Goal: Task Accomplishment & Management: Complete application form

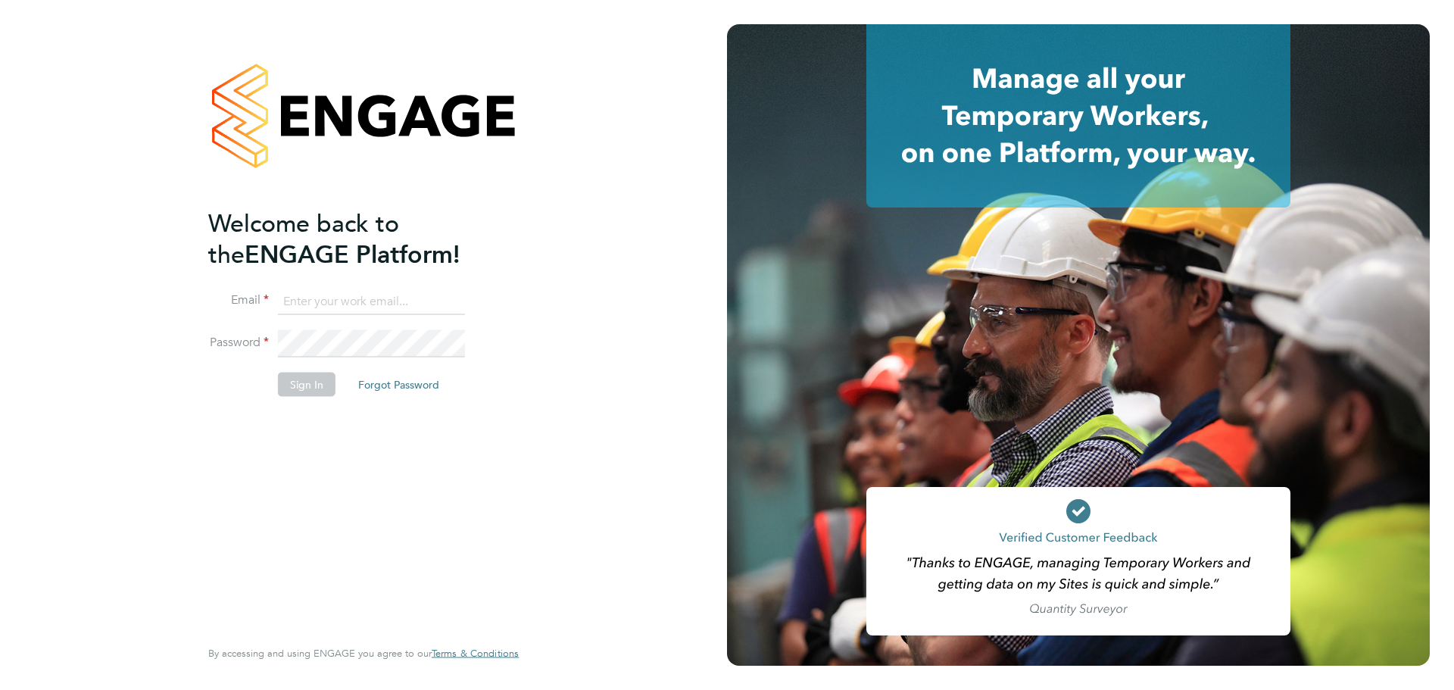
type input "jack.baron@huntereducation.co.uk"
click at [303, 389] on button "Sign In" at bounding box center [307, 384] width 58 height 24
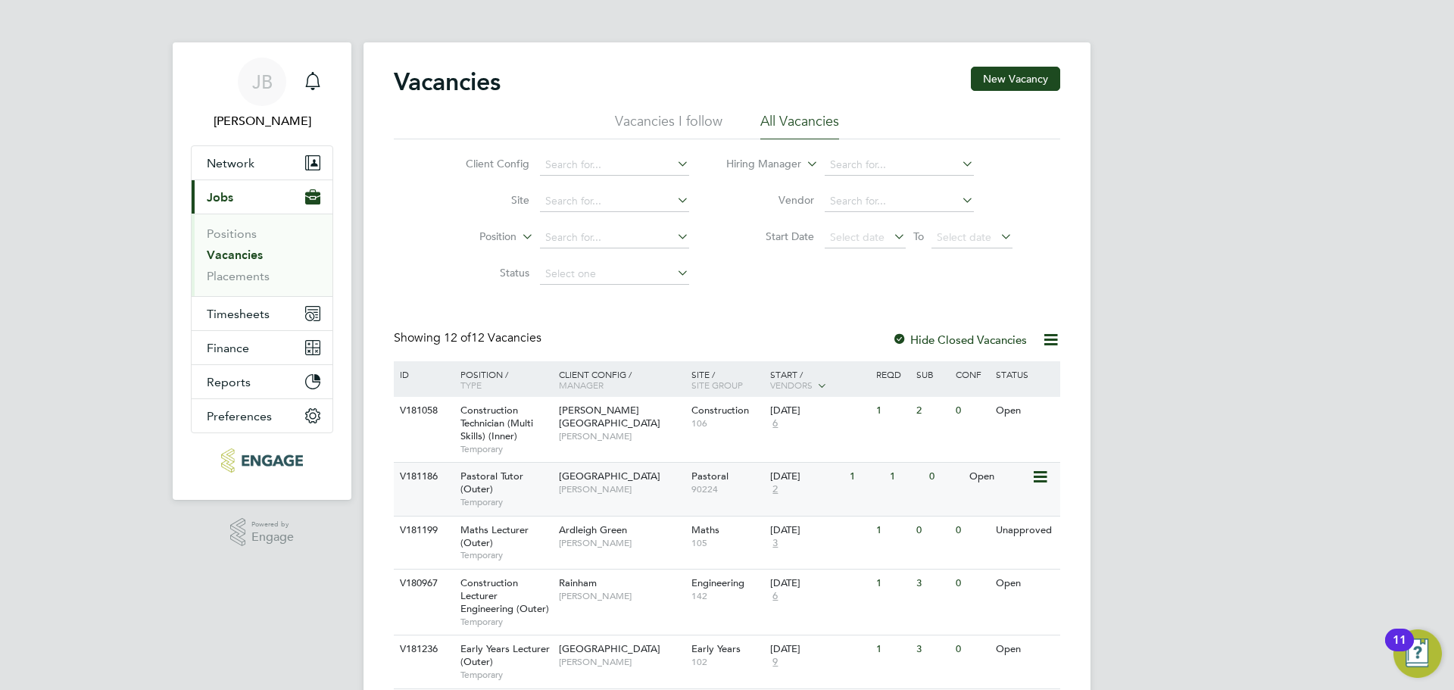
scroll to position [303, 0]
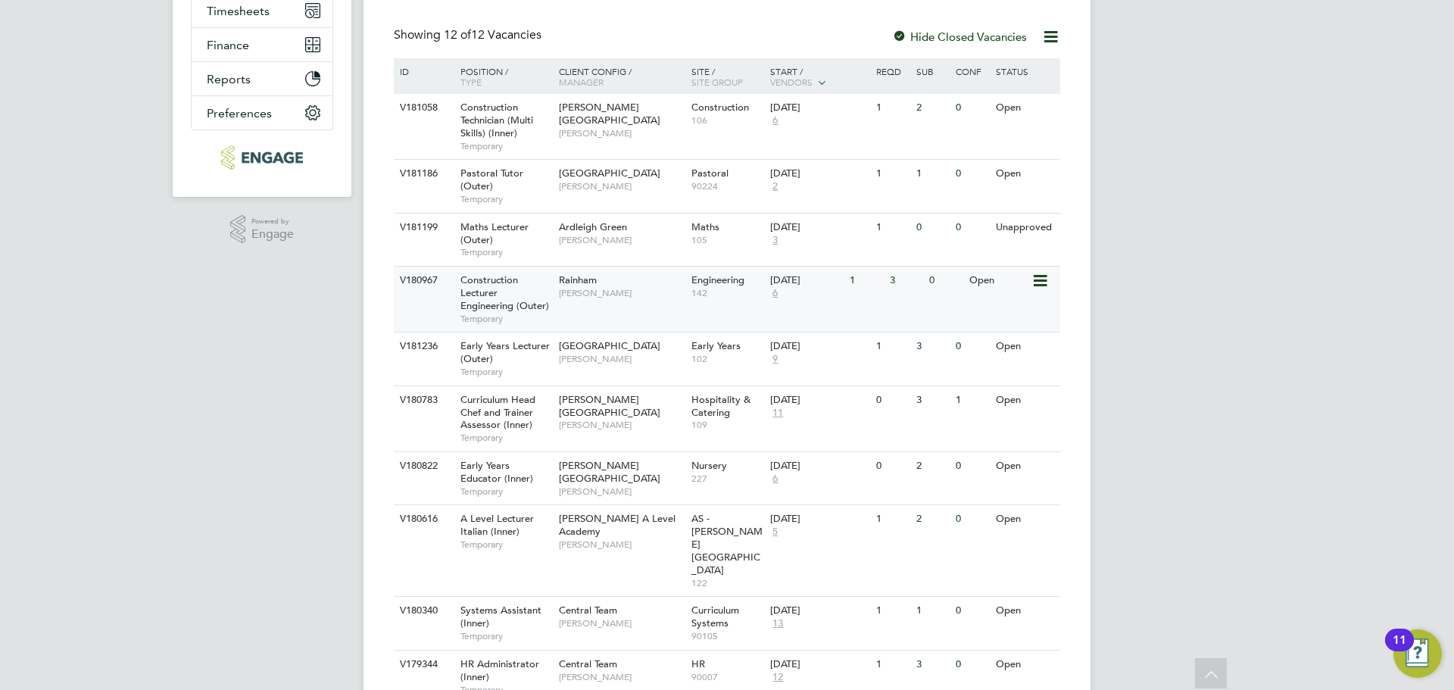
click at [598, 304] on div "Rainham Nathan Morris" at bounding box center [621, 286] width 133 height 39
click at [588, 301] on div "Rainham Nathan Morris" at bounding box center [621, 286] width 133 height 39
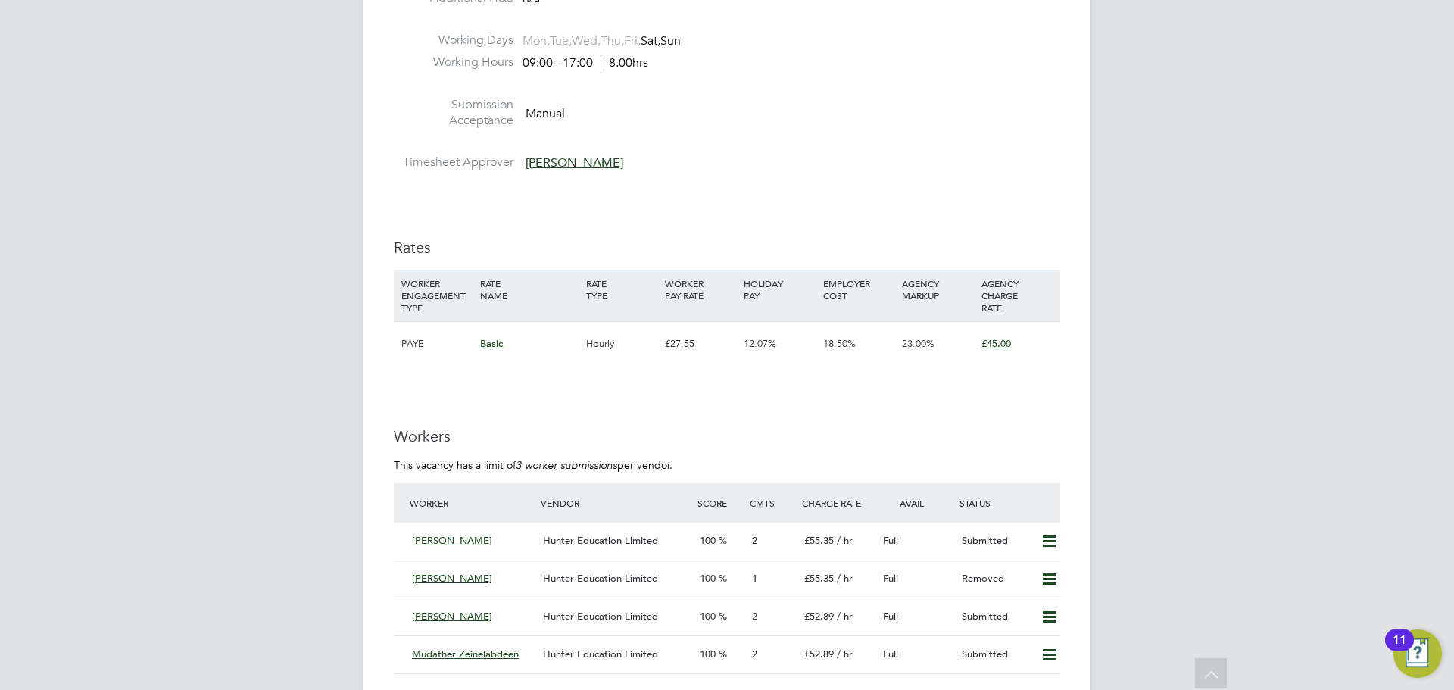
scroll to position [2802, 0]
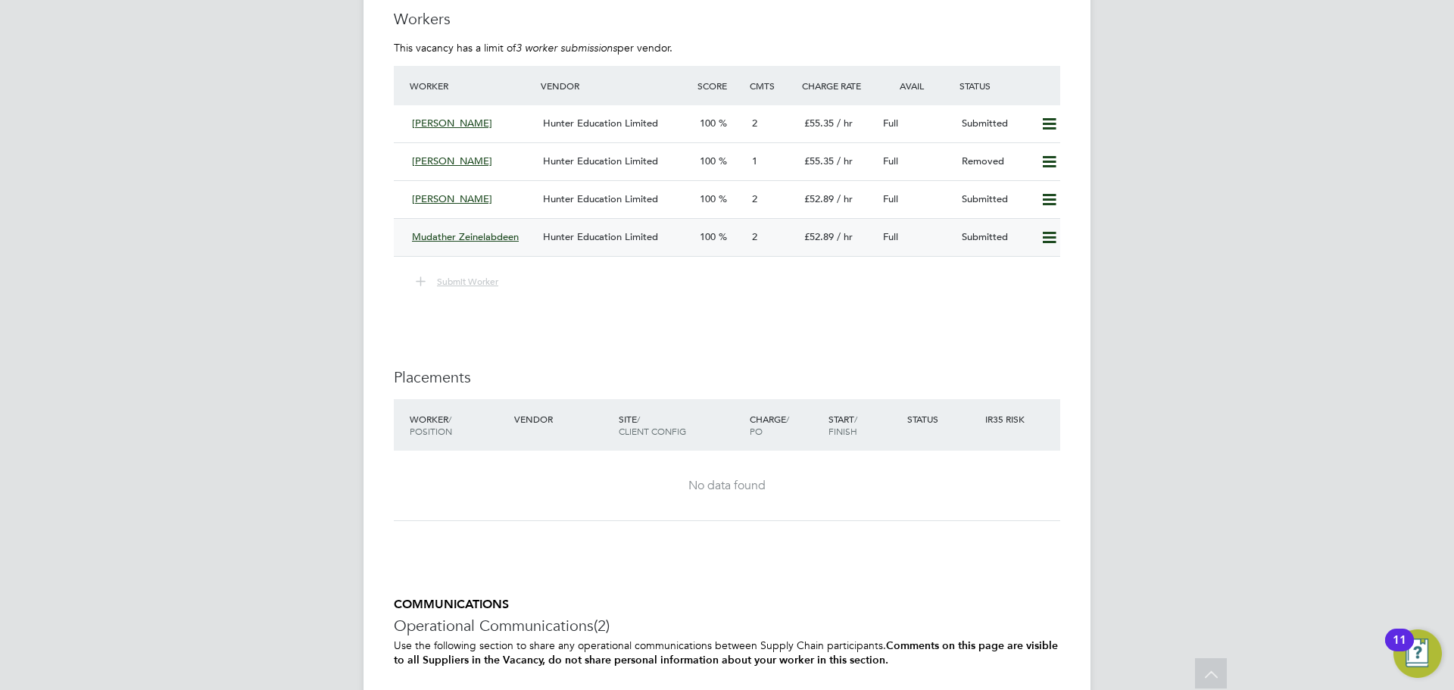
click at [1050, 241] on icon at bounding box center [1049, 238] width 19 height 12
click at [1037, 263] on li "Remove" at bounding box center [1027, 269] width 58 height 21
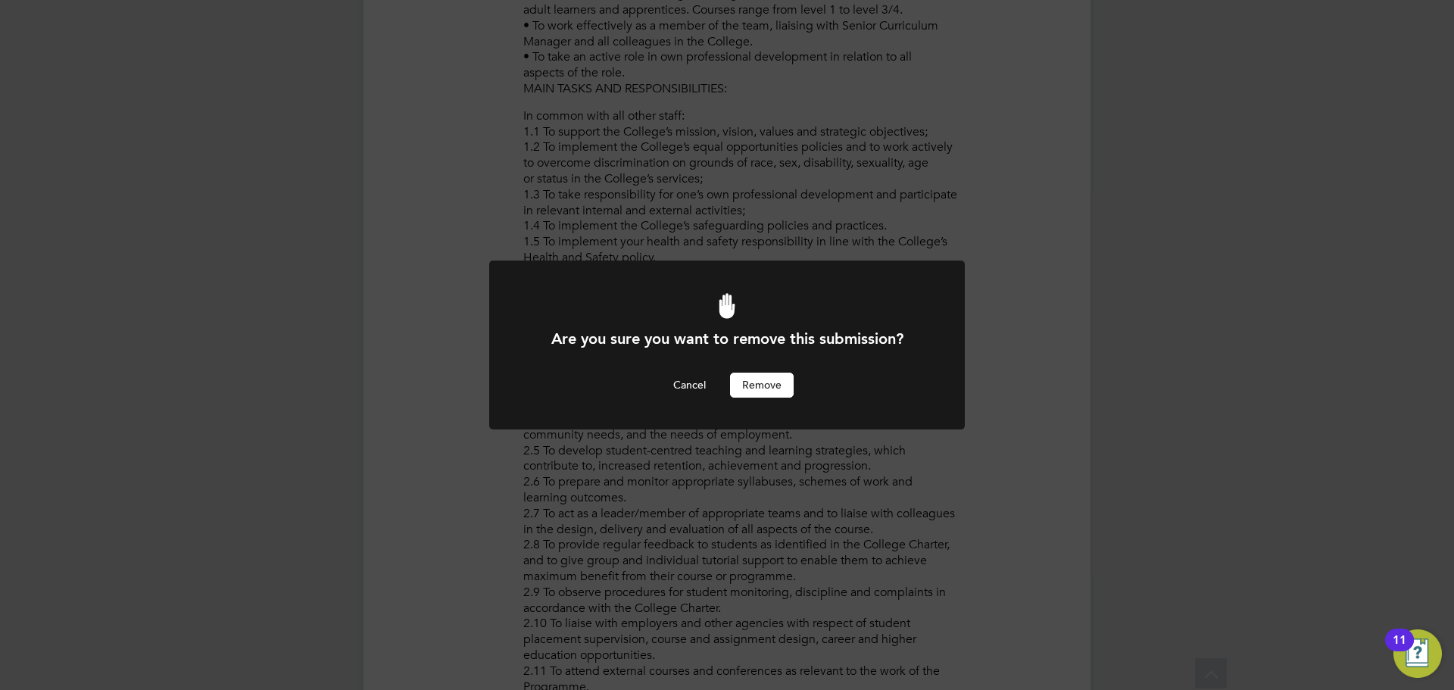
scroll to position [0, 0]
click at [765, 388] on button "Remove" at bounding box center [762, 385] width 64 height 24
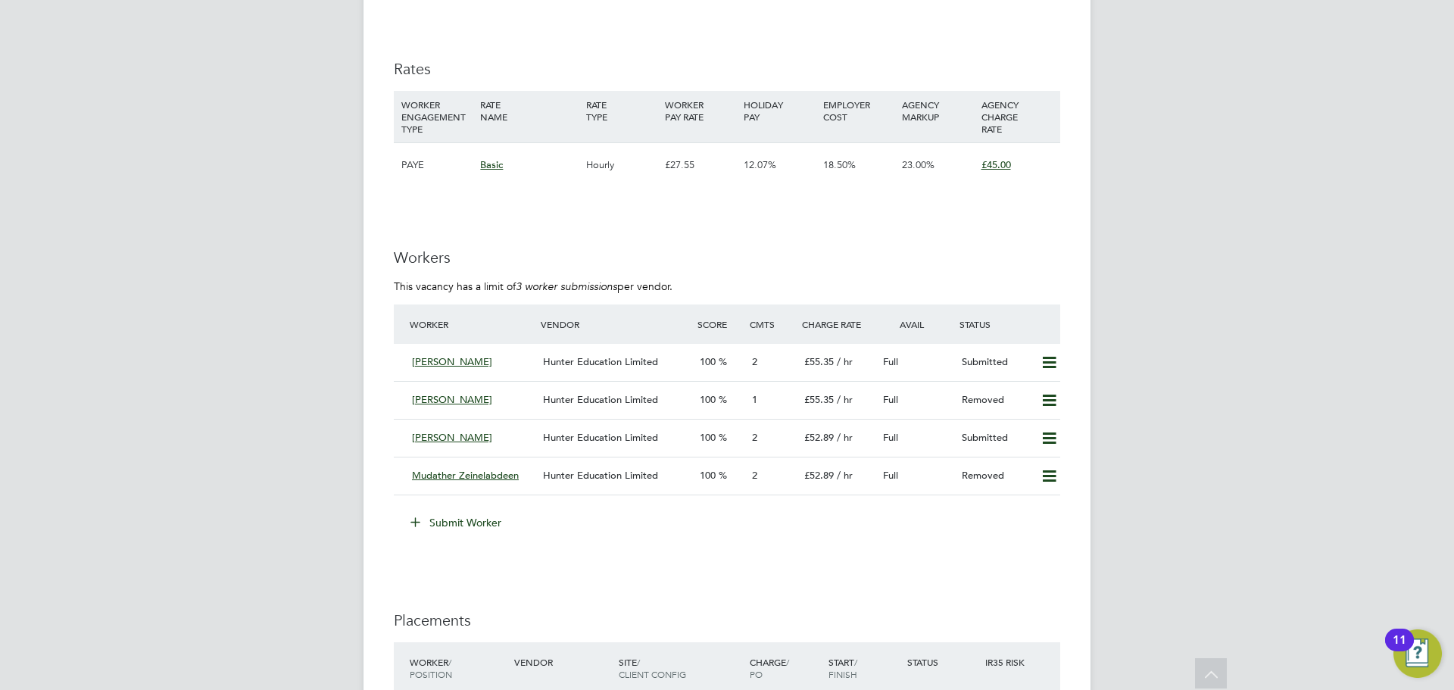
scroll to position [2802, 0]
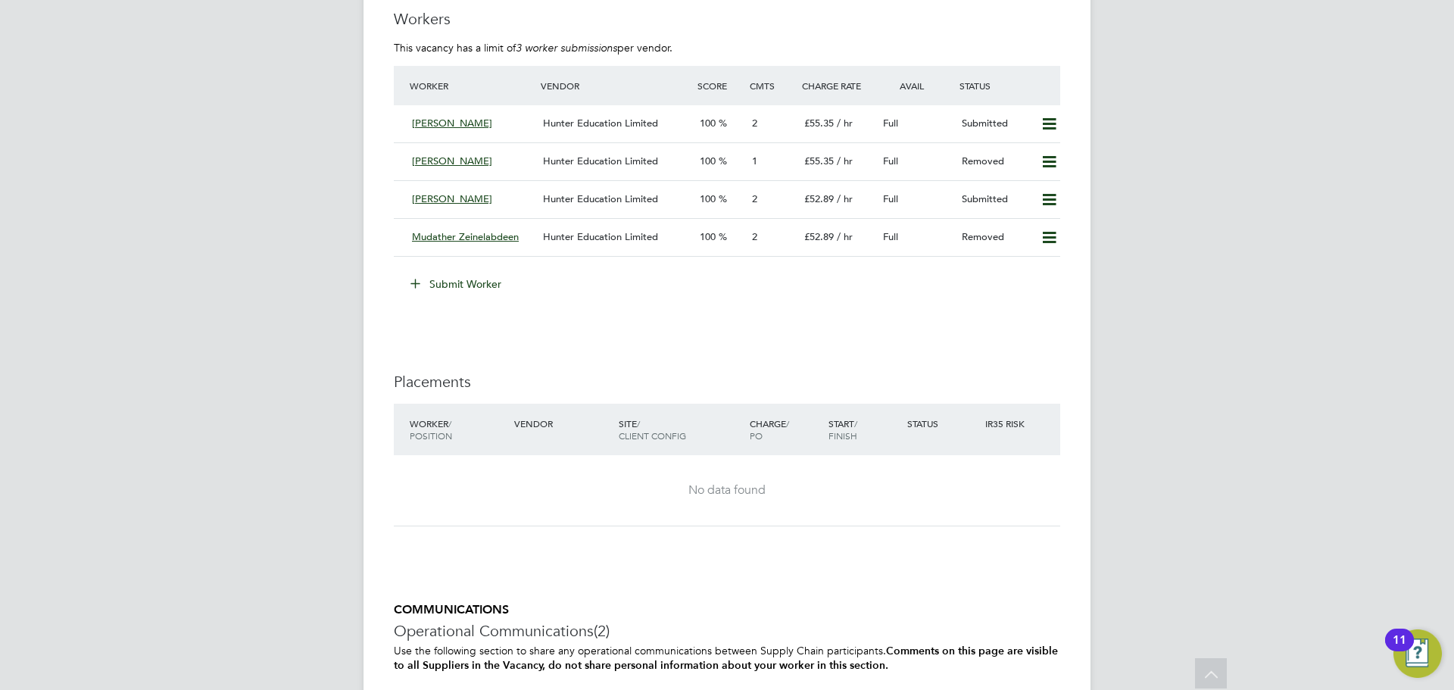
click at [473, 287] on button "Submit Worker" at bounding box center [457, 284] width 114 height 24
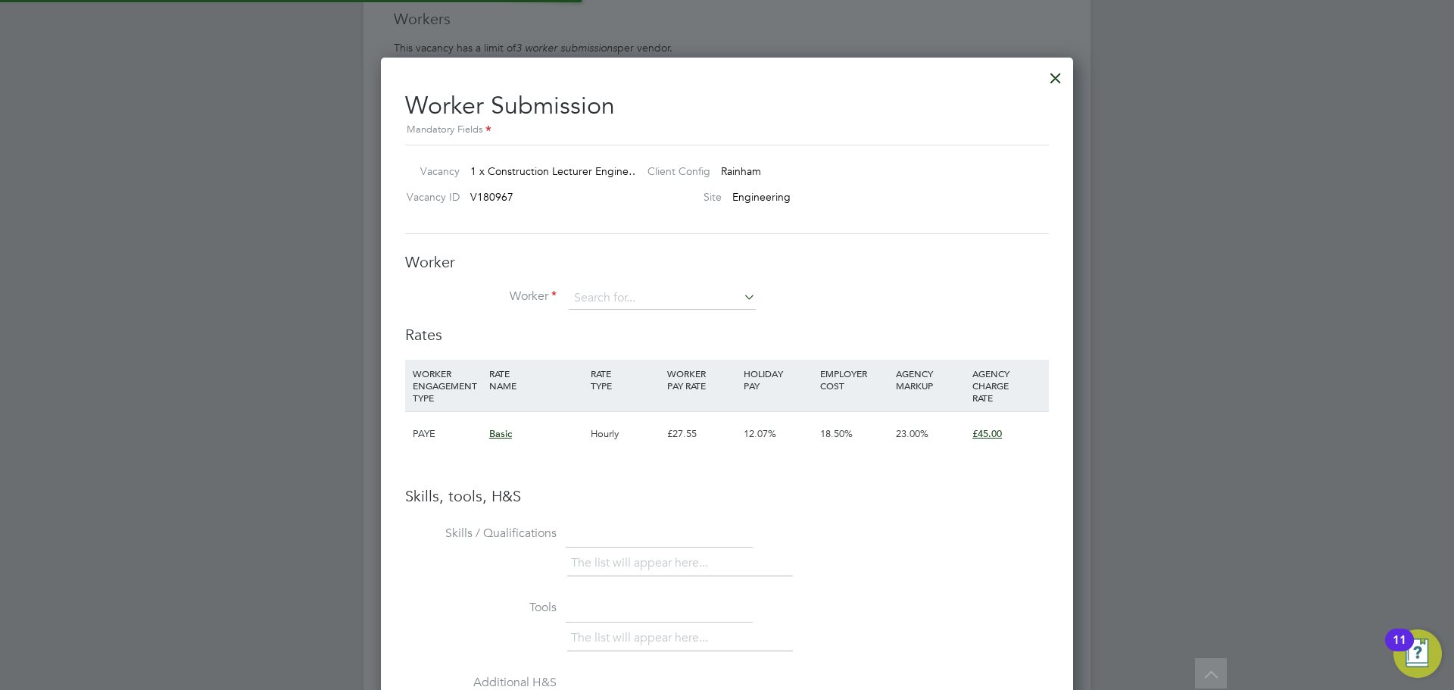
scroll to position [957, 693]
click at [666, 299] on input at bounding box center [662, 298] width 187 height 23
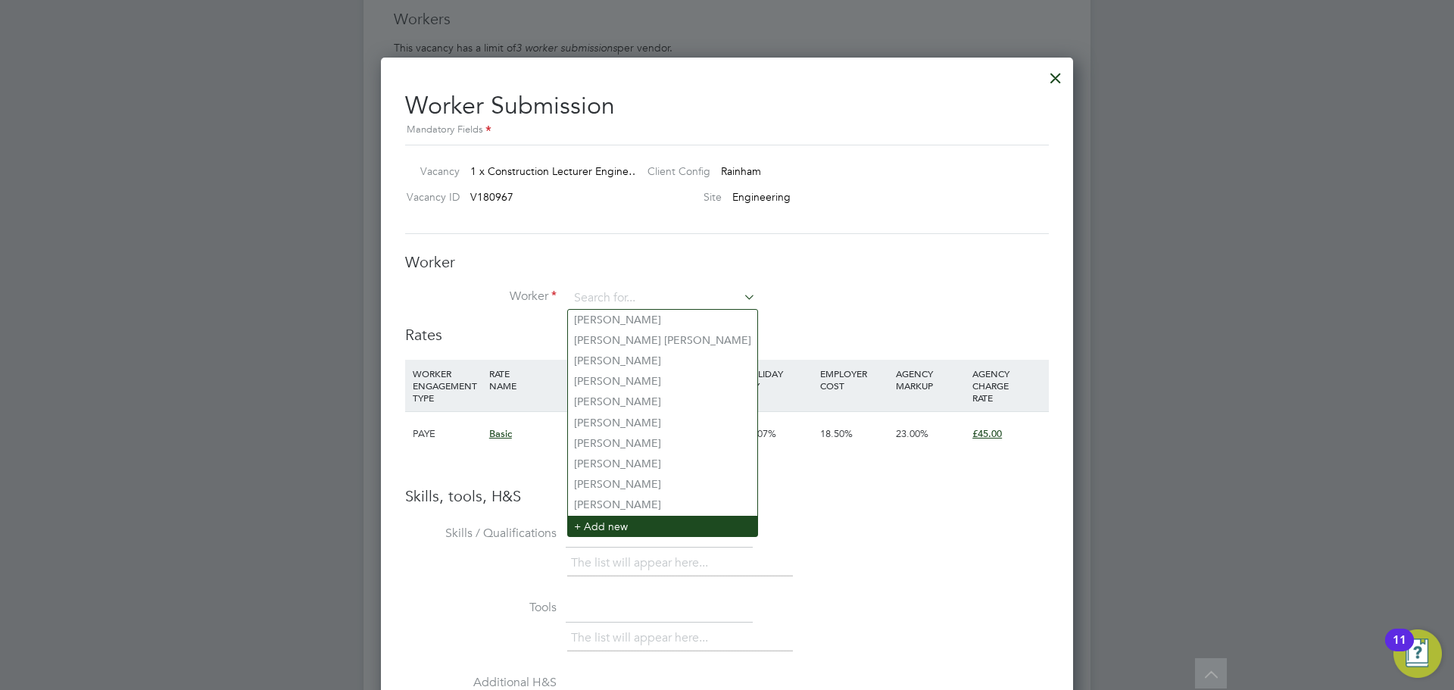
click at [676, 516] on li "+ Add new" at bounding box center [662, 526] width 189 height 20
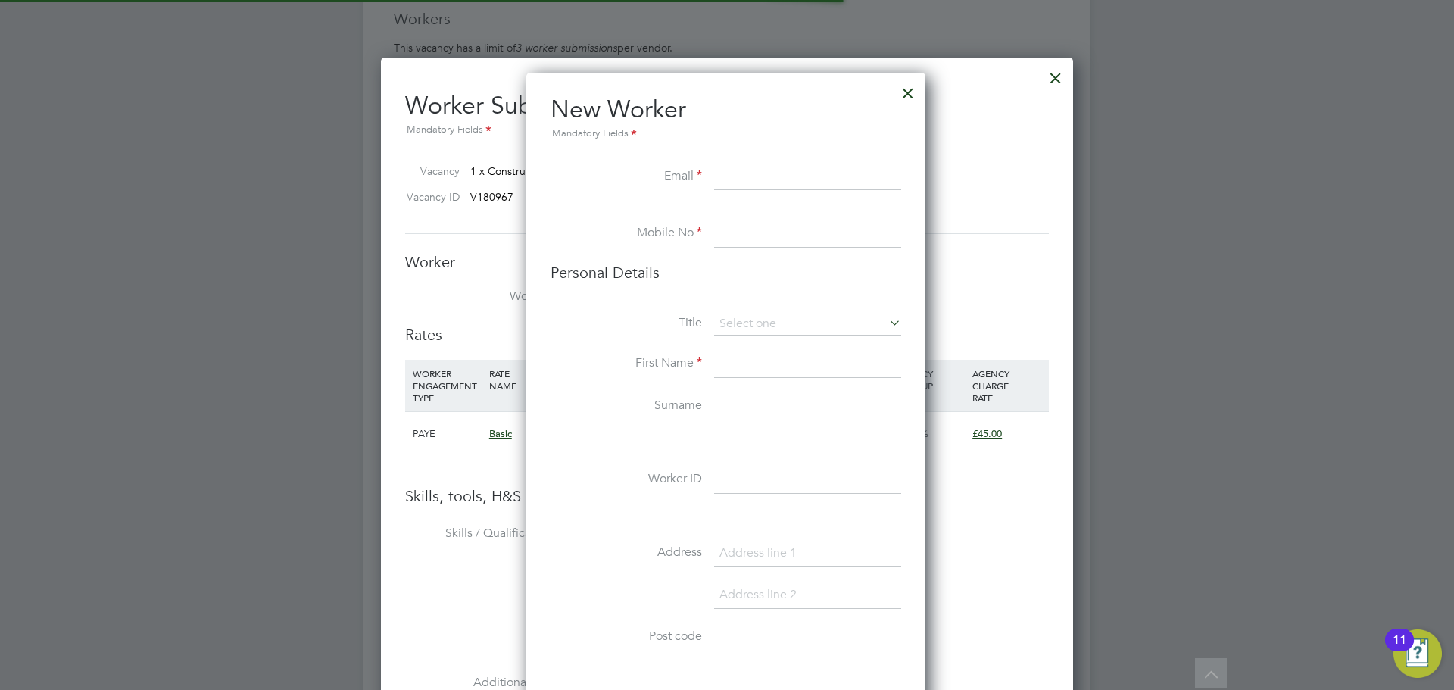
scroll to position [1282, 401]
paste input "aokoomson@gmail.com"
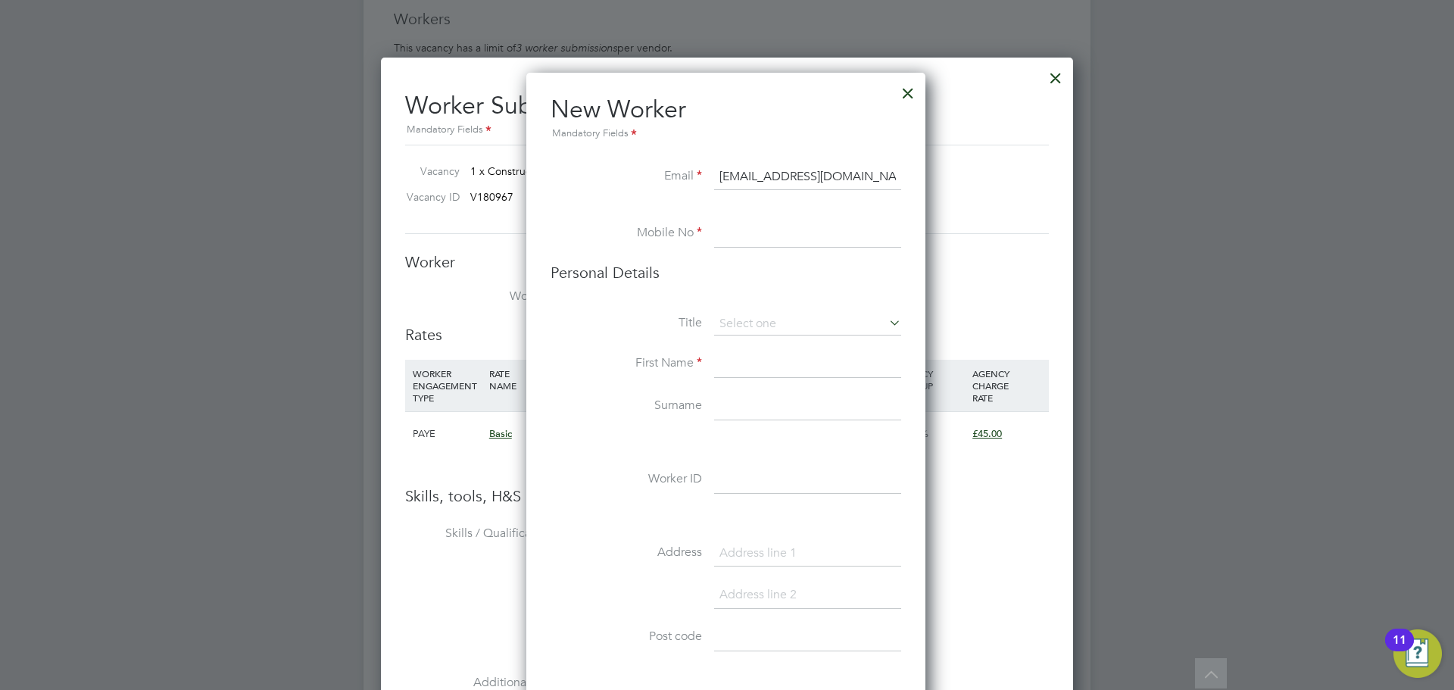
type input "aokoomson@gmail.com"
click at [753, 235] on input at bounding box center [807, 233] width 187 height 27
paste input "07938 174826"
type input "07938 174826"
click at [772, 324] on input at bounding box center [807, 324] width 187 height 23
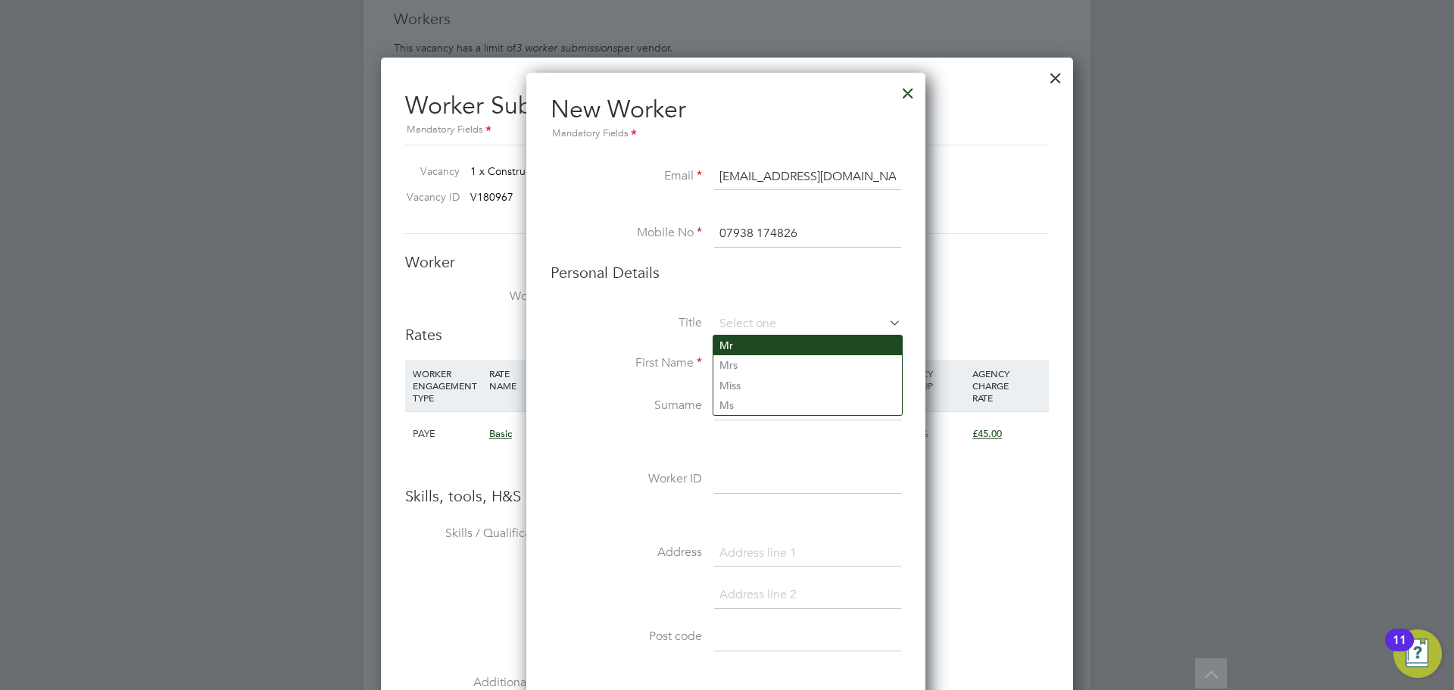
click at [769, 342] on li "Mr" at bounding box center [807, 346] width 189 height 20
type input "Mr"
click at [757, 369] on input at bounding box center [807, 364] width 187 height 27
type input "Albert"
click at [748, 396] on input at bounding box center [807, 406] width 187 height 27
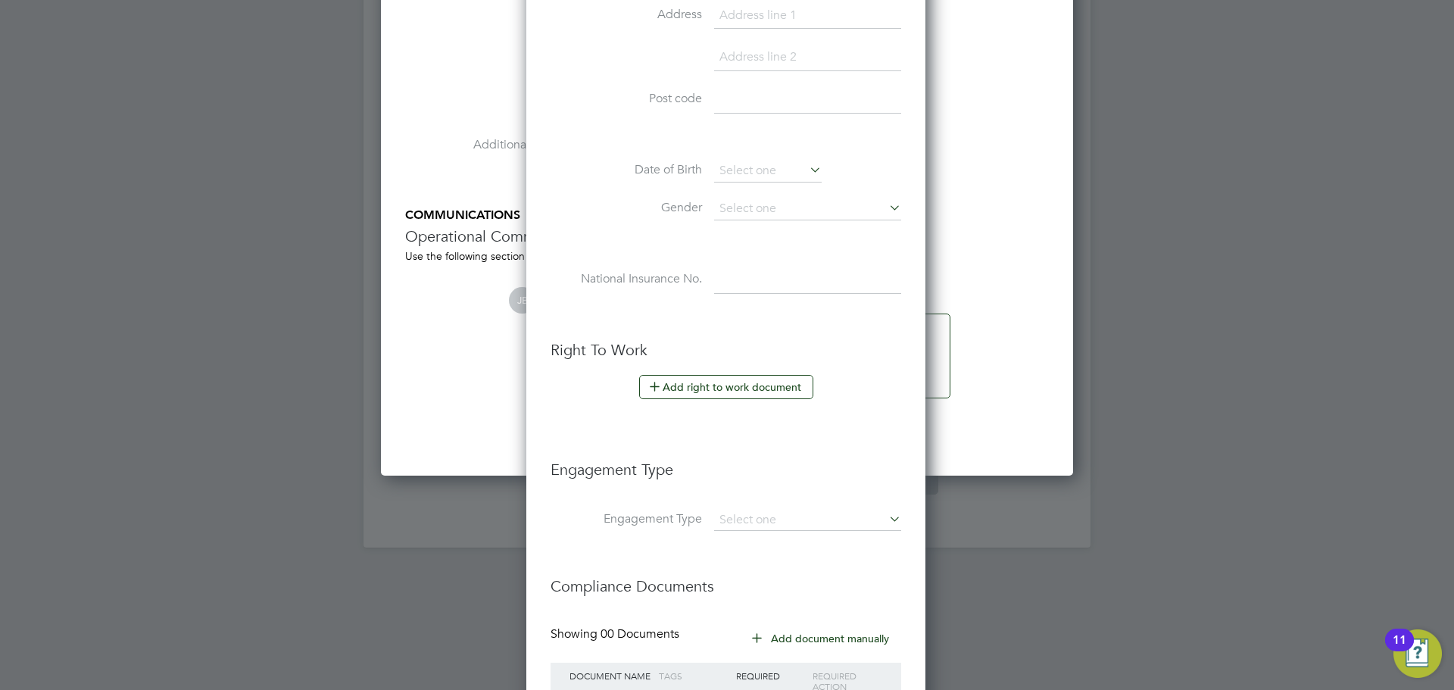
scroll to position [3465, 0]
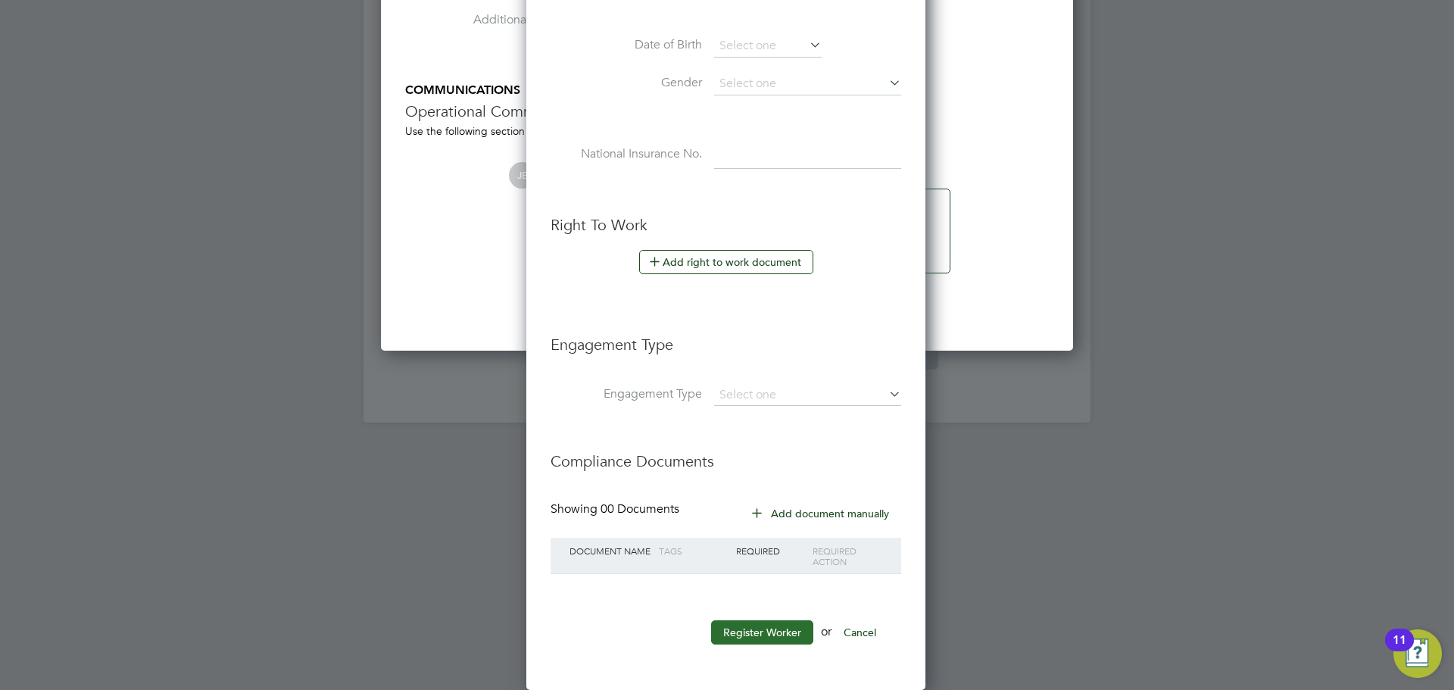
type input "Koomson"
click at [738, 633] on button "Register Worker" at bounding box center [762, 632] width 102 height 24
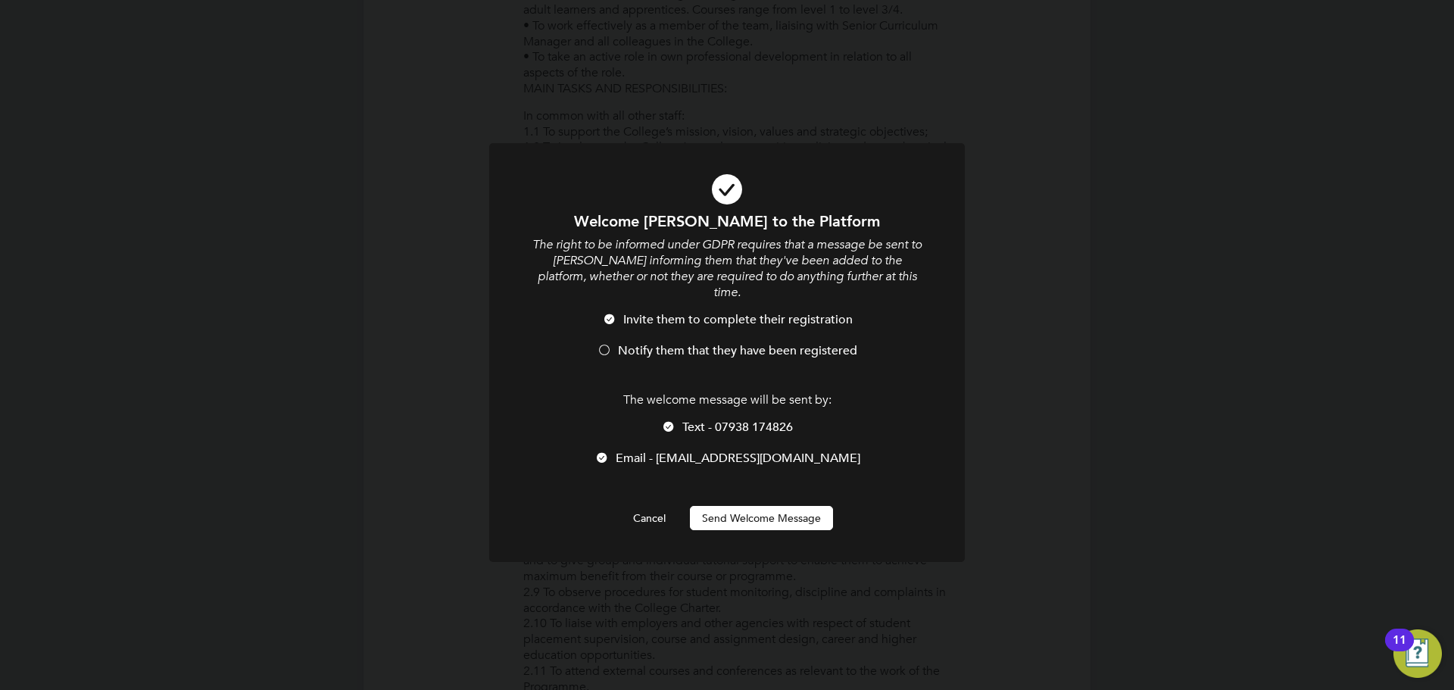
scroll to position [1282, 401]
click at [730, 343] on span "Notify them that they have been registered" at bounding box center [737, 350] width 239 height 15
click at [720, 507] on button "Send Welcome Message" at bounding box center [761, 518] width 143 height 24
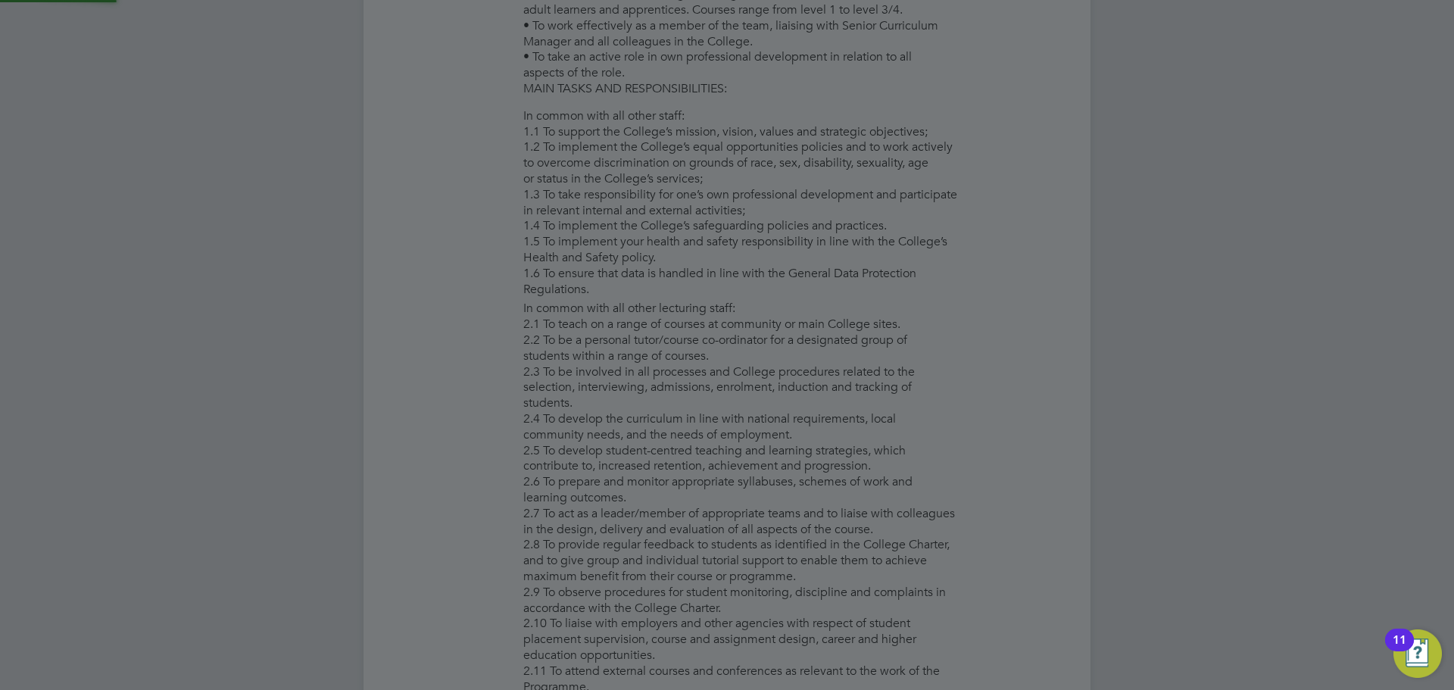
type input "[PERSON_NAME]"
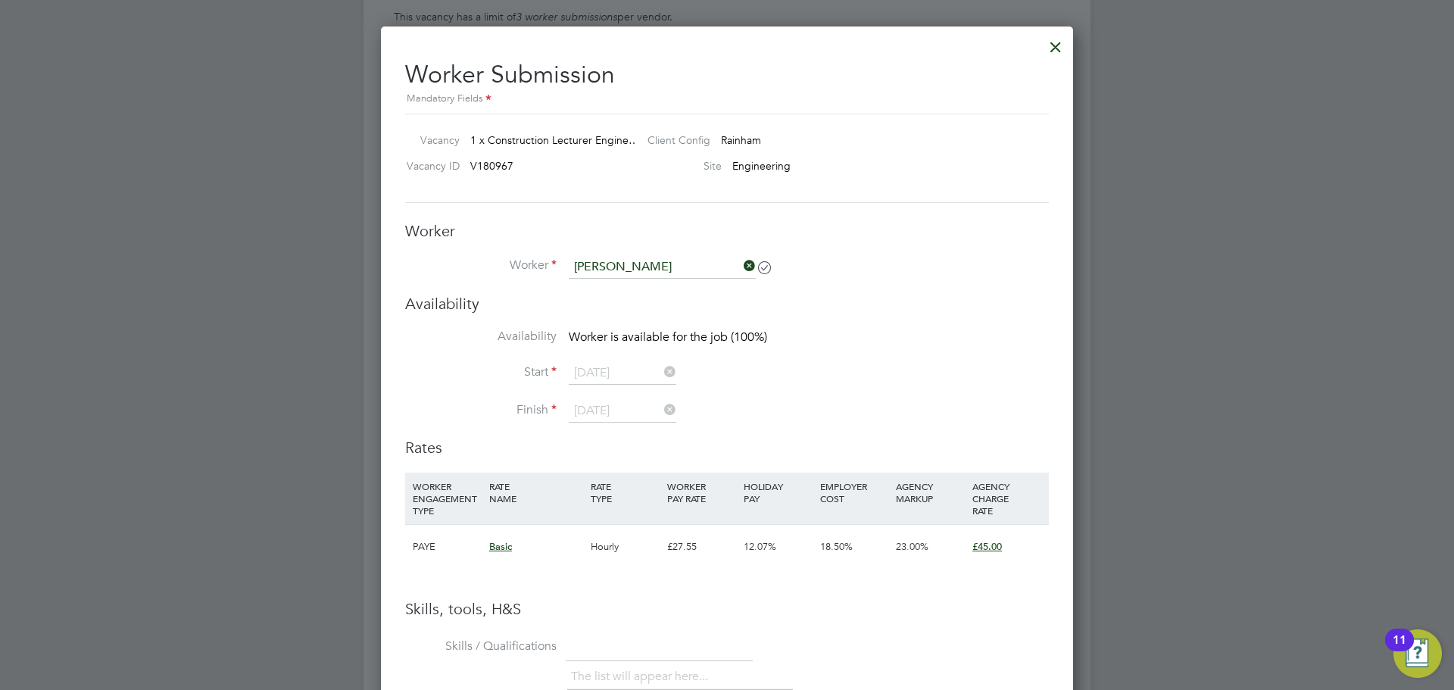
scroll to position [3043, 0]
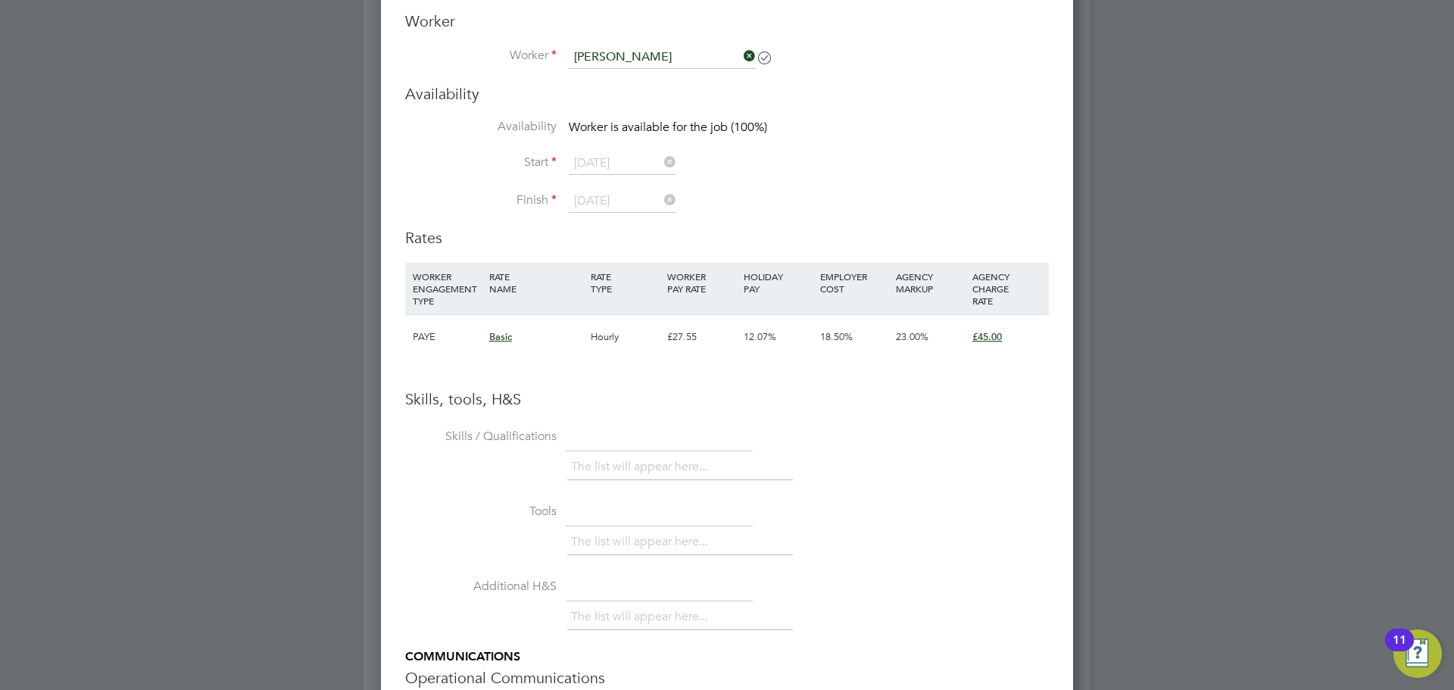
click at [506, 340] on span "Basic" at bounding box center [500, 336] width 23 height 13
click at [819, 408] on h3 "Skills, tools, H&S" at bounding box center [727, 399] width 644 height 20
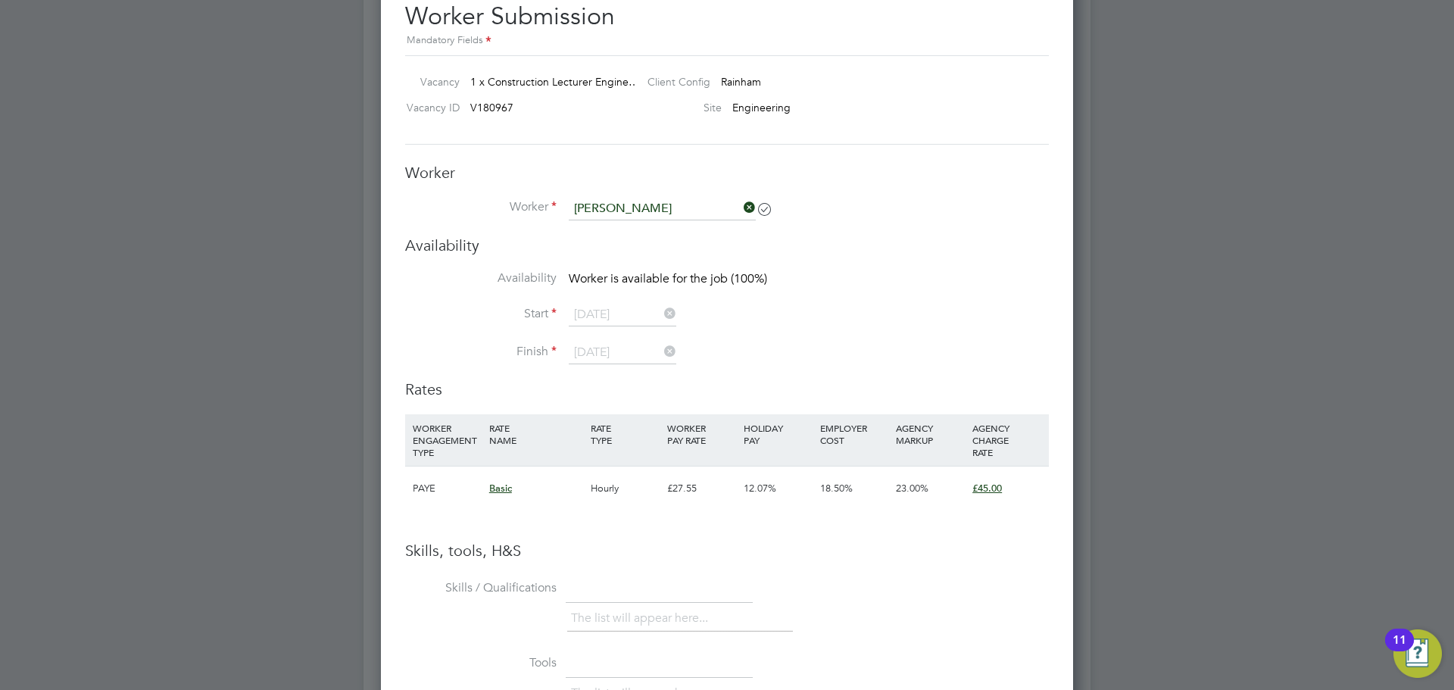
scroll to position [2513, 0]
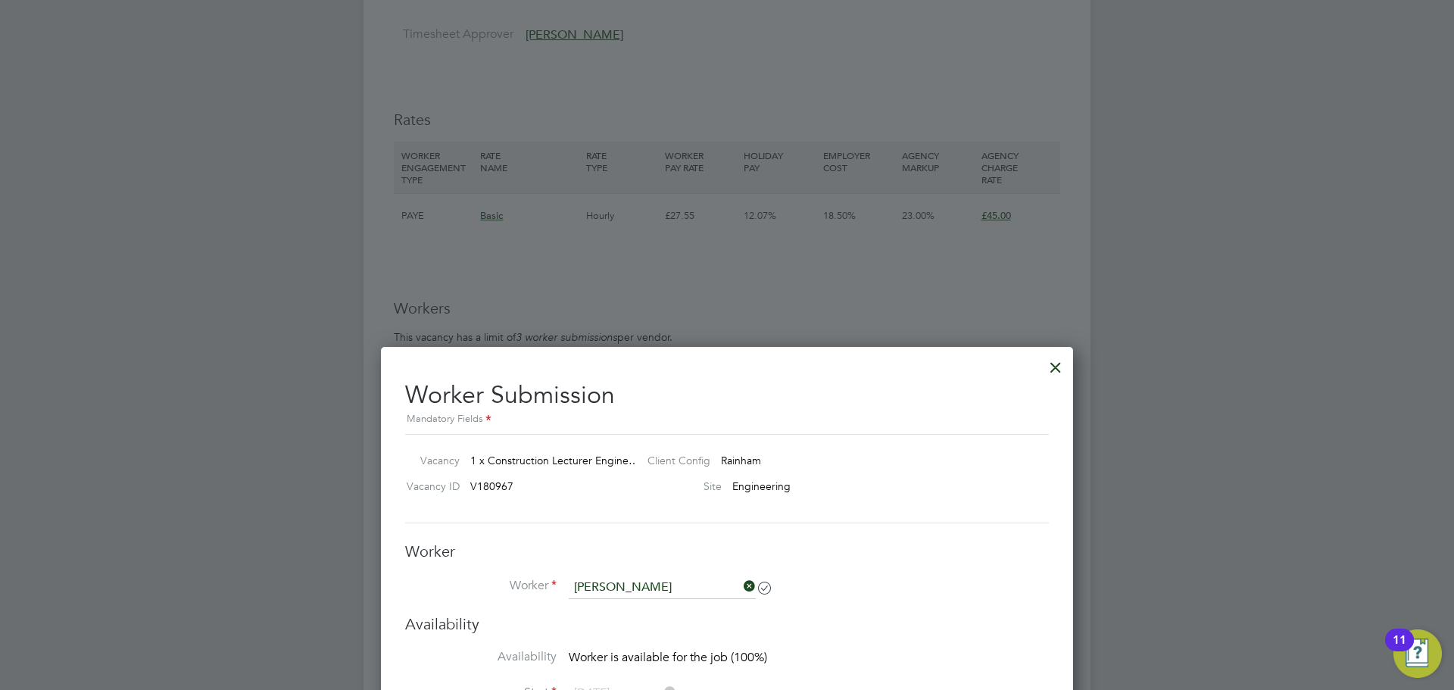
click at [1048, 360] on div at bounding box center [1055, 363] width 27 height 27
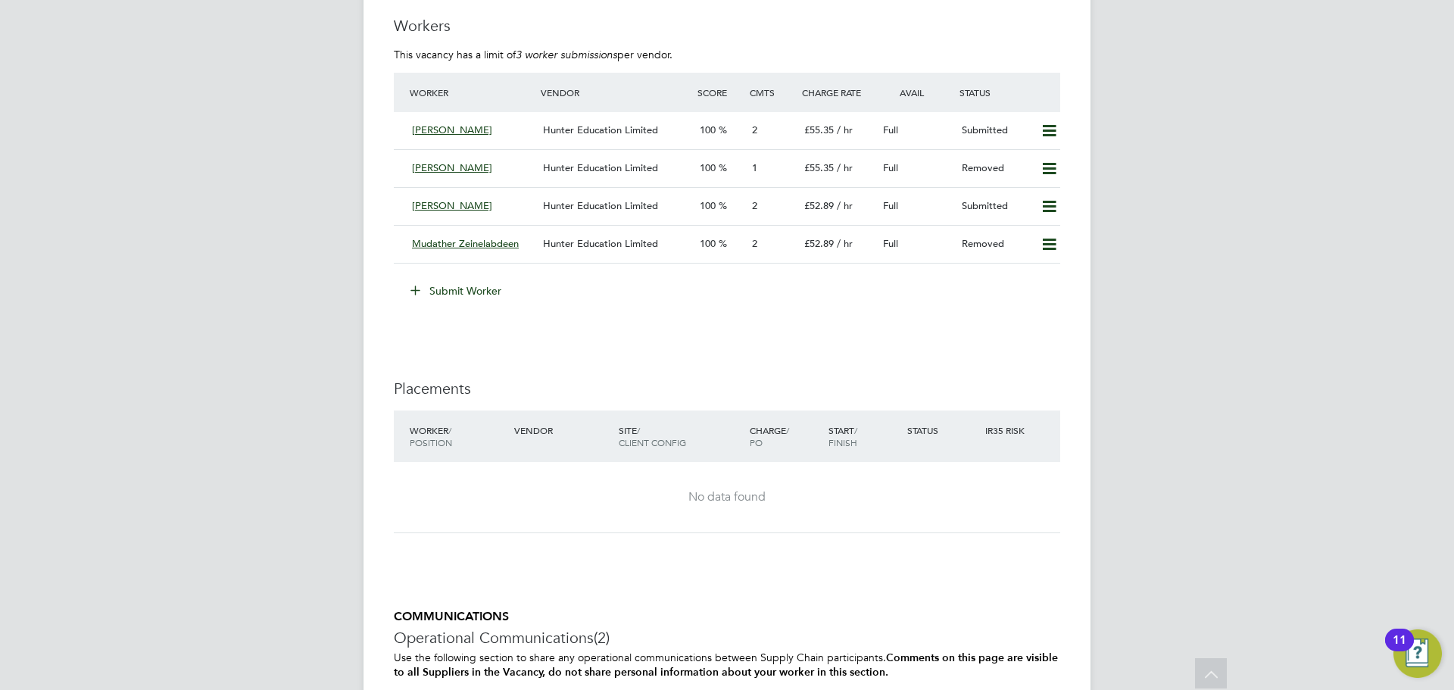
scroll to position [2802, 0]
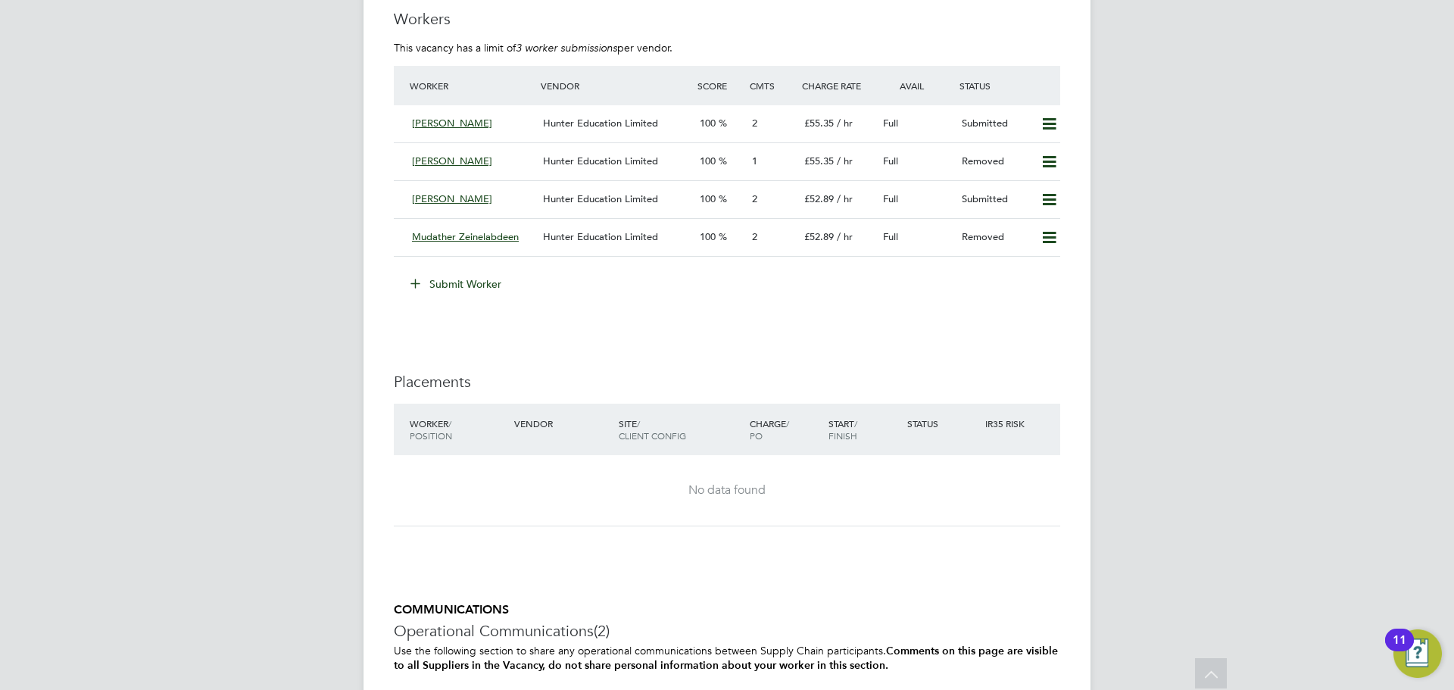
click at [462, 280] on button "Submit Worker" at bounding box center [457, 284] width 114 height 24
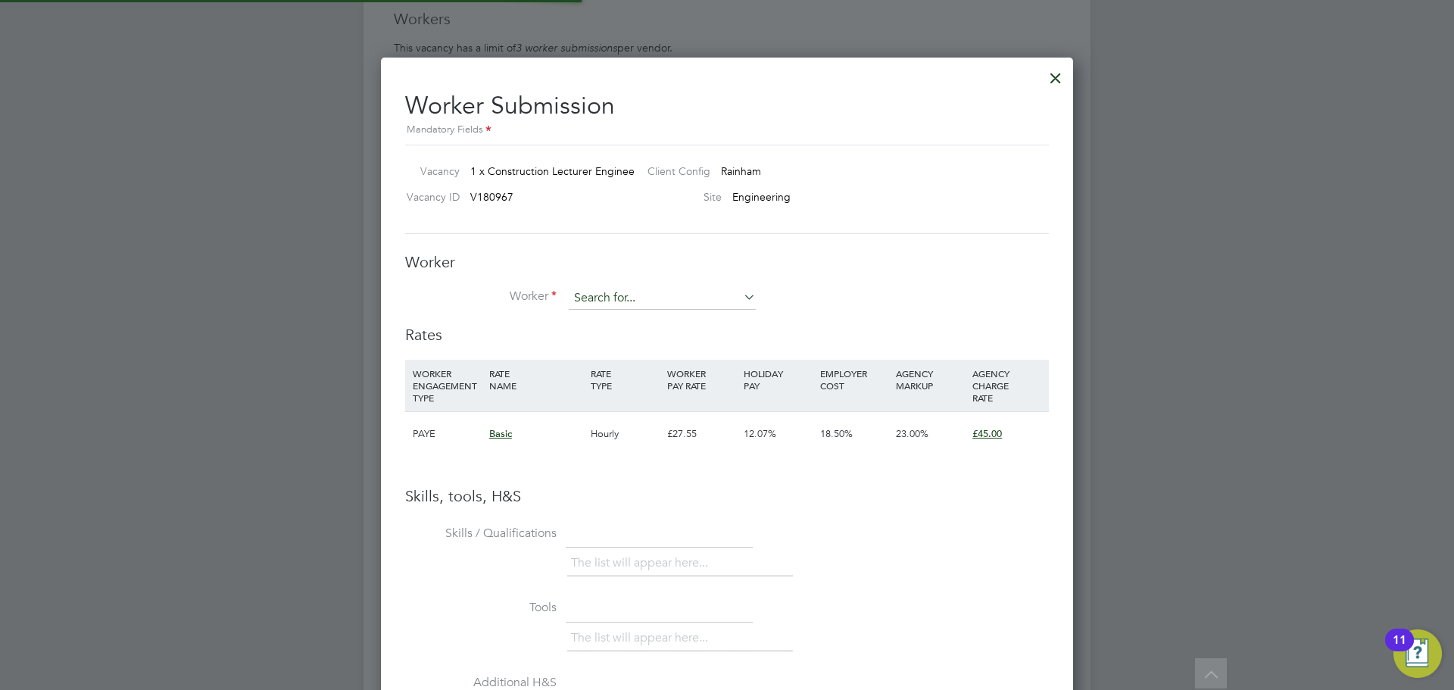
scroll to position [45, 103]
click at [728, 307] on input at bounding box center [662, 298] width 187 height 23
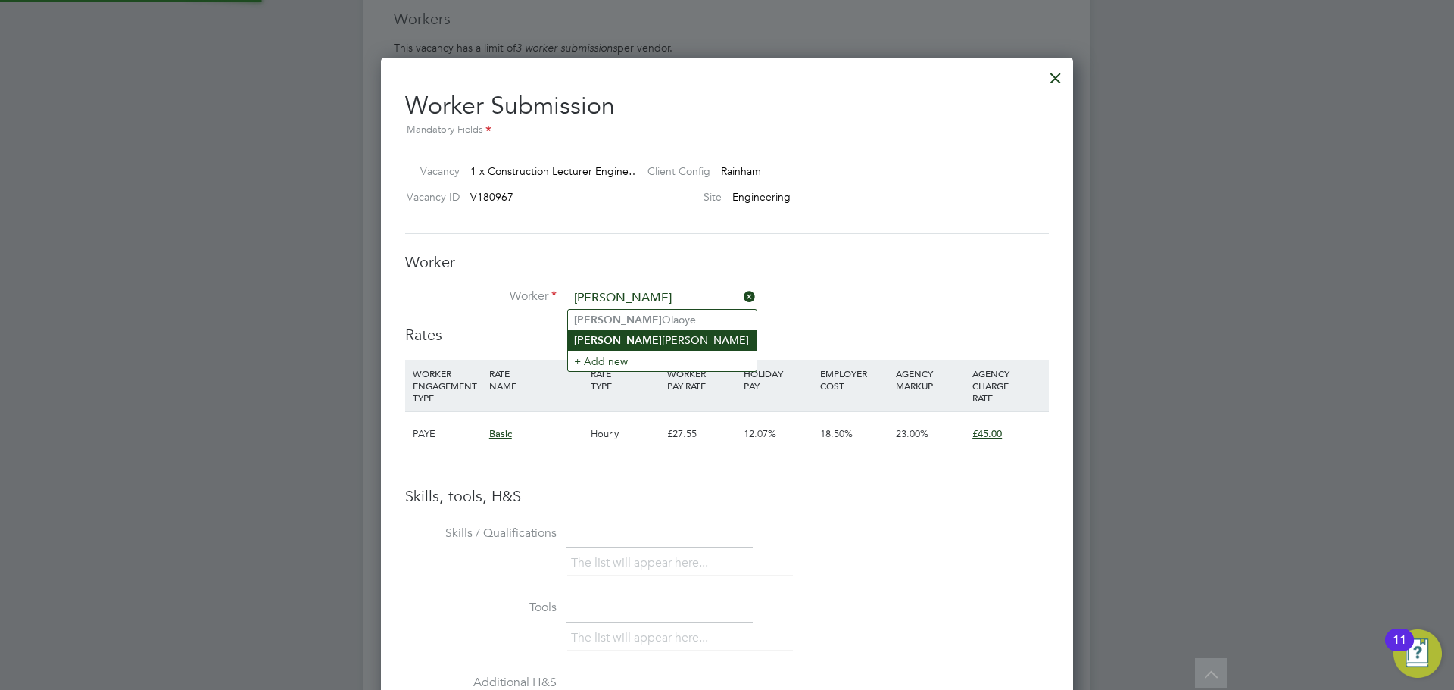
click at [691, 341] on li "Albert Koomson" at bounding box center [662, 340] width 189 height 20
type input "[PERSON_NAME]"
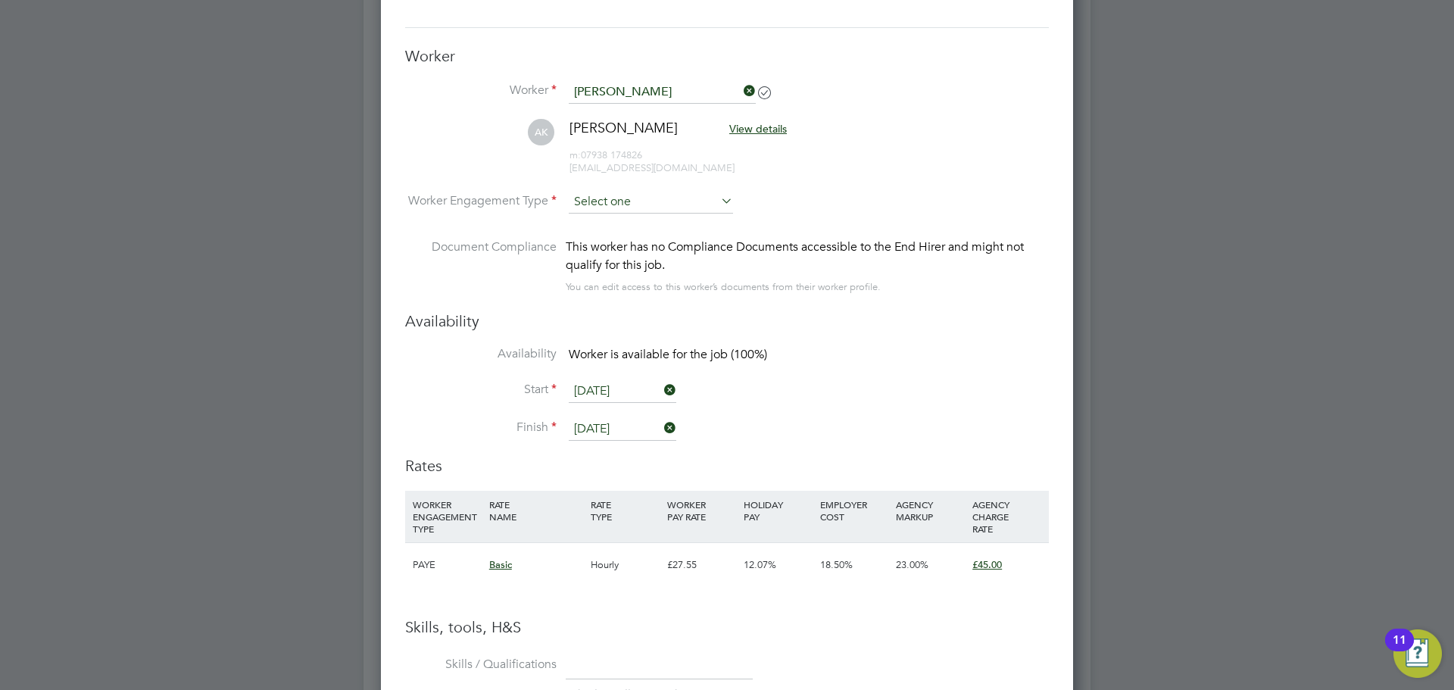
click at [697, 208] on input at bounding box center [651, 202] width 164 height 23
click at [670, 220] on li "Contract" at bounding box center [651, 224] width 166 height 20
type input "Contract"
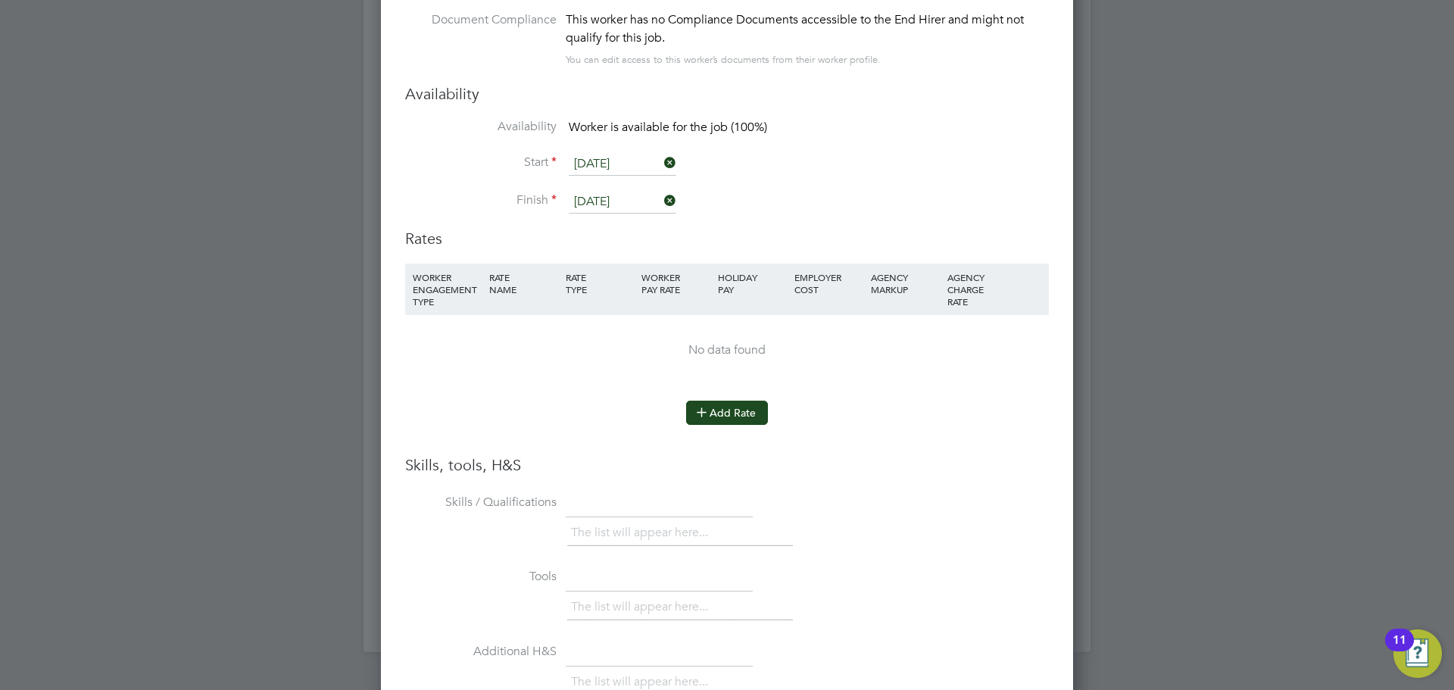
click at [720, 407] on button "Add Rate" at bounding box center [727, 413] width 82 height 24
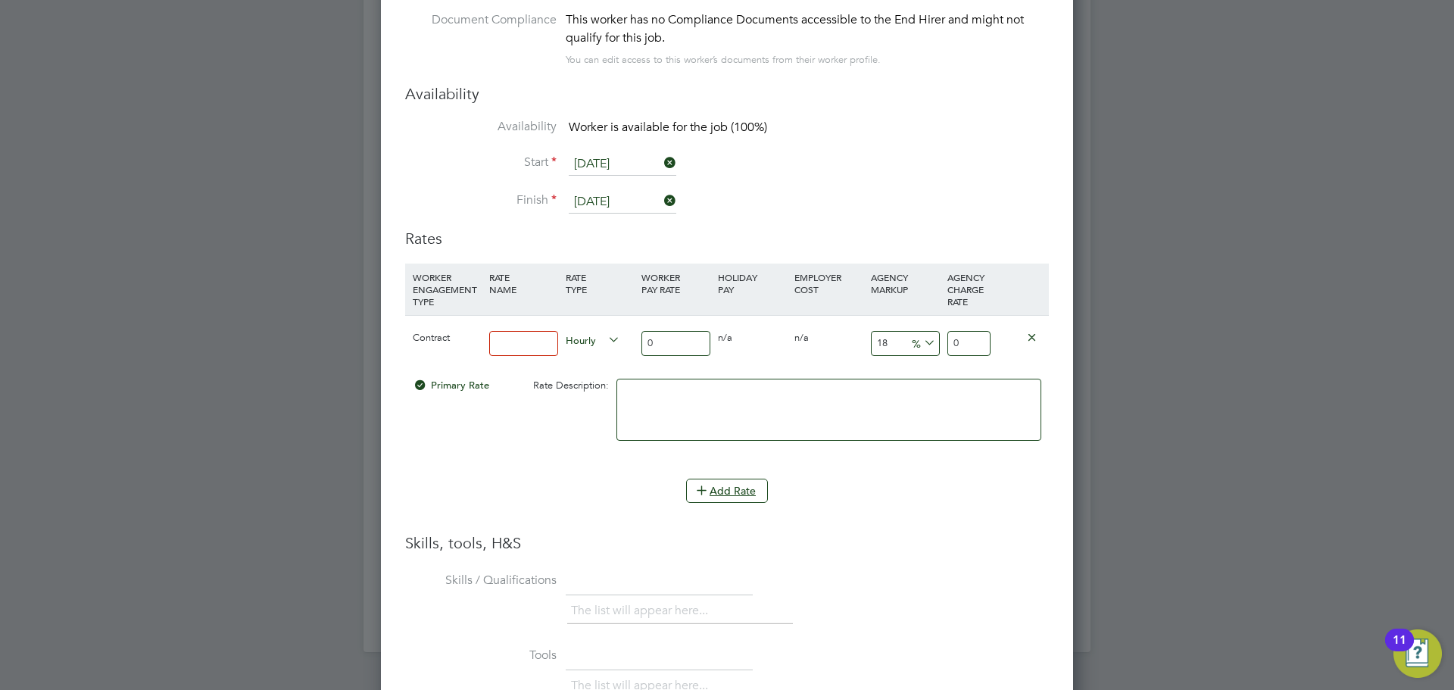
click at [542, 333] on input at bounding box center [523, 343] width 69 height 25
type input "basic"
click at [680, 334] on input "0" at bounding box center [676, 343] width 69 height 25
type input "4"
type input "4.72"
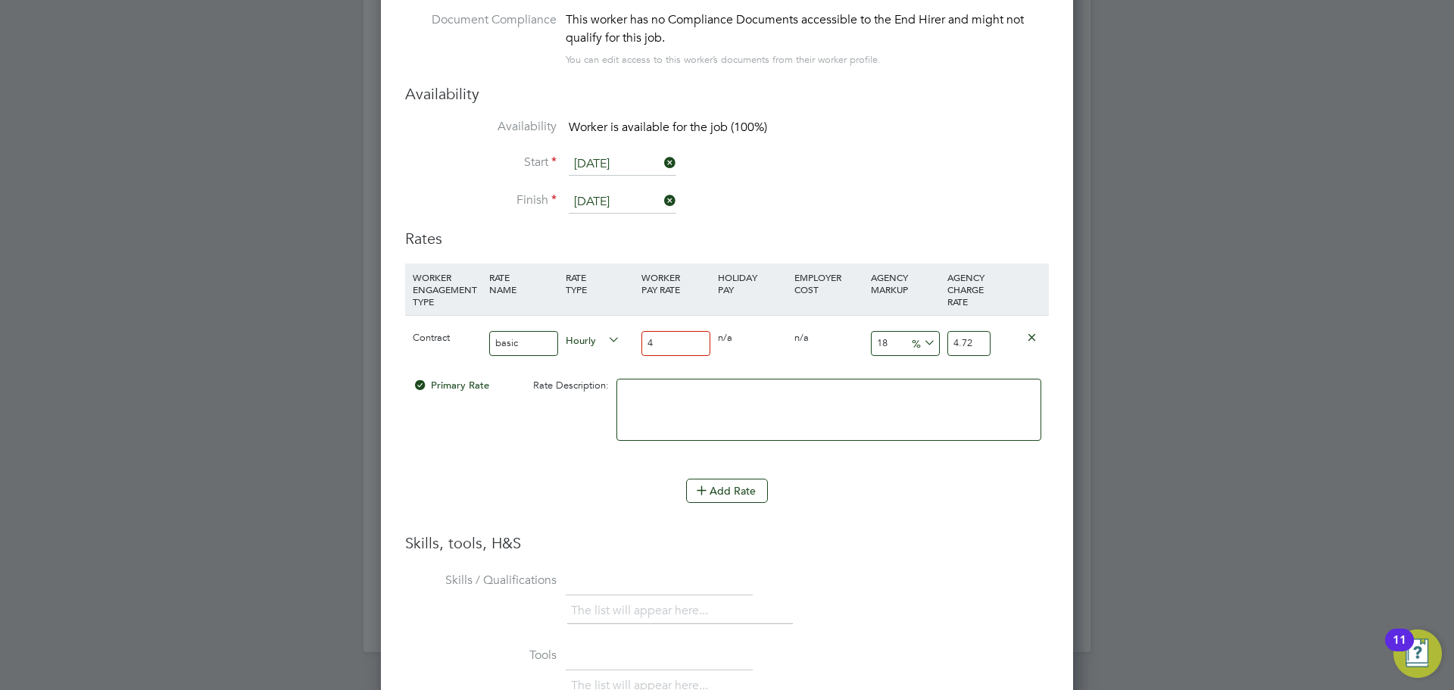
type input "40"
type input "47.2"
type input "40"
click at [893, 345] on input "18" at bounding box center [905, 343] width 69 height 25
type input "1"
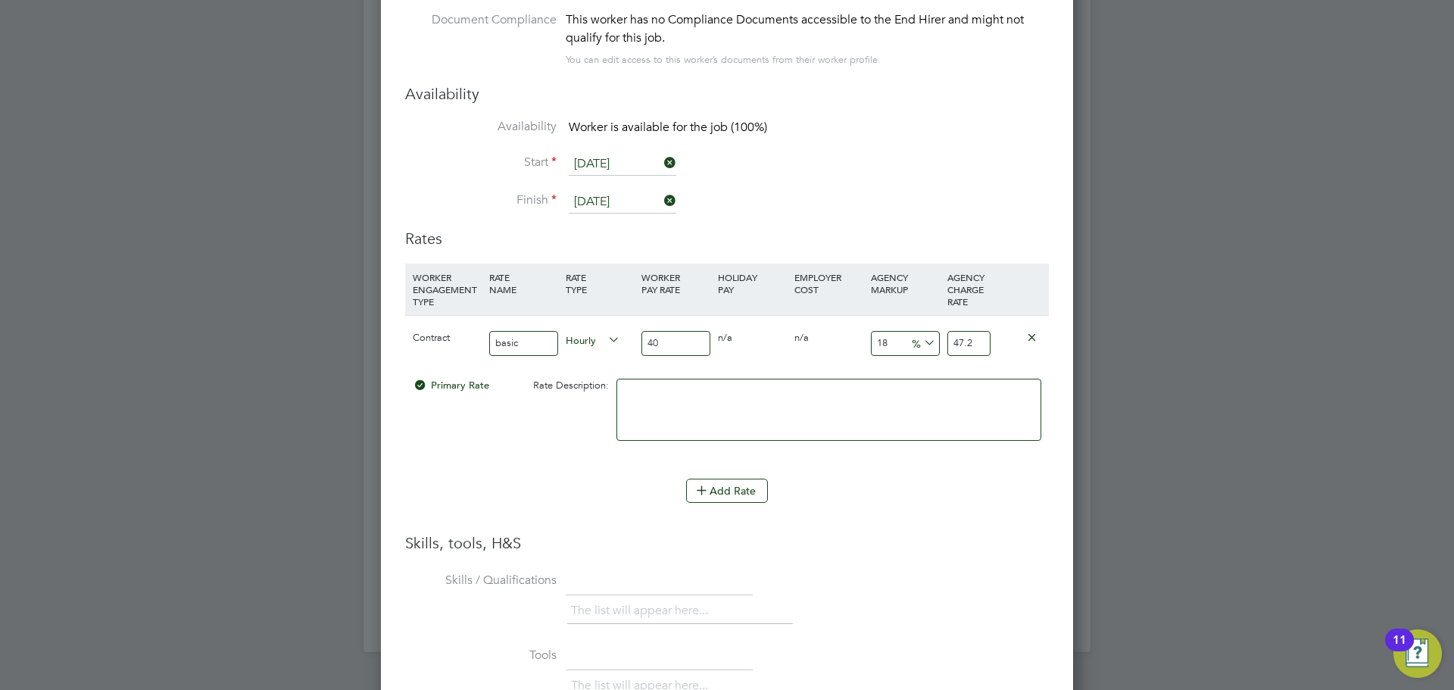
type input "40.4"
type input "2"
type input "40.8"
type input "23"
type input "49.2"
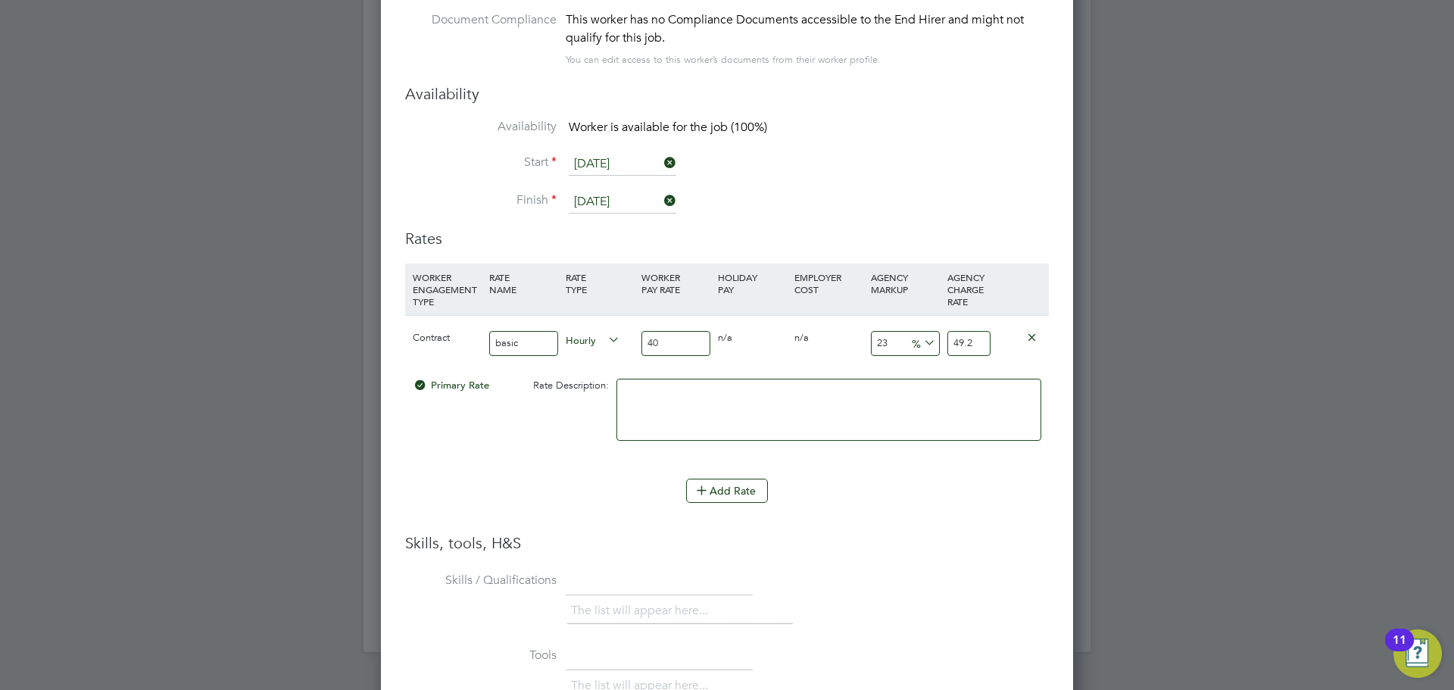
type input "23"
click at [688, 339] on input "40" at bounding box center [676, 343] width 69 height 25
type input "4"
type input "4.92"
type input "3"
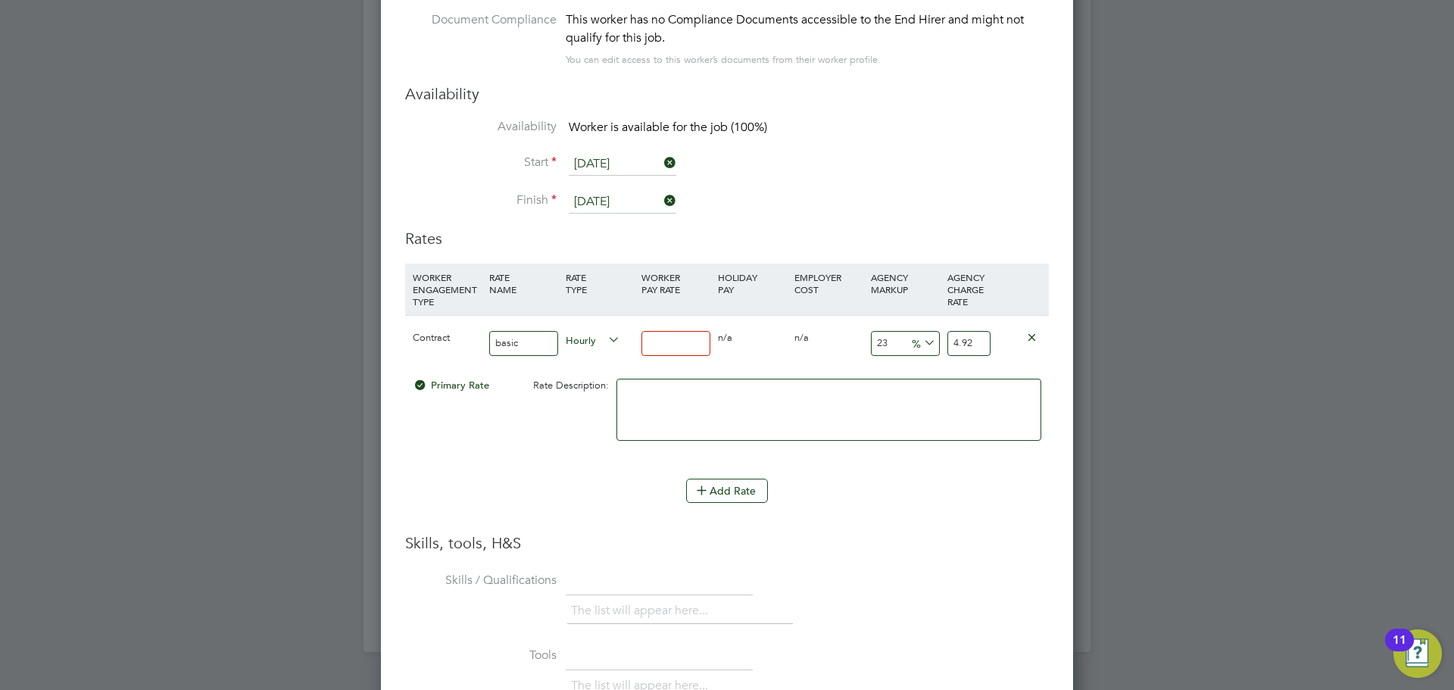
type input "3.69"
type input "38"
type input "46.74"
click at [972, 547] on h3 "Skills, tools, H&S" at bounding box center [727, 543] width 644 height 20
drag, startPoint x: 664, startPoint y: 336, endPoint x: 657, endPoint y: 343, distance: 10.7
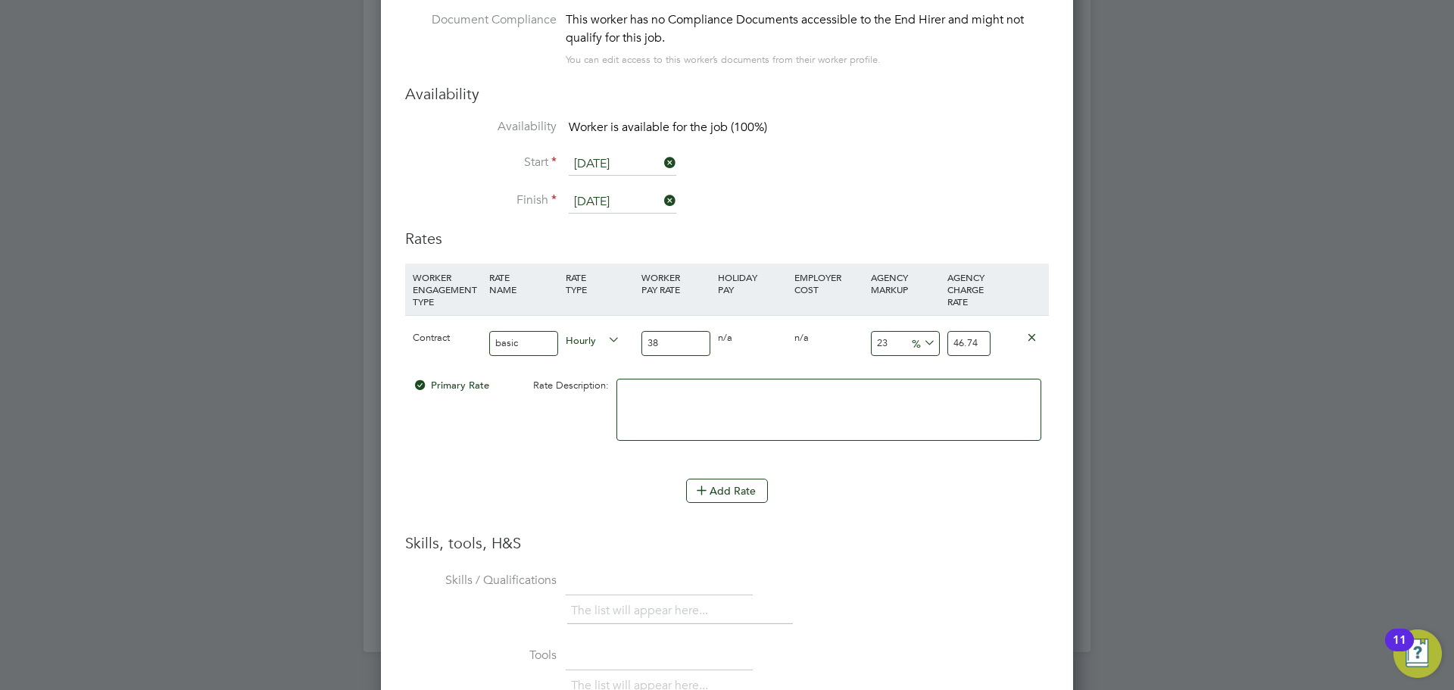
click at [657, 343] on input "38" at bounding box center [676, 343] width 69 height 25
type input "3"
type input "3.69"
type input "39"
type input "47.97"
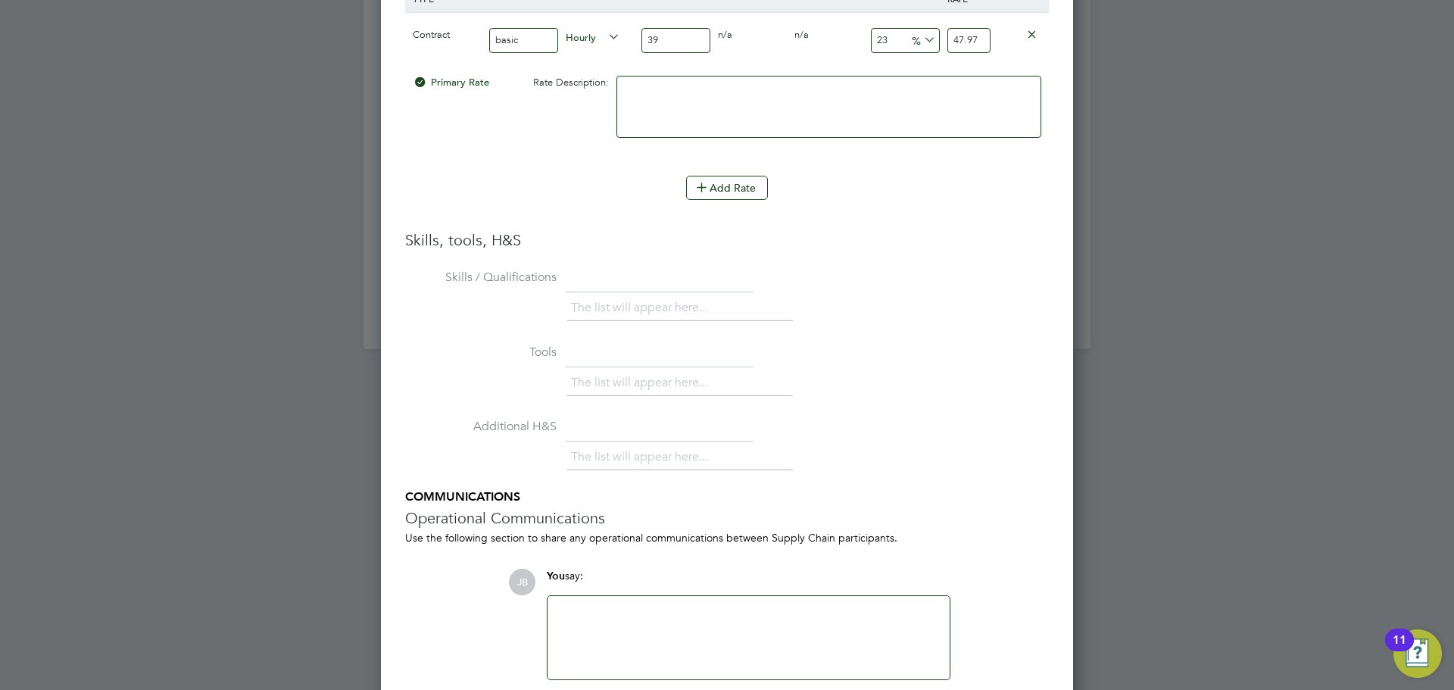
scroll to position [3606, 0]
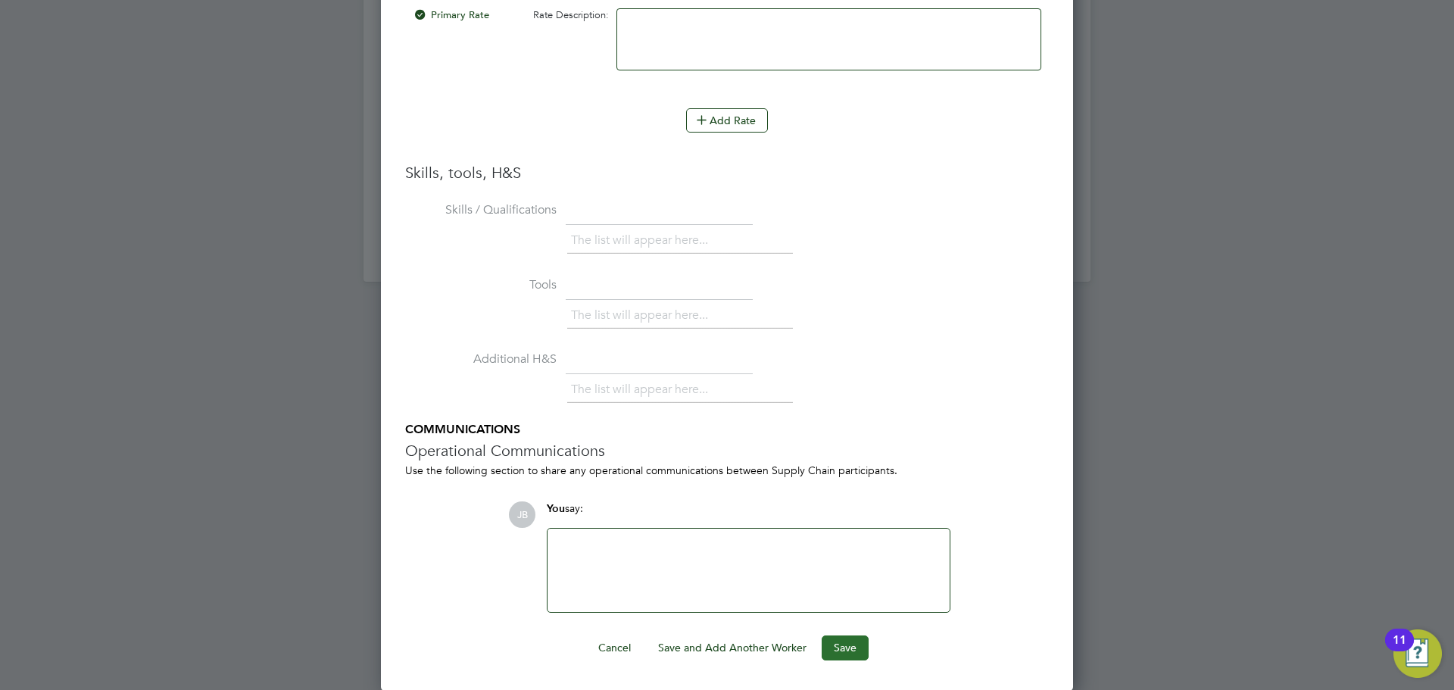
type input "39"
click at [839, 645] on button "Save" at bounding box center [845, 647] width 47 height 24
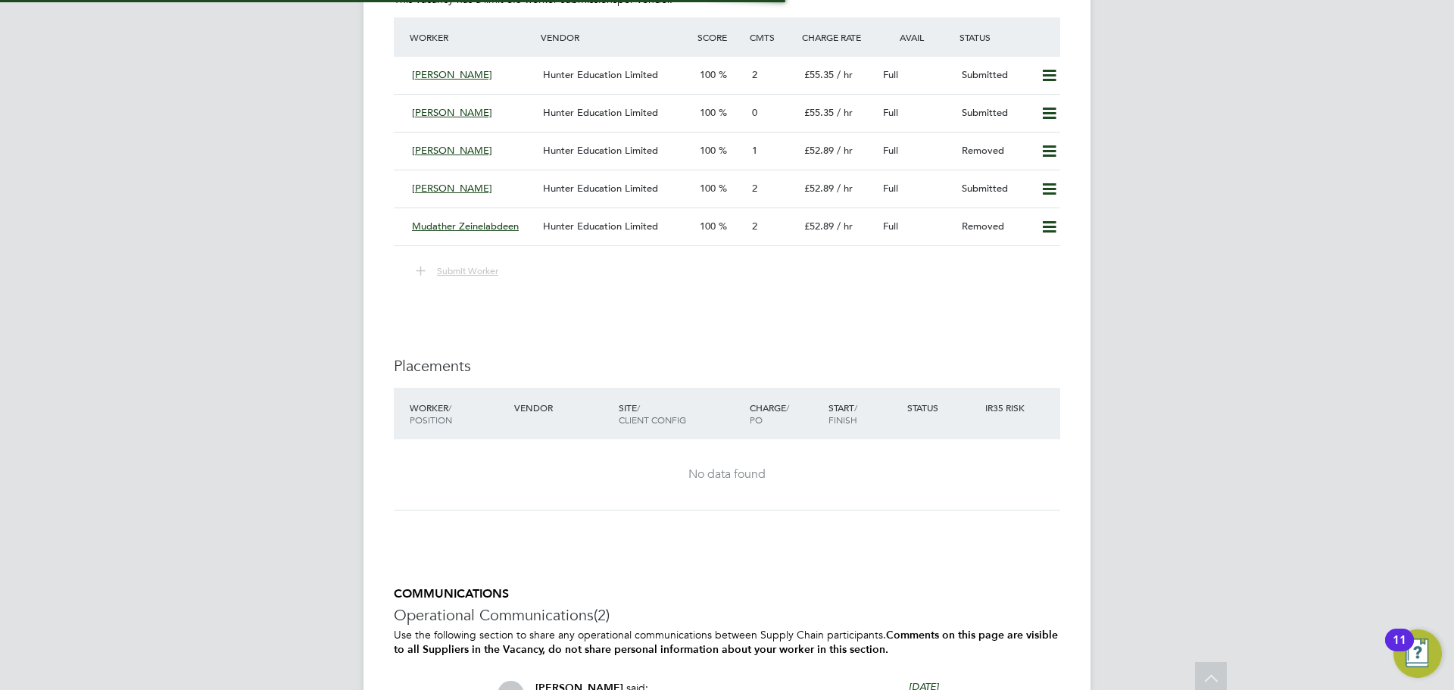
scroll to position [2802, 0]
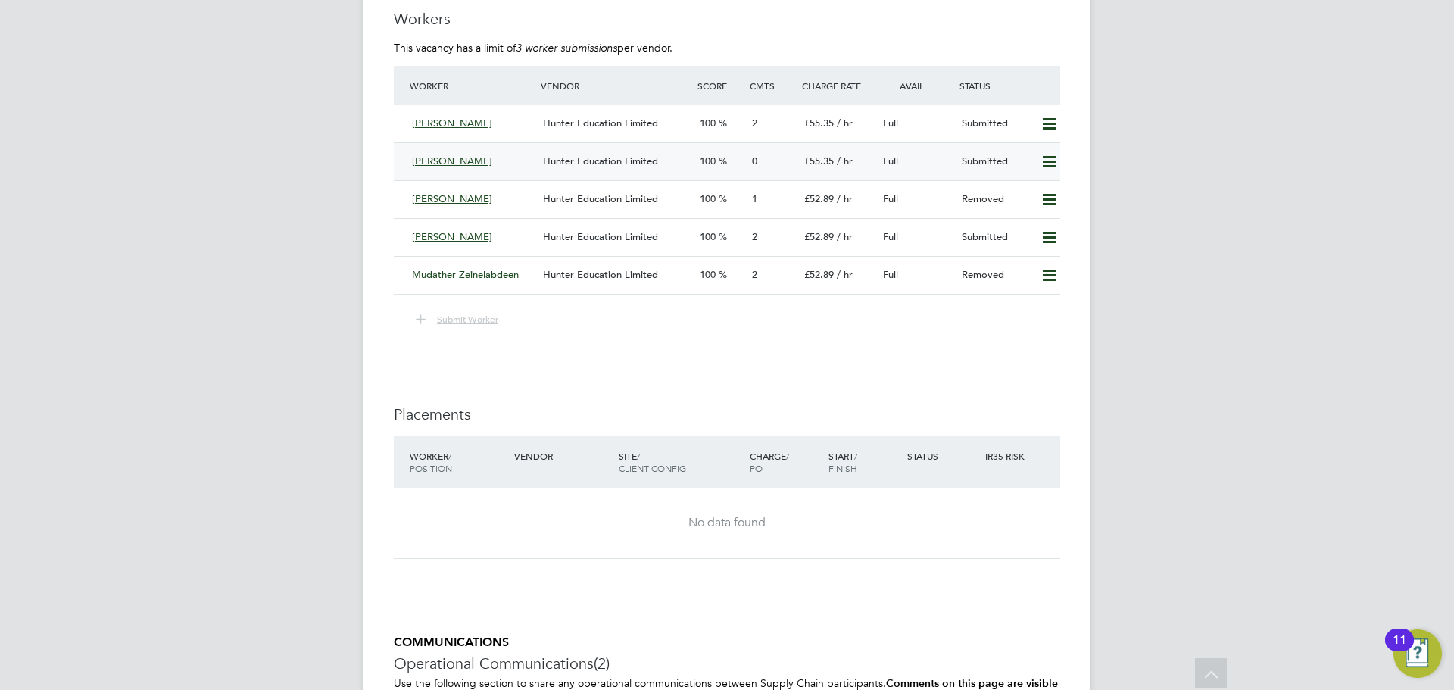
click at [491, 161] on div "[PERSON_NAME]" at bounding box center [471, 161] width 131 height 25
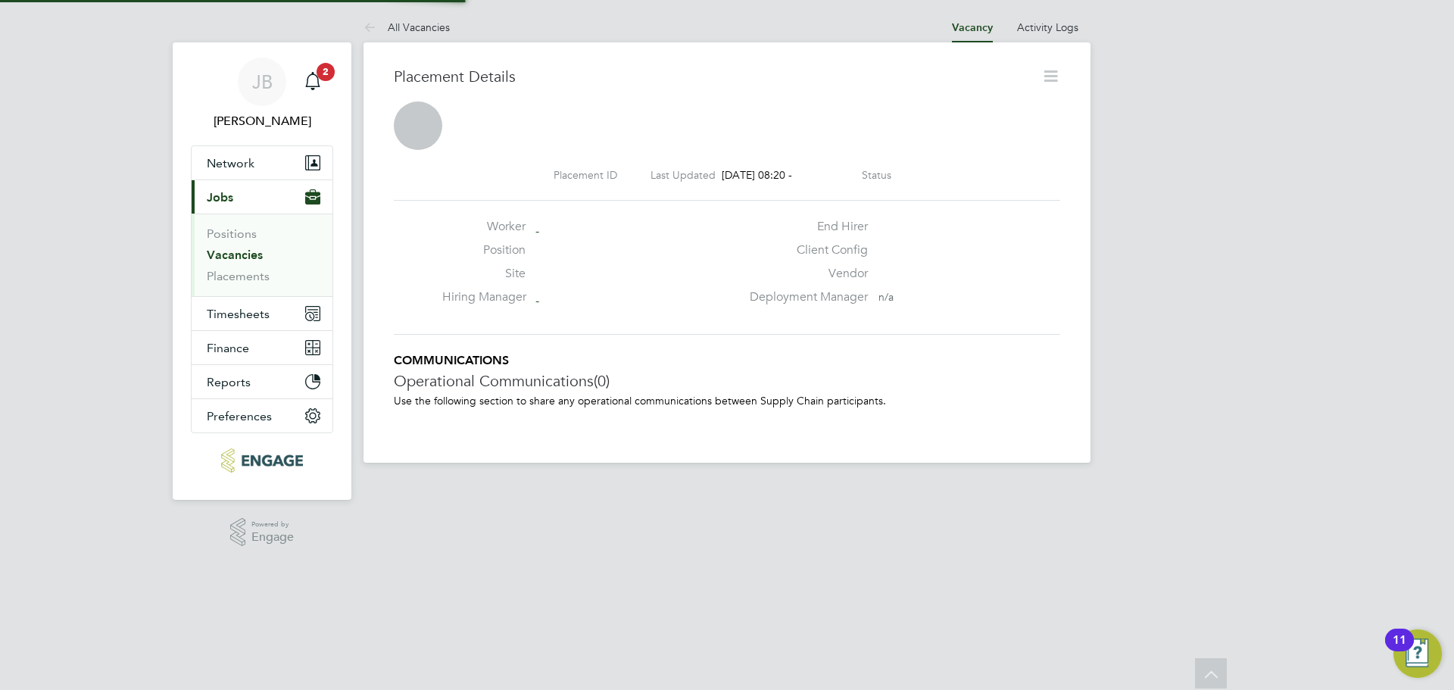
scroll to position [8, 8]
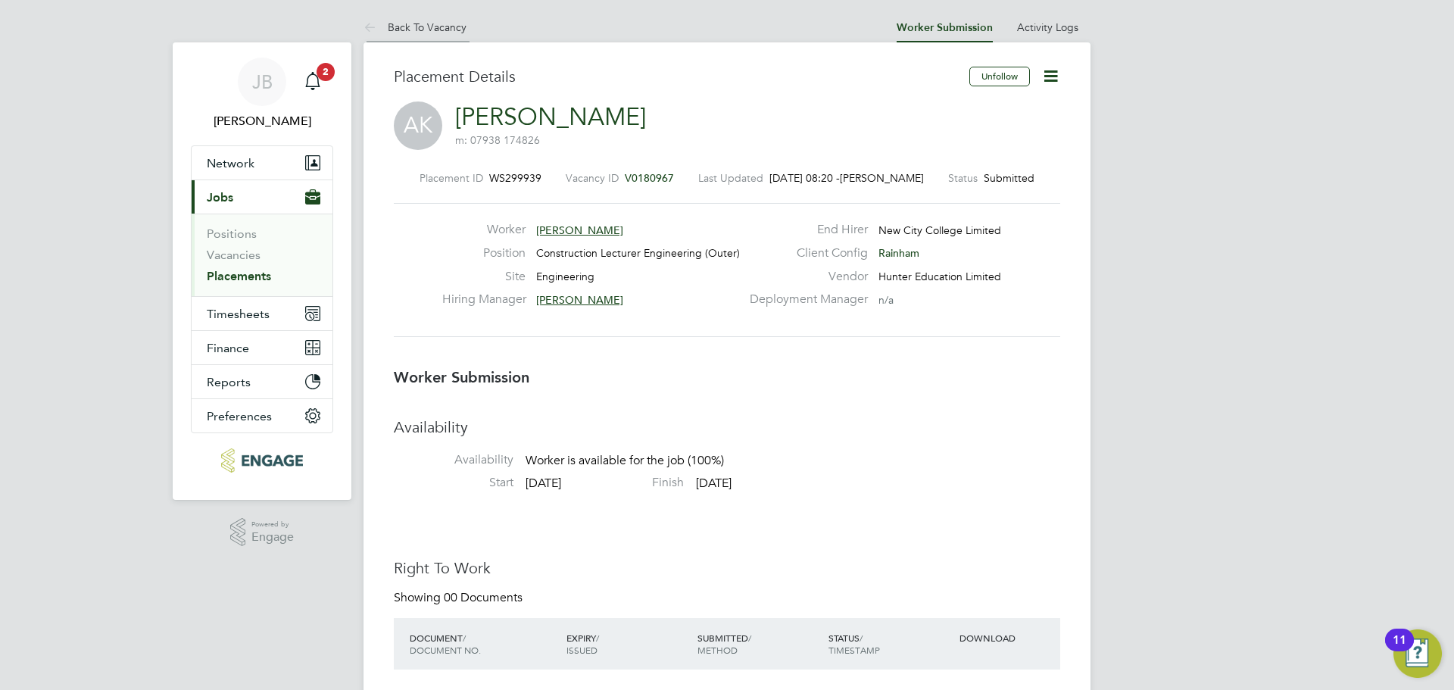
click at [440, 28] on link "Back To Vacancy" at bounding box center [415, 27] width 103 height 14
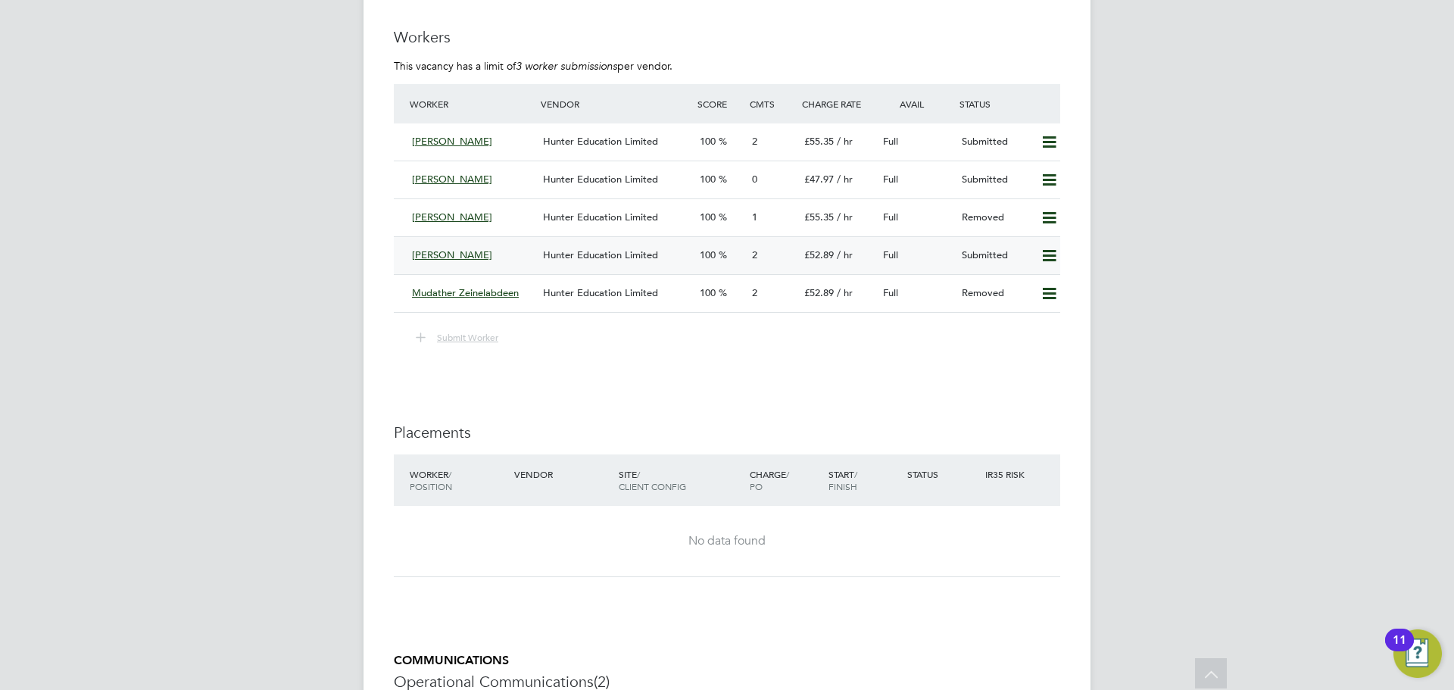
click at [588, 261] on div "Hunter Education Limited" at bounding box center [615, 255] width 157 height 25
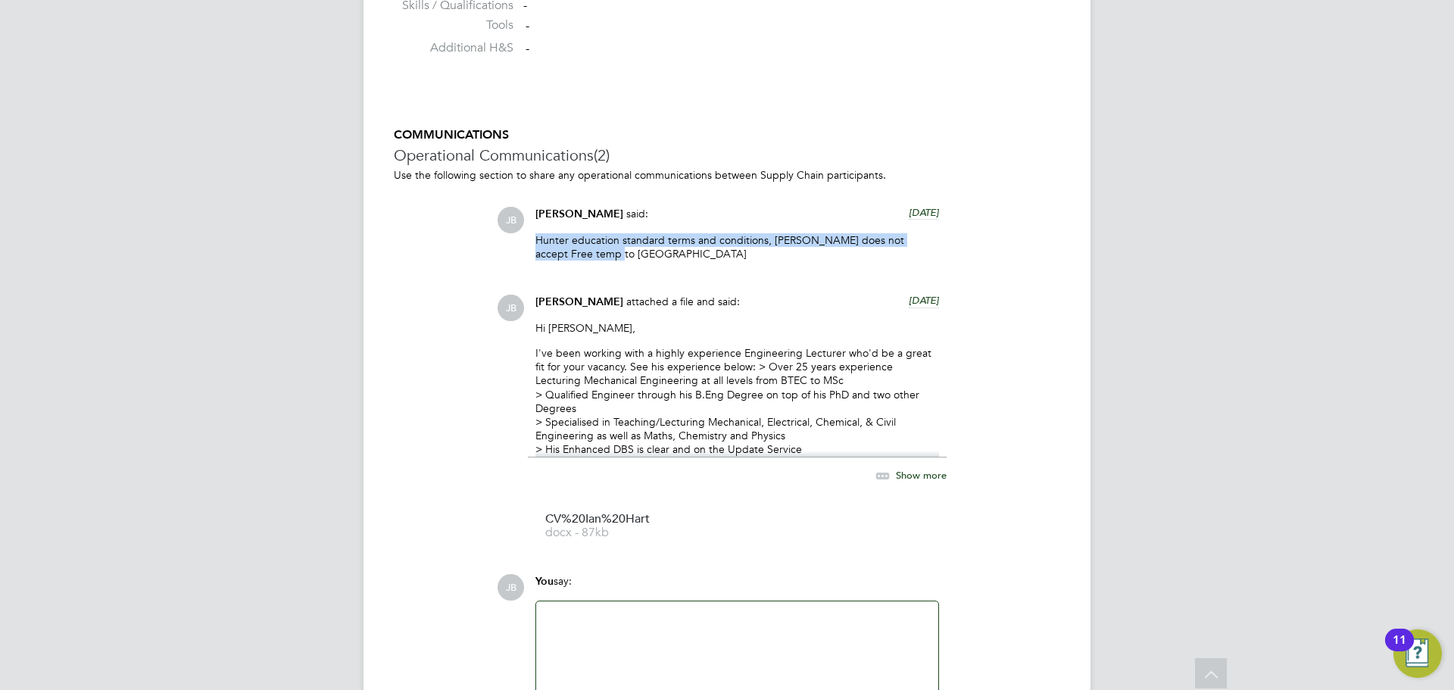
drag, startPoint x: 577, startPoint y: 251, endPoint x: 536, endPoint y: 242, distance: 41.9
click at [536, 242] on p "Hunter education standard terms and conditions, [PERSON_NAME] does not accept F…" at bounding box center [737, 246] width 404 height 27
copy p "Hunter education standard terms and conditions, [PERSON_NAME] does not accept F…"
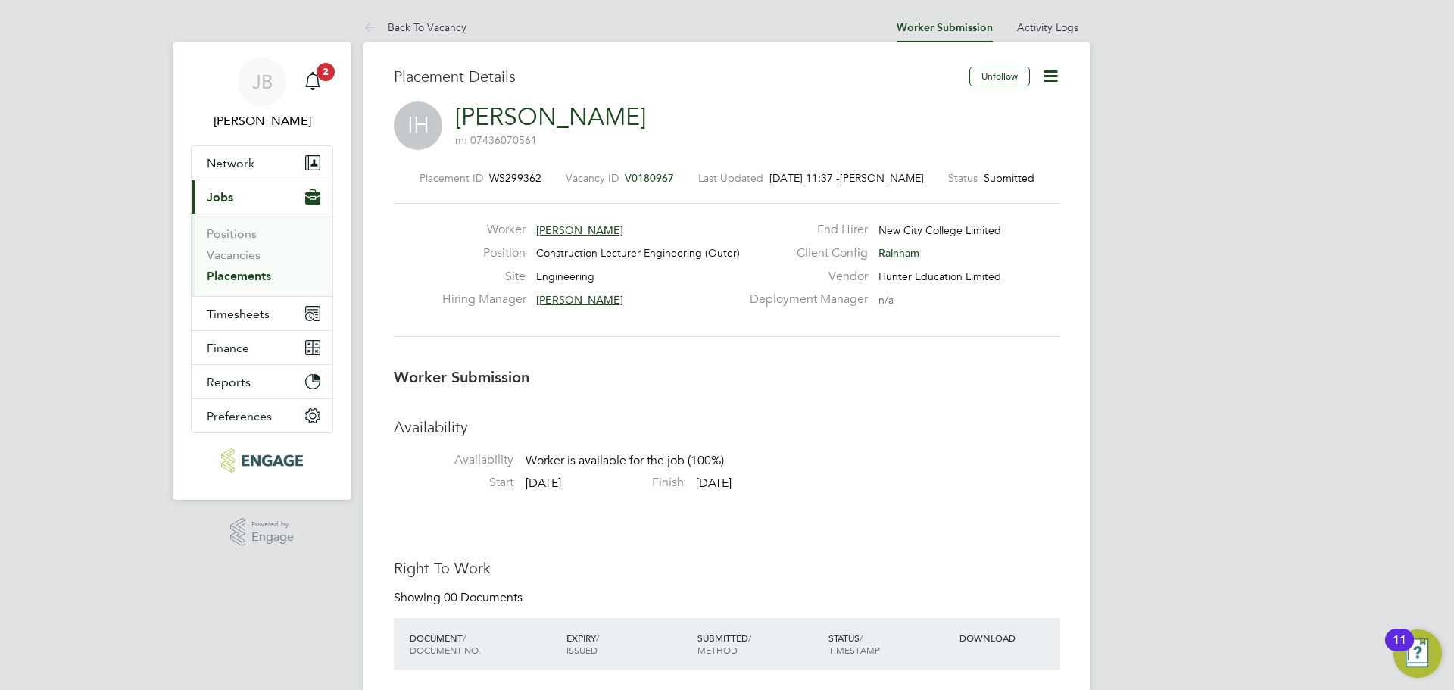
click at [467, 81] on h3 "Placement Details" at bounding box center [676, 77] width 564 height 20
click at [417, 26] on link "Back To Vacancy" at bounding box center [415, 27] width 103 height 14
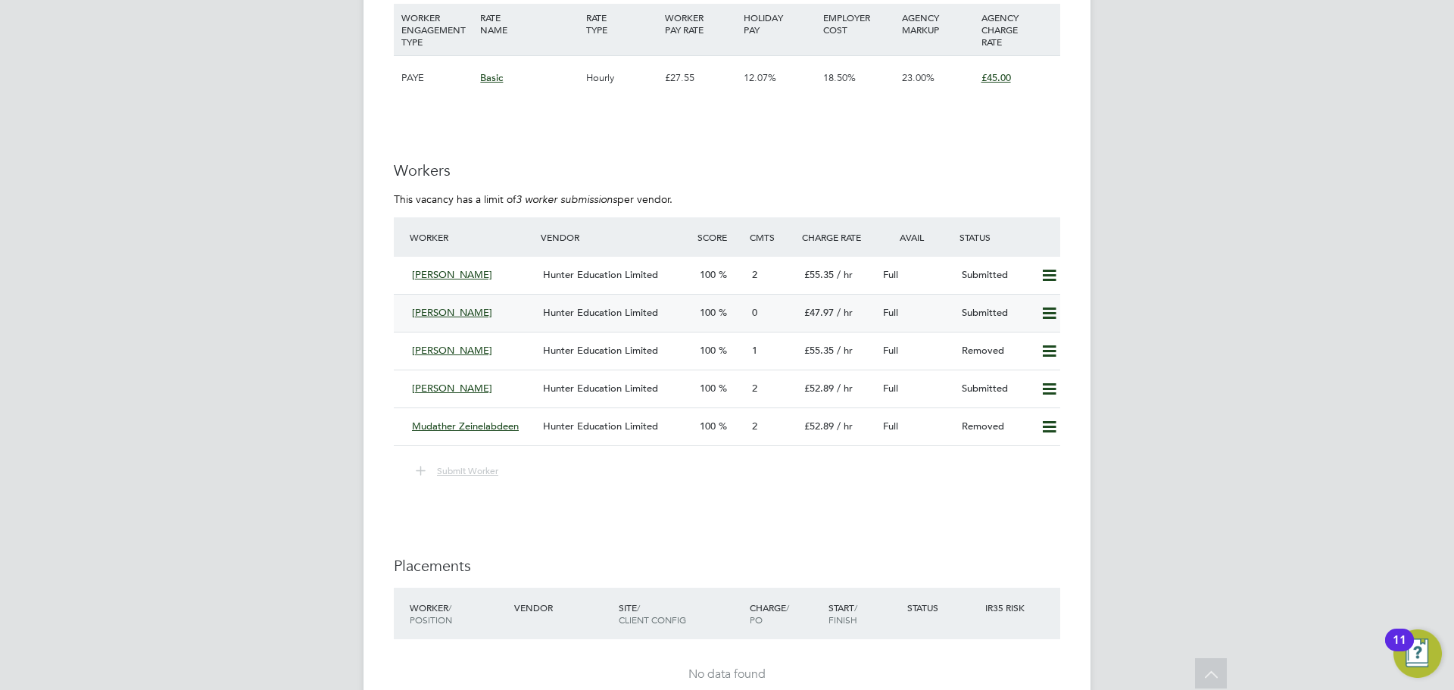
click at [488, 320] on div "[PERSON_NAME]" at bounding box center [471, 313] width 131 height 25
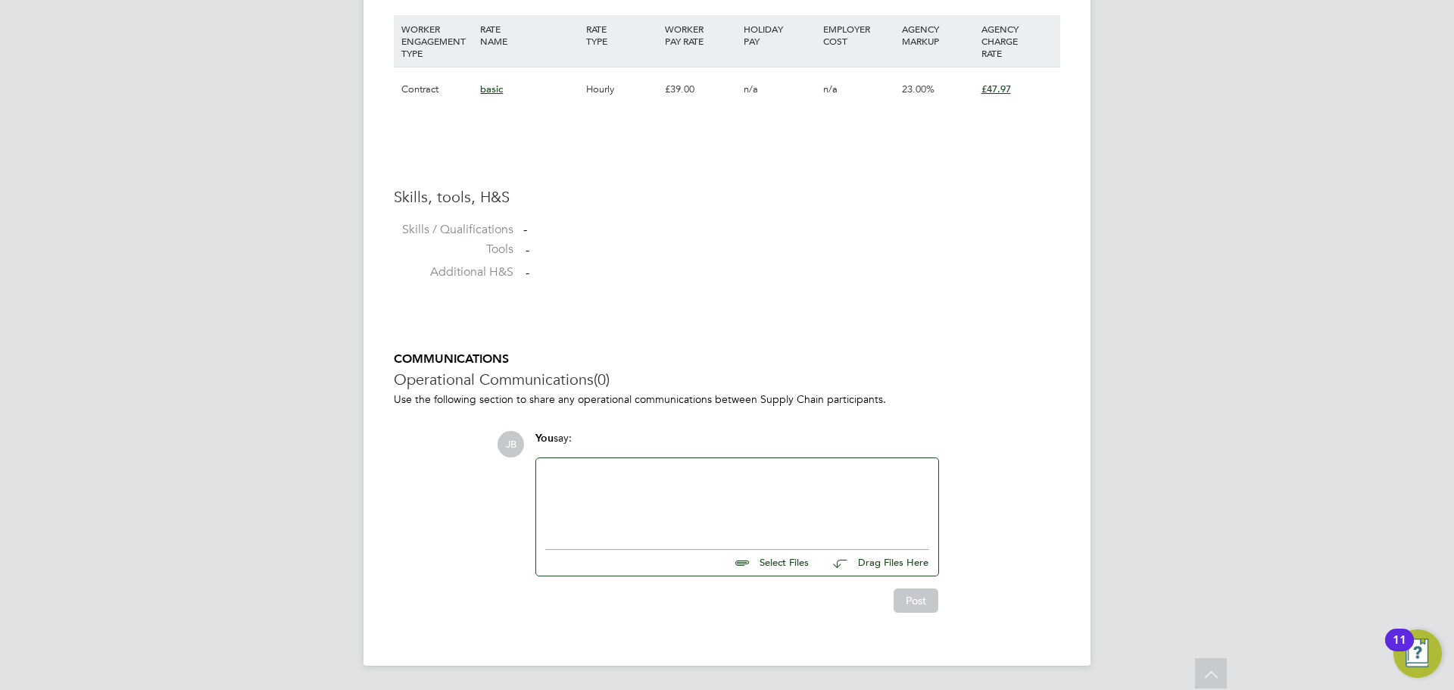
click at [579, 468] on div at bounding box center [737, 499] width 384 height 65
paste div
click at [931, 593] on button "Post" at bounding box center [916, 600] width 45 height 24
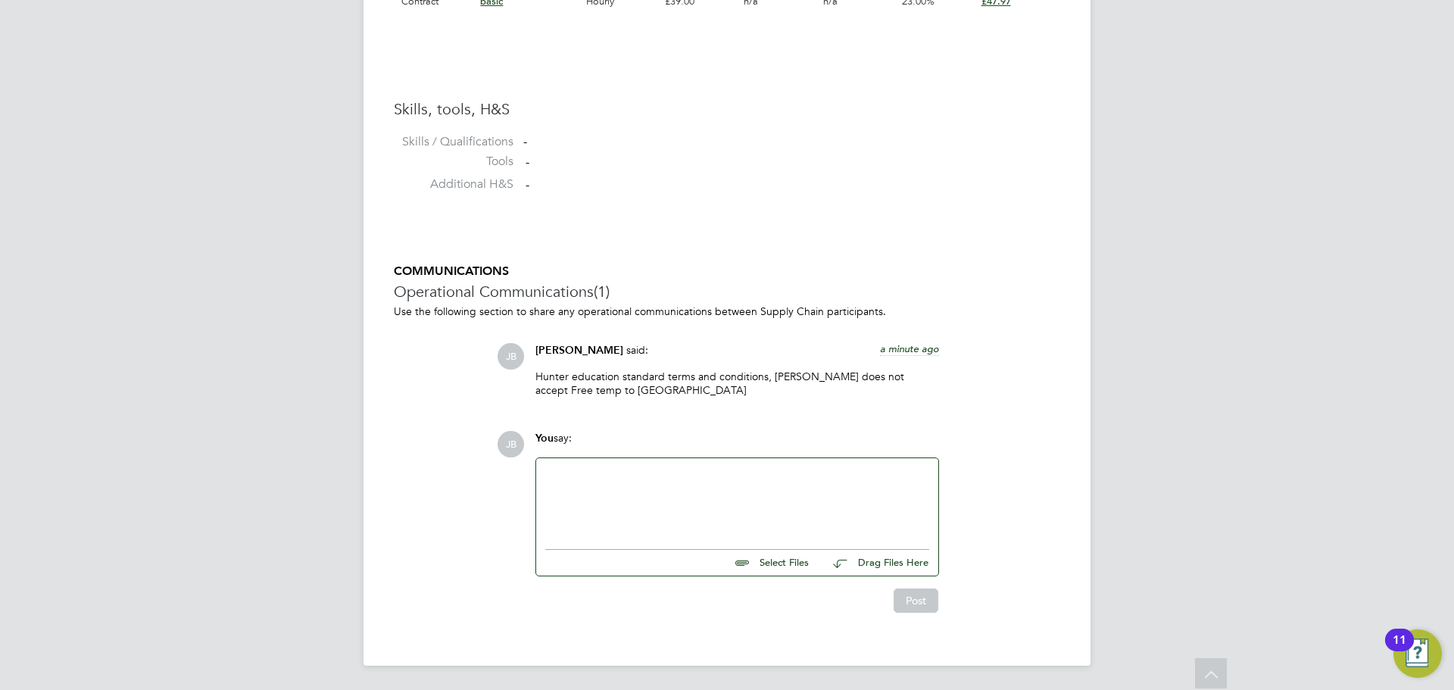
click at [573, 462] on div at bounding box center [737, 499] width 402 height 83
click at [565, 469] on div at bounding box center [737, 499] width 384 height 65
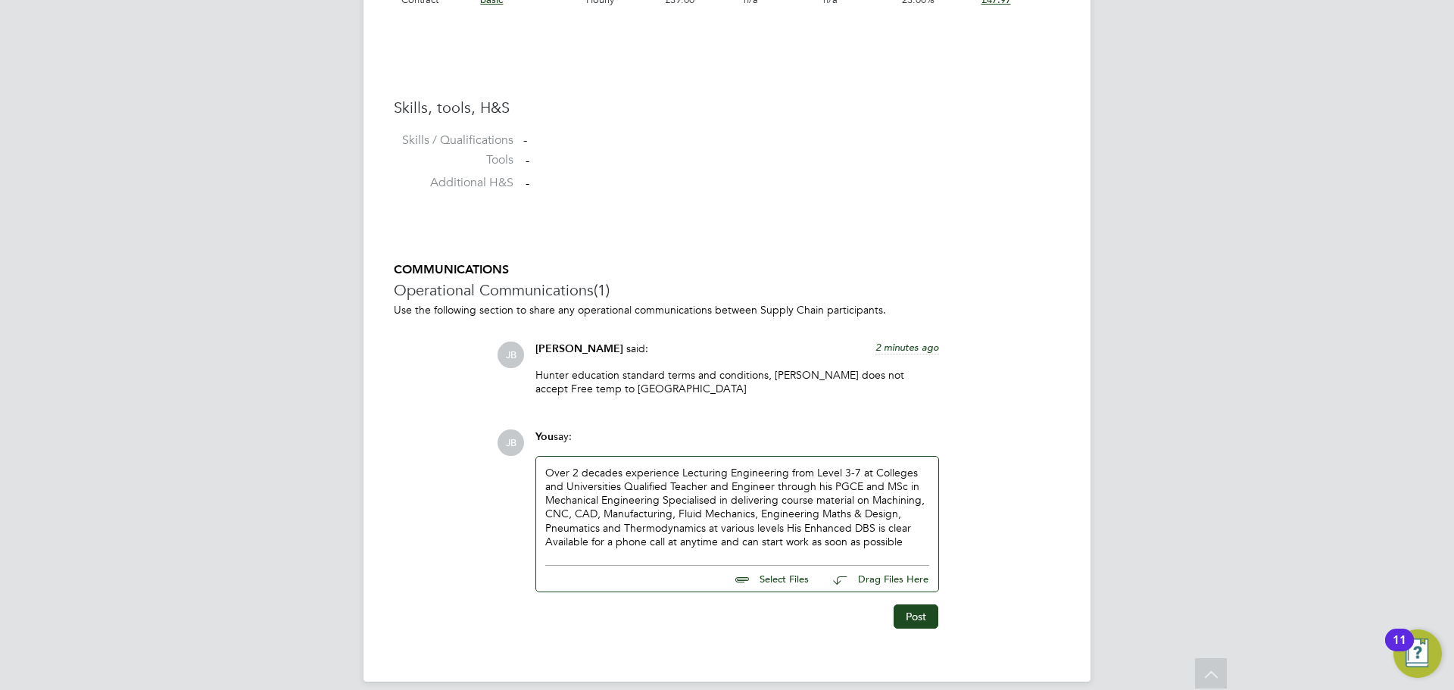
drag, startPoint x: 907, startPoint y: 545, endPoint x: 396, endPoint y: 458, distance: 518.6
click at [396, 458] on div "COMMUNICATIONS Operational Communications (1) Use the following section to shar…" at bounding box center [727, 445] width 667 height 367
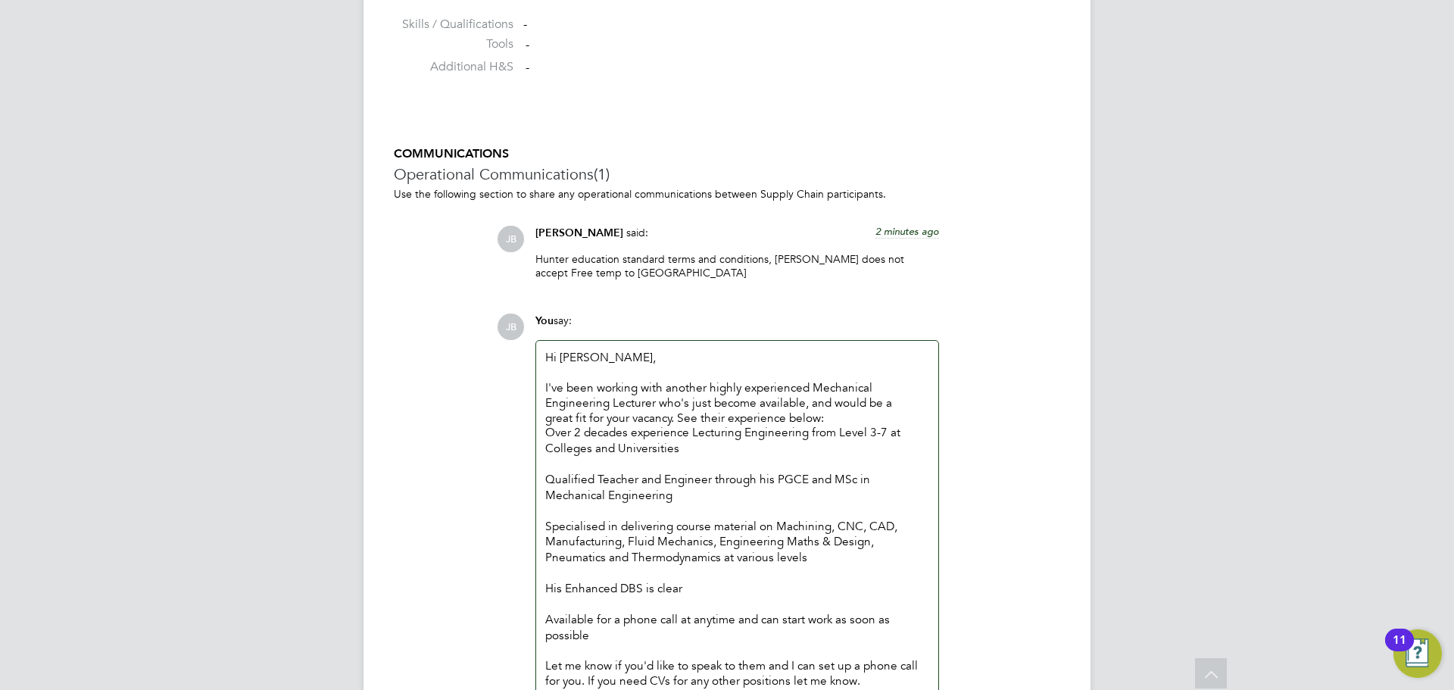
scroll to position [1267, 0]
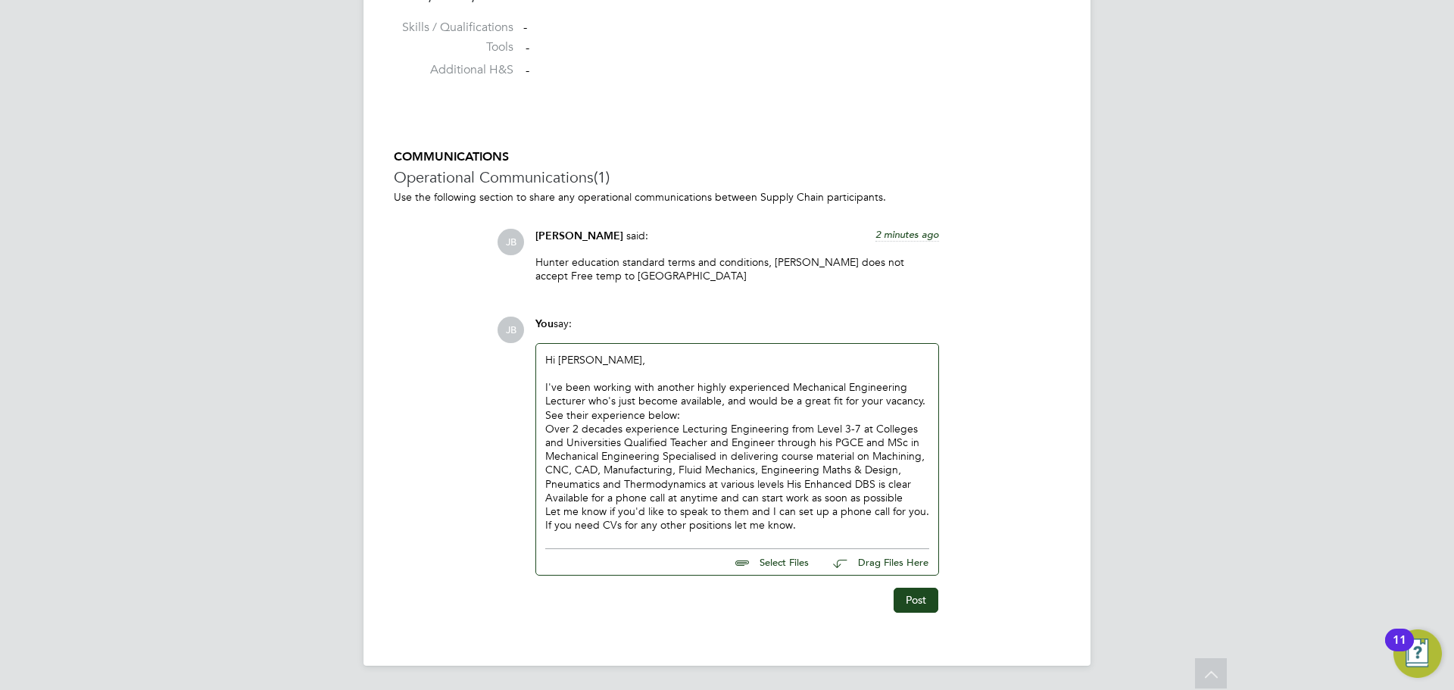
click at [698, 416] on p "I've been working with another highly experienced Mechanical Engineering Lectur…" at bounding box center [737, 401] width 384 height 42
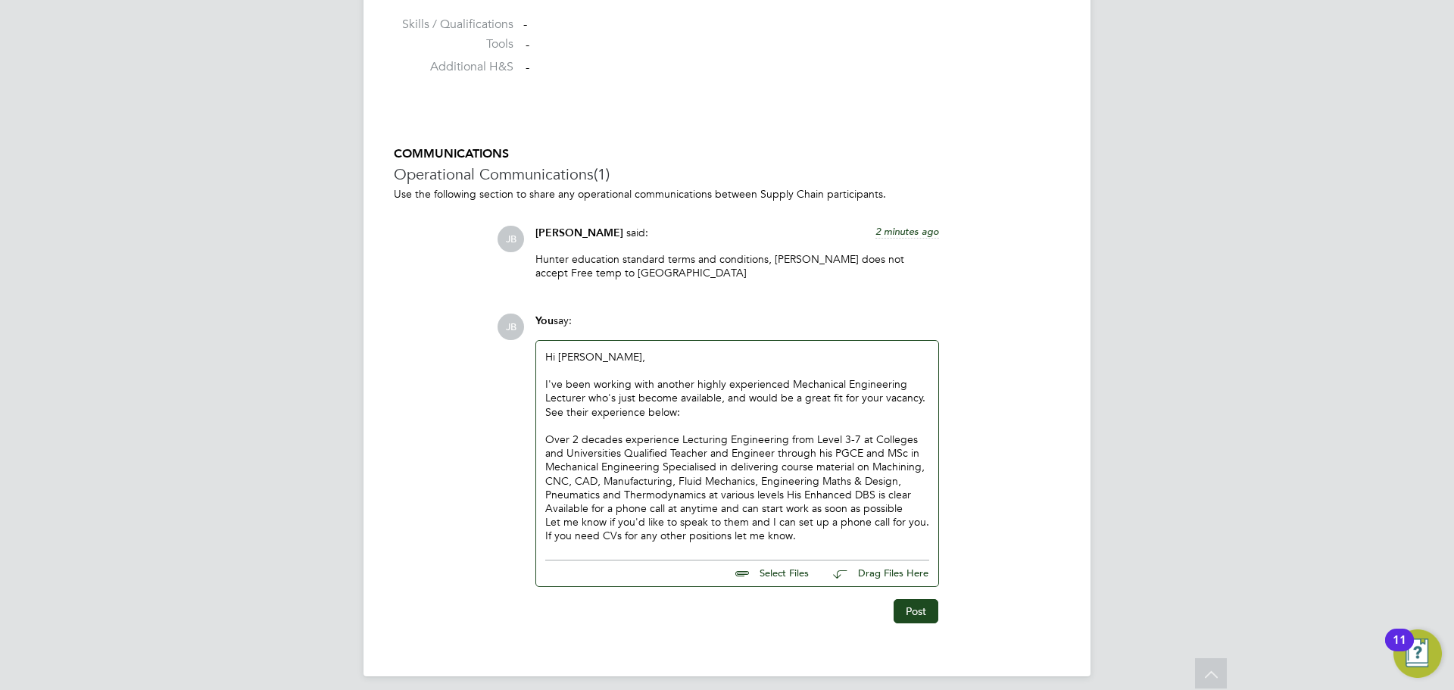
click at [545, 414] on div "Hi Helen, I've been working with another highly experienced Mechanical Engineer…" at bounding box center [737, 446] width 402 height 211
click at [679, 411] on p "I've been working with another highly experienced Mechanical Engineering Lectur…" at bounding box center [737, 398] width 384 height 42
drag, startPoint x: 679, startPoint y: 414, endPoint x: 566, endPoint y: 407, distance: 113.8
click at [563, 409] on p "I've been working with another highly experienced Mechanical Engineering Lectur…" at bounding box center [737, 398] width 384 height 42
drag, startPoint x: 539, startPoint y: 437, endPoint x: 551, endPoint y: 445, distance: 14.1
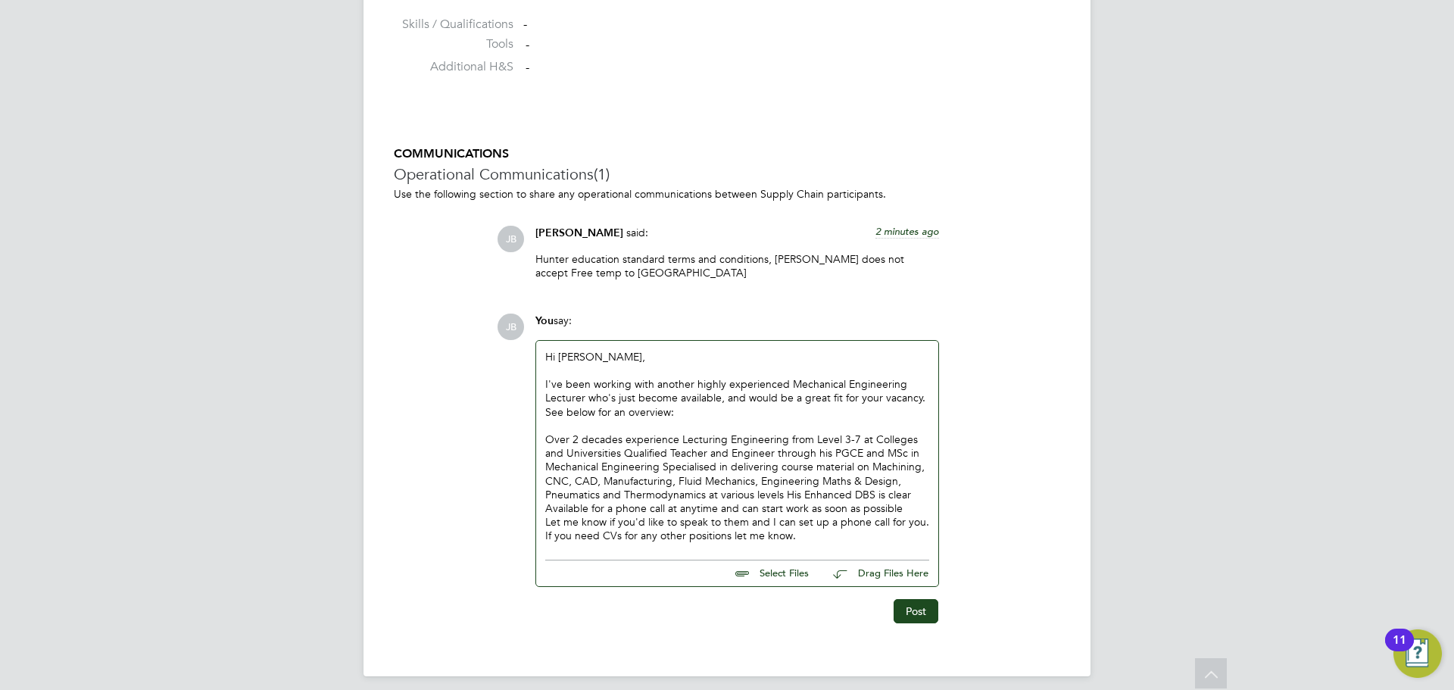
click at [542, 440] on div "Hi Helen, I've been working with another highly experienced Mechanical Engineer…" at bounding box center [737, 446] width 402 height 211
click at [551, 445] on div "Hi Helen, I've been working with another highly experienced Mechanical Engineer…" at bounding box center [737, 446] width 384 height 193
click at [546, 442] on div "Hi Helen, I've been working with another highly experienced Mechanical Engineer…" at bounding box center [737, 446] width 384 height 193
click at [628, 453] on div "Hi Helen, I've been working with another highly experienced Mechanical Engineer…" at bounding box center [737, 446] width 384 height 193
click at [622, 457] on div "Hi Helen, I've been working with another highly experienced Mechanical Engineer…" at bounding box center [737, 446] width 384 height 193
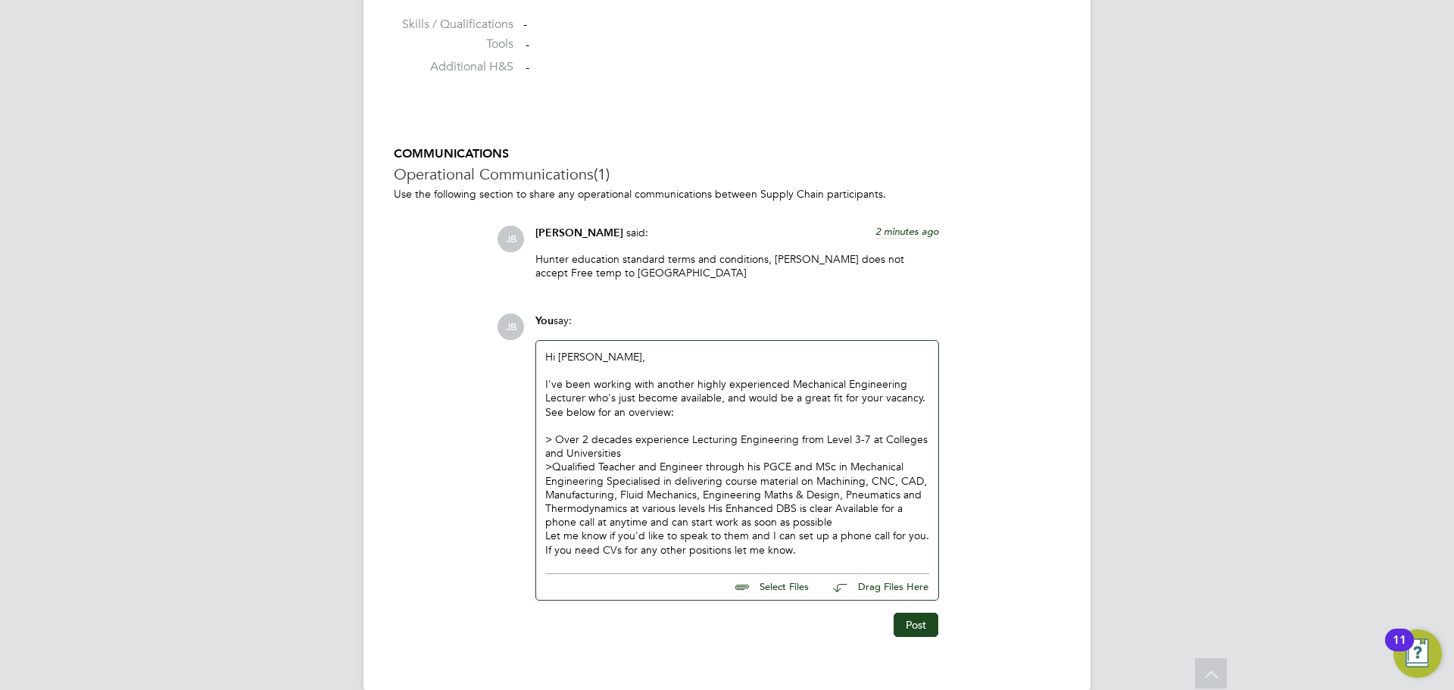
click at [605, 479] on div "> Qualified Teacher and Engineer through his PGCE and MSc in Mechanical Enginee…" at bounding box center [737, 508] width 384 height 96
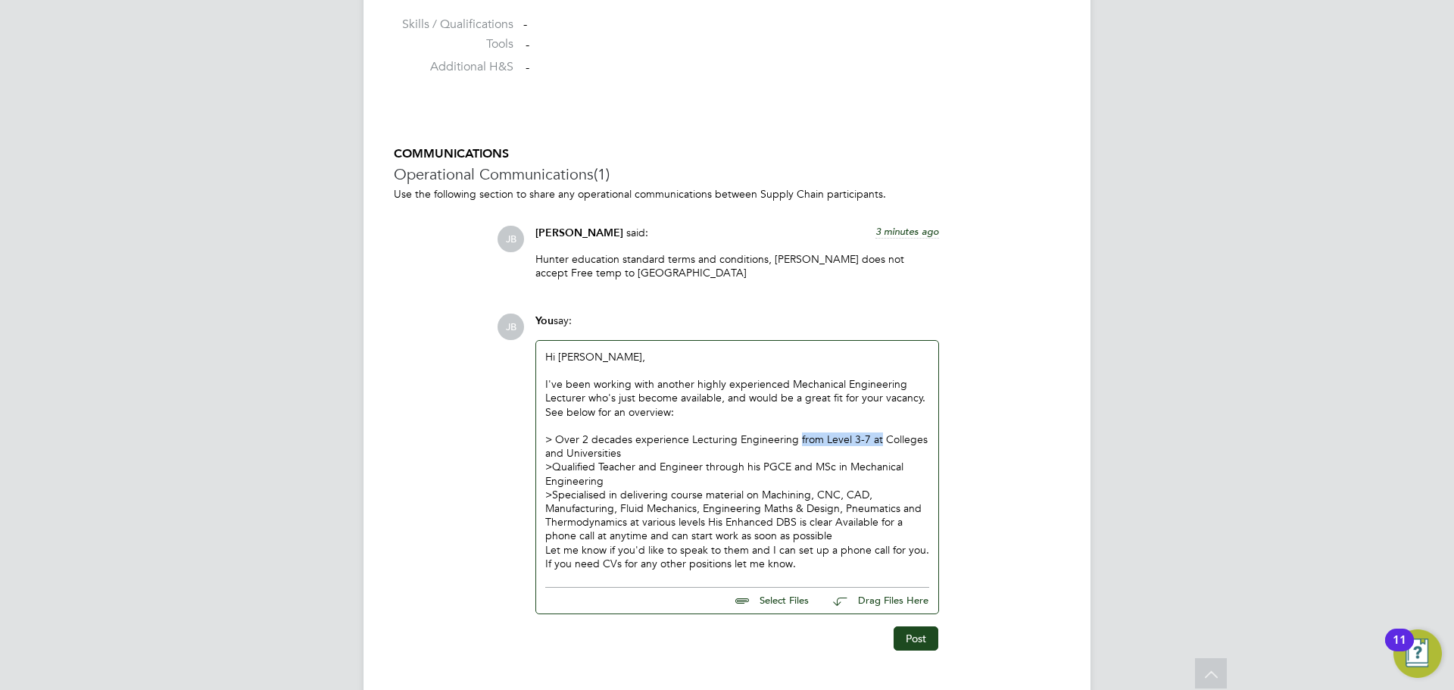
drag, startPoint x: 796, startPoint y: 441, endPoint x: 876, endPoint y: 462, distance: 83.0
click at [876, 443] on div "Hi Helen, I've been working with another highly experienced Mechanical Engineer…" at bounding box center [737, 460] width 384 height 220
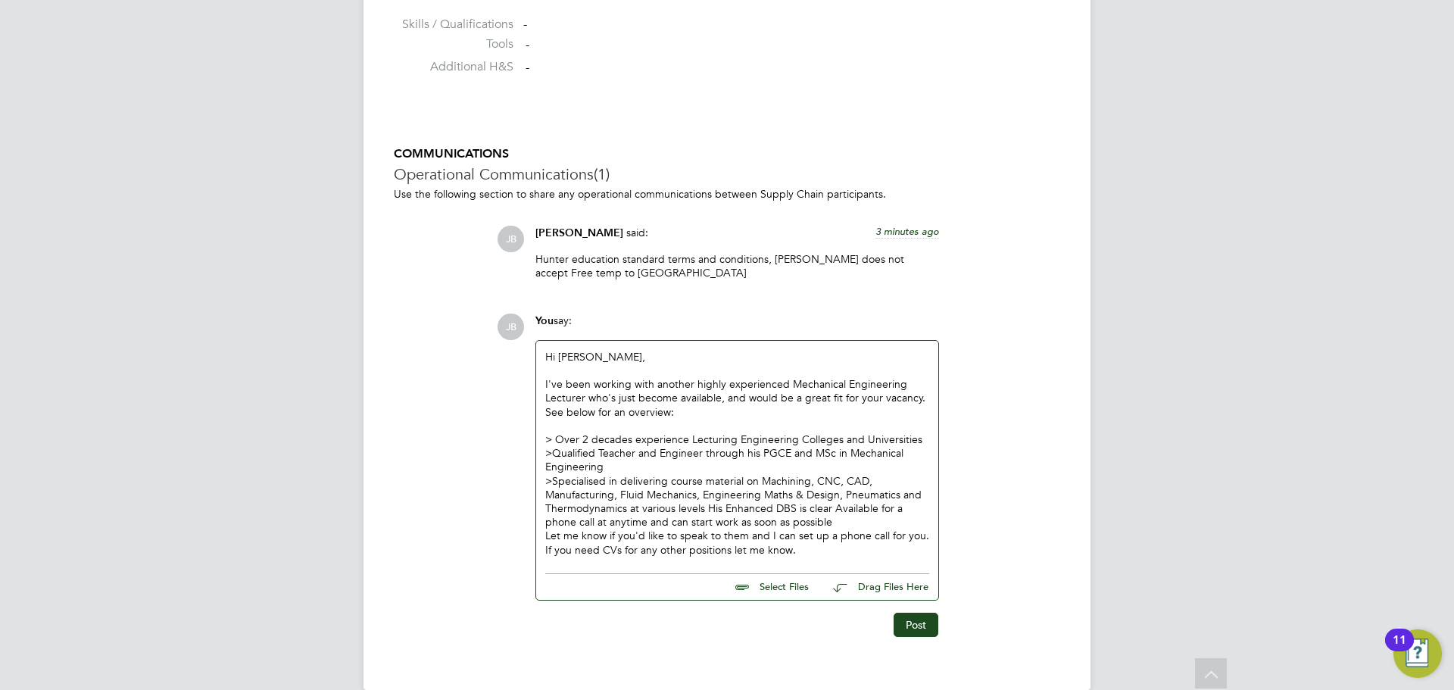
drag, startPoint x: 859, startPoint y: 440, endPoint x: 917, endPoint y: 505, distance: 87.4
click at [860, 441] on div "Hi Helen, I've been working with another highly experienced Mechanical Engineer…" at bounding box center [737, 453] width 384 height 207
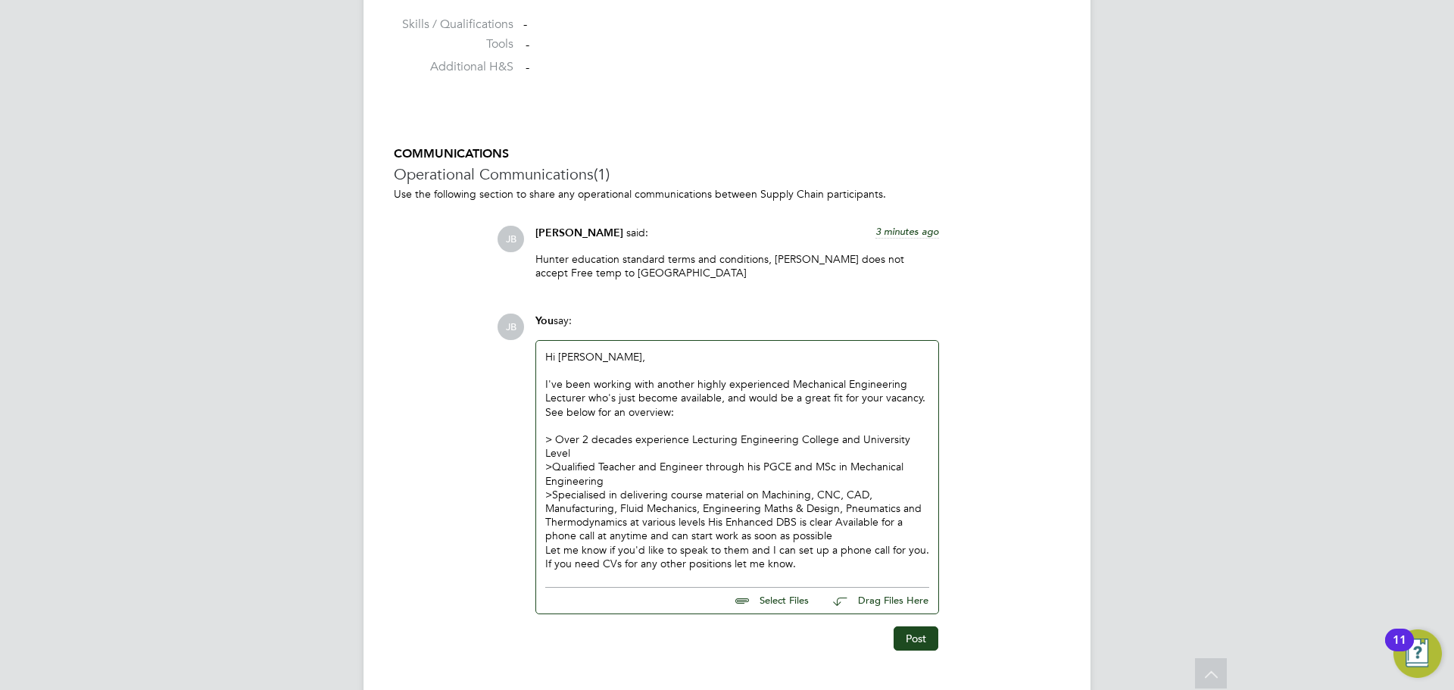
click at [708, 520] on div "> Specialised in delivering course material on Machining, CNC, CAD, Manufacturi…" at bounding box center [737, 529] width 384 height 83
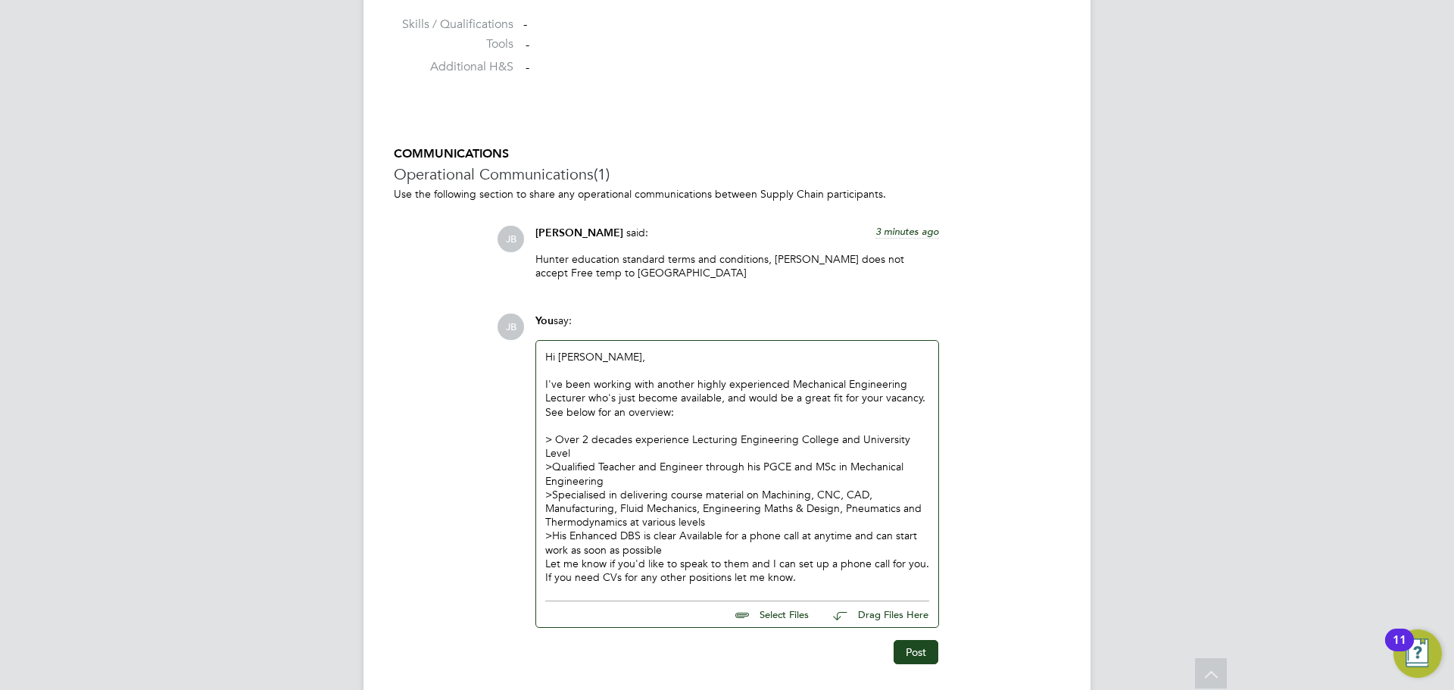
click at [680, 539] on div "> His Enhanced DBS is clear Available for a phone call at anytime and can start…" at bounding box center [737, 556] width 384 height 55
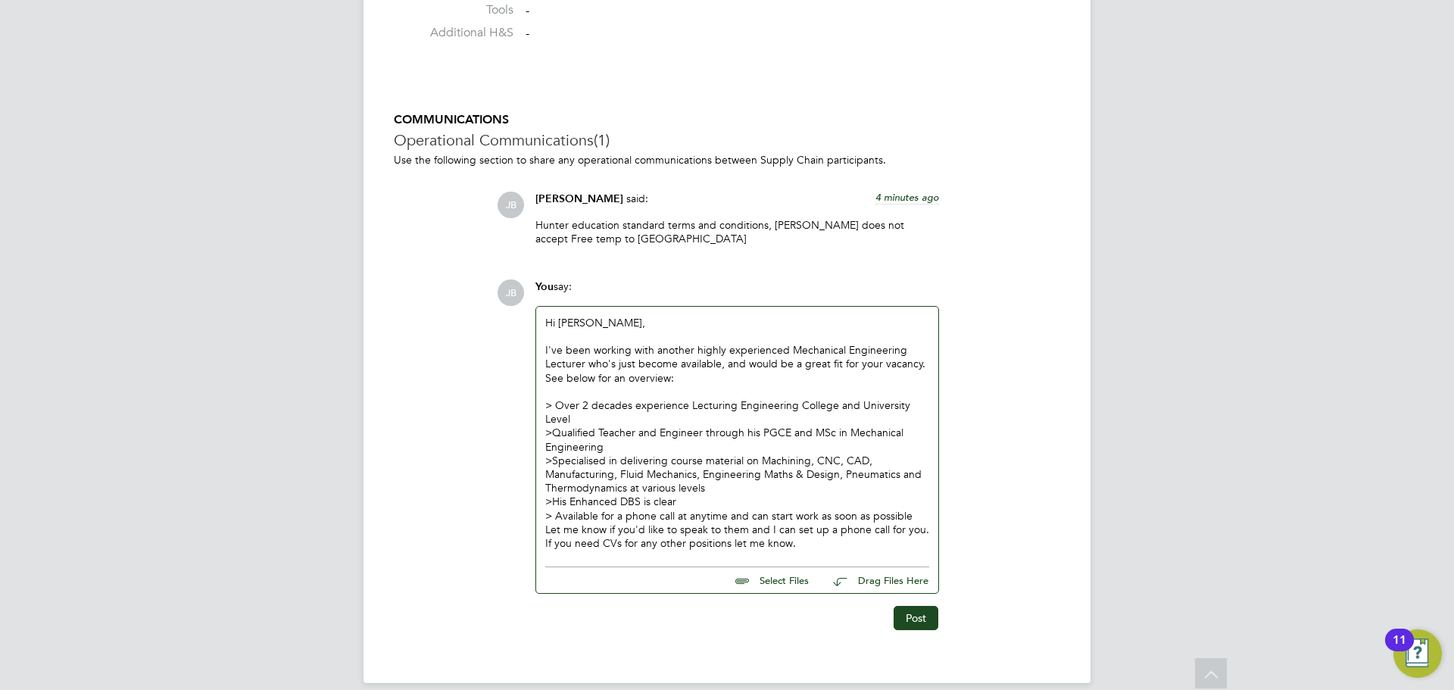
scroll to position [1322, 0]
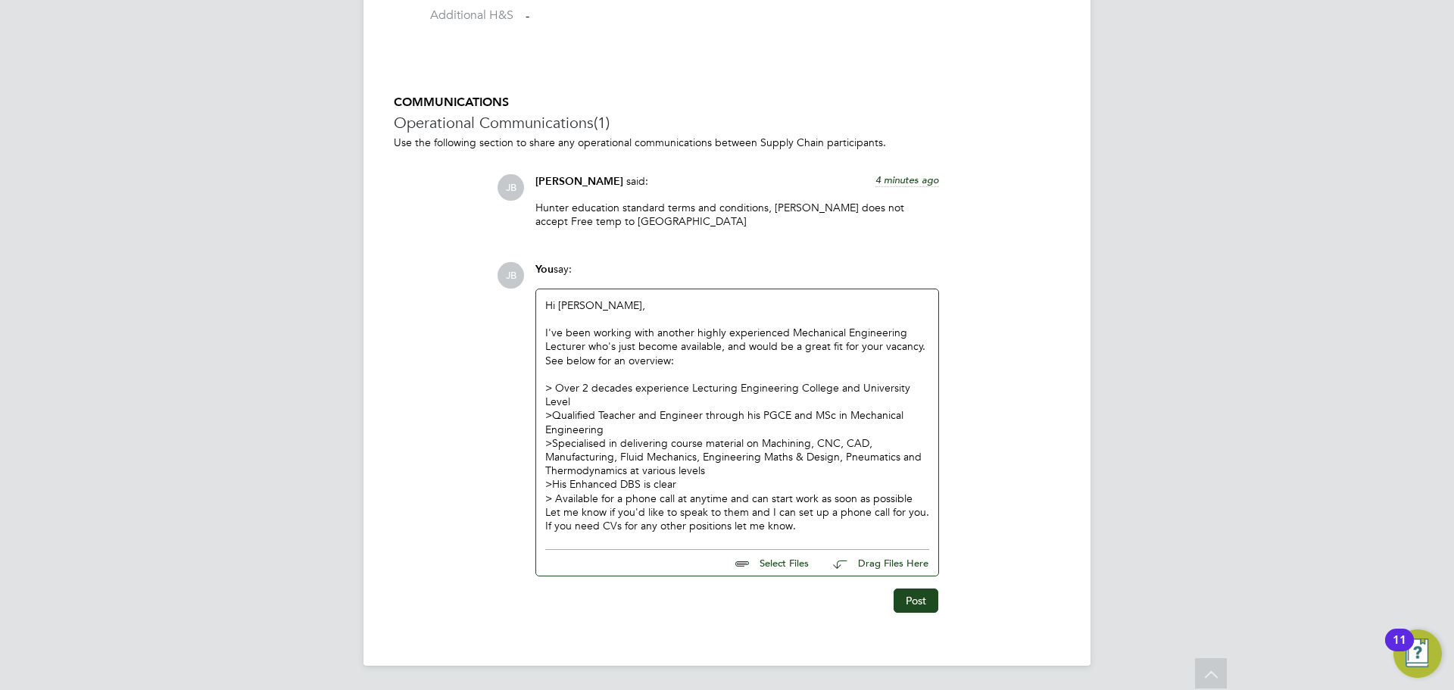
click at [917, 500] on div "> Available for a phone call at anytime and can start work as soon as possible …" at bounding box center [737, 513] width 384 height 42
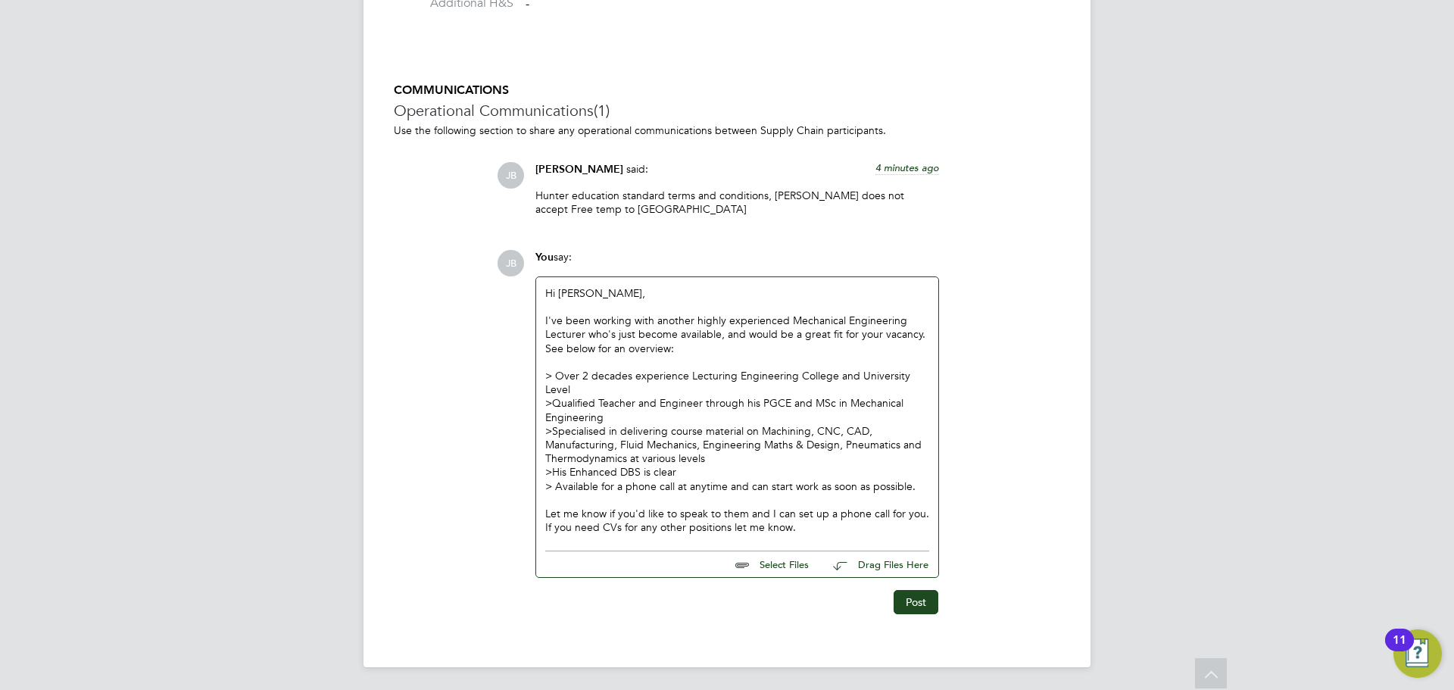
scroll to position [1335, 0]
click at [803, 514] on p "Let me know if you'd like to speak to them and I can set up a phone call for yo…" at bounding box center [737, 518] width 384 height 27
click at [835, 532] on p "Let me know if you'd like to speak to them and I can set up a phone call for yo…" at bounding box center [737, 518] width 384 height 27
drag, startPoint x: 846, startPoint y: 529, endPoint x: 526, endPoint y: 526, distance: 319.6
click at [524, 526] on div "JB You say: Hi Helen, I've been working with another highly experienced Mechani…" at bounding box center [778, 430] width 563 height 365
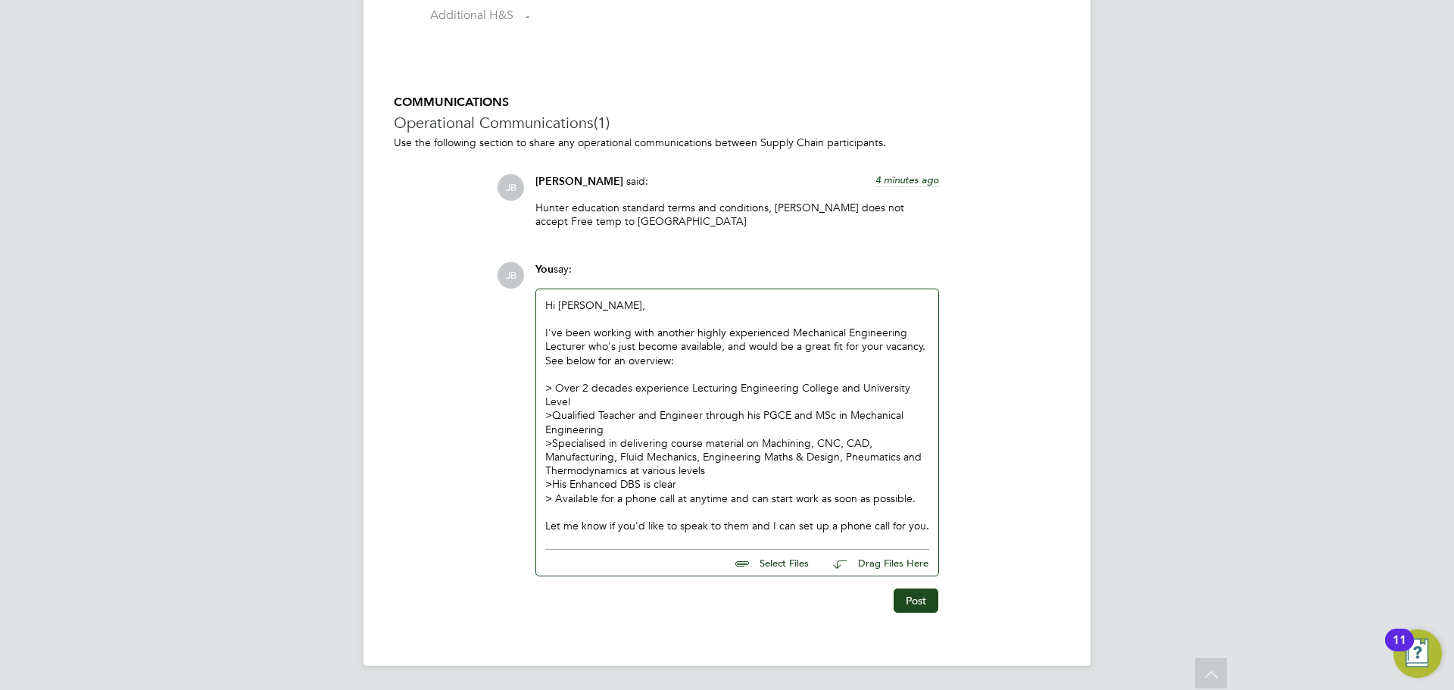
scroll to position [1322, 0]
click at [579, 300] on p "Hi Helen," at bounding box center [737, 305] width 384 height 14
click at [926, 529] on p "Let me know if you'd like to speak to them and I can set up a phone call for yo…" at bounding box center [737, 526] width 384 height 14
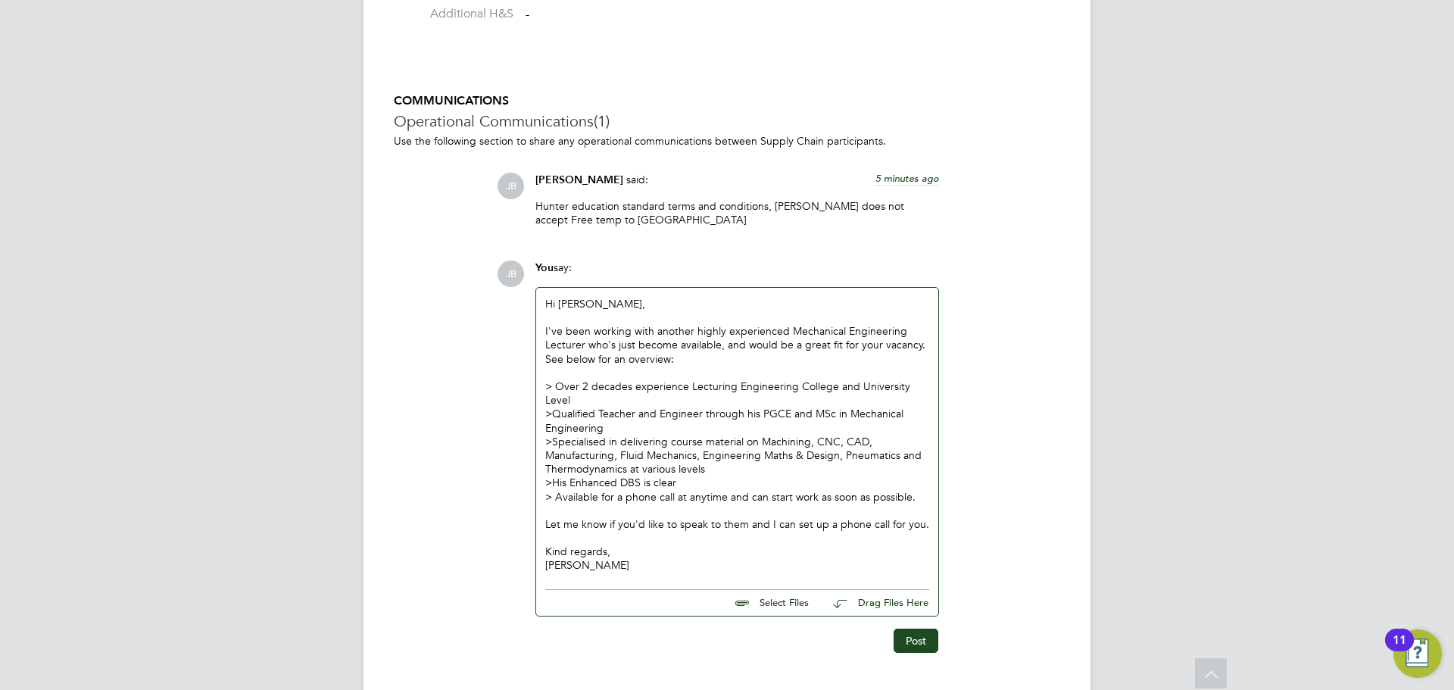
click at [753, 438] on div "> Specialised in delivering course material on Machining, CNC, CAD, Manufacturi…" at bounding box center [737, 456] width 384 height 42
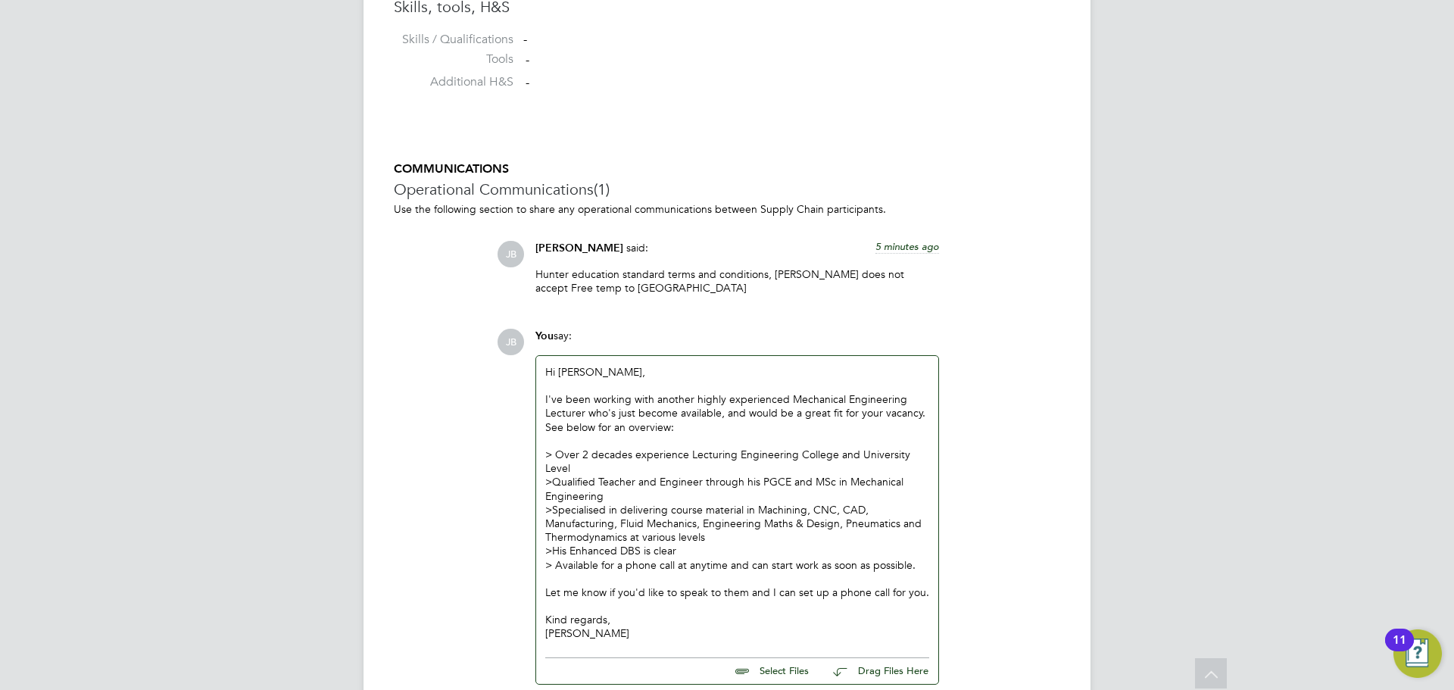
scroll to position [1363, 0]
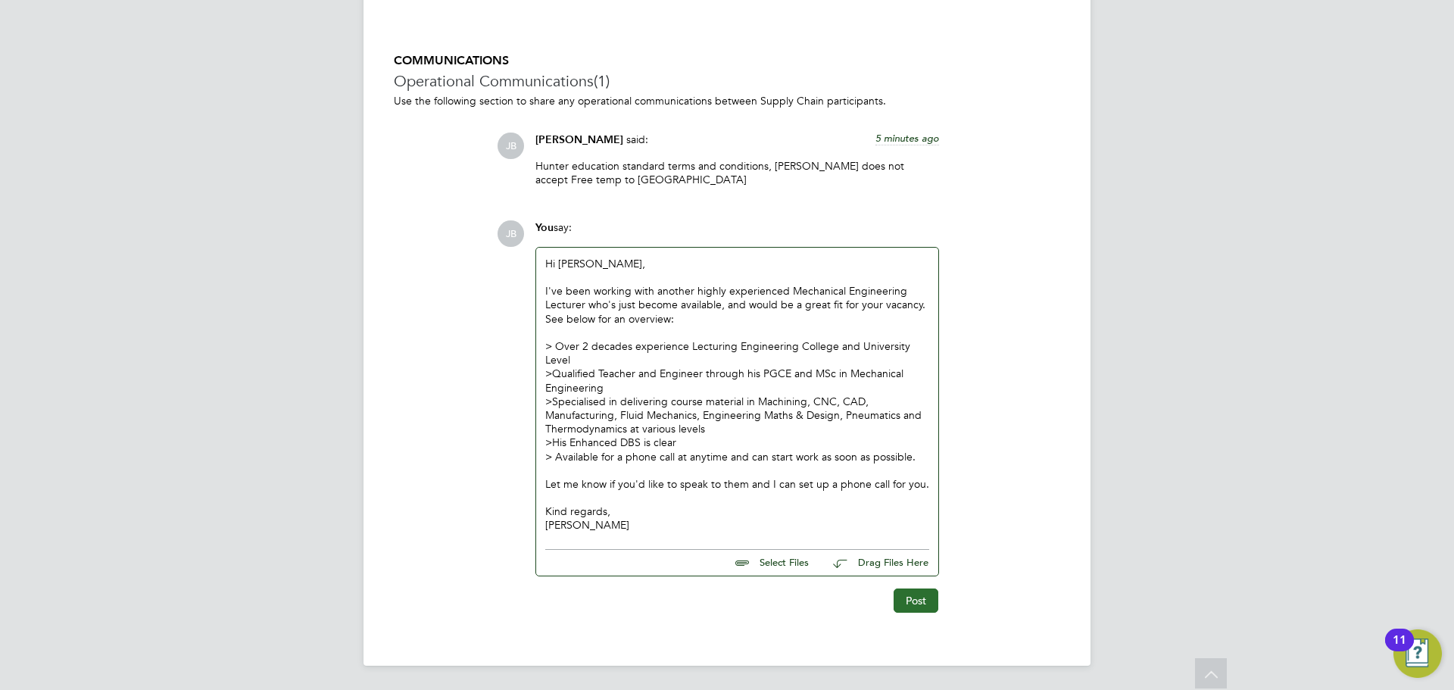
click at [913, 607] on button "Post" at bounding box center [916, 600] width 45 height 24
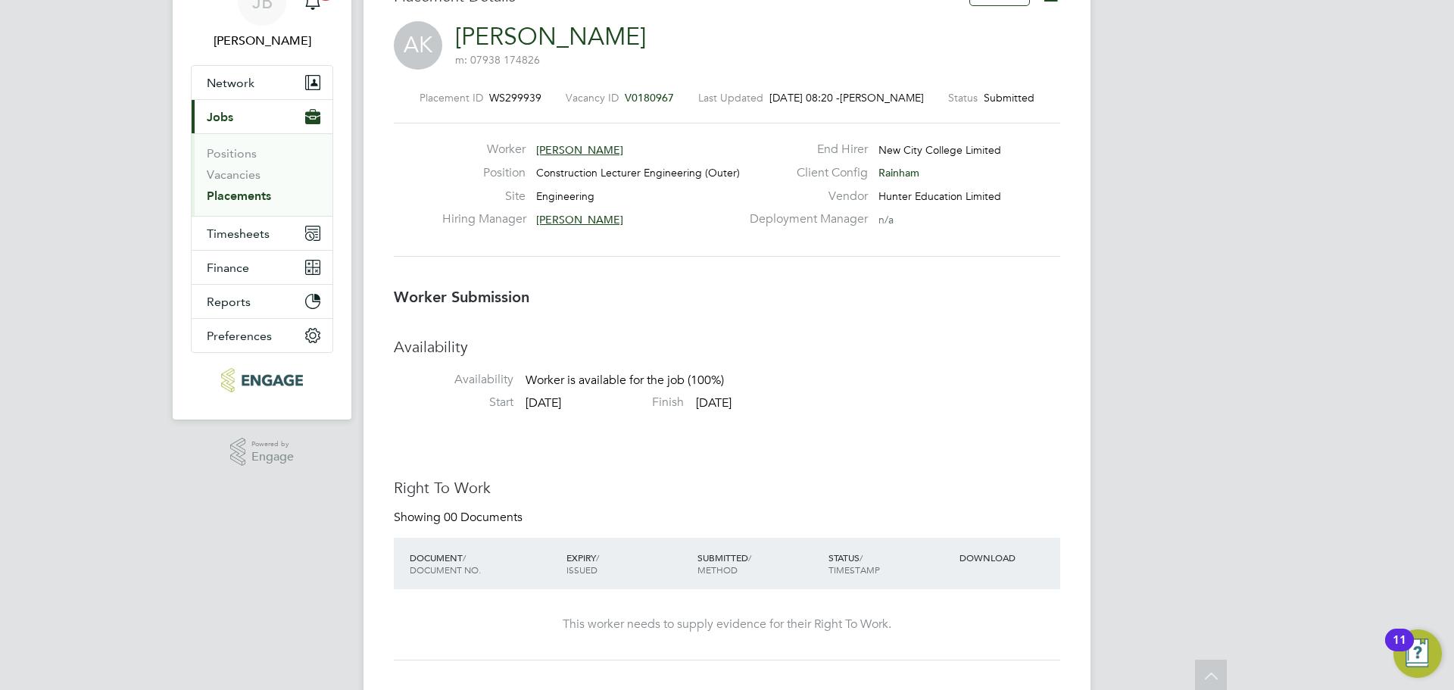
scroll to position [0, 0]
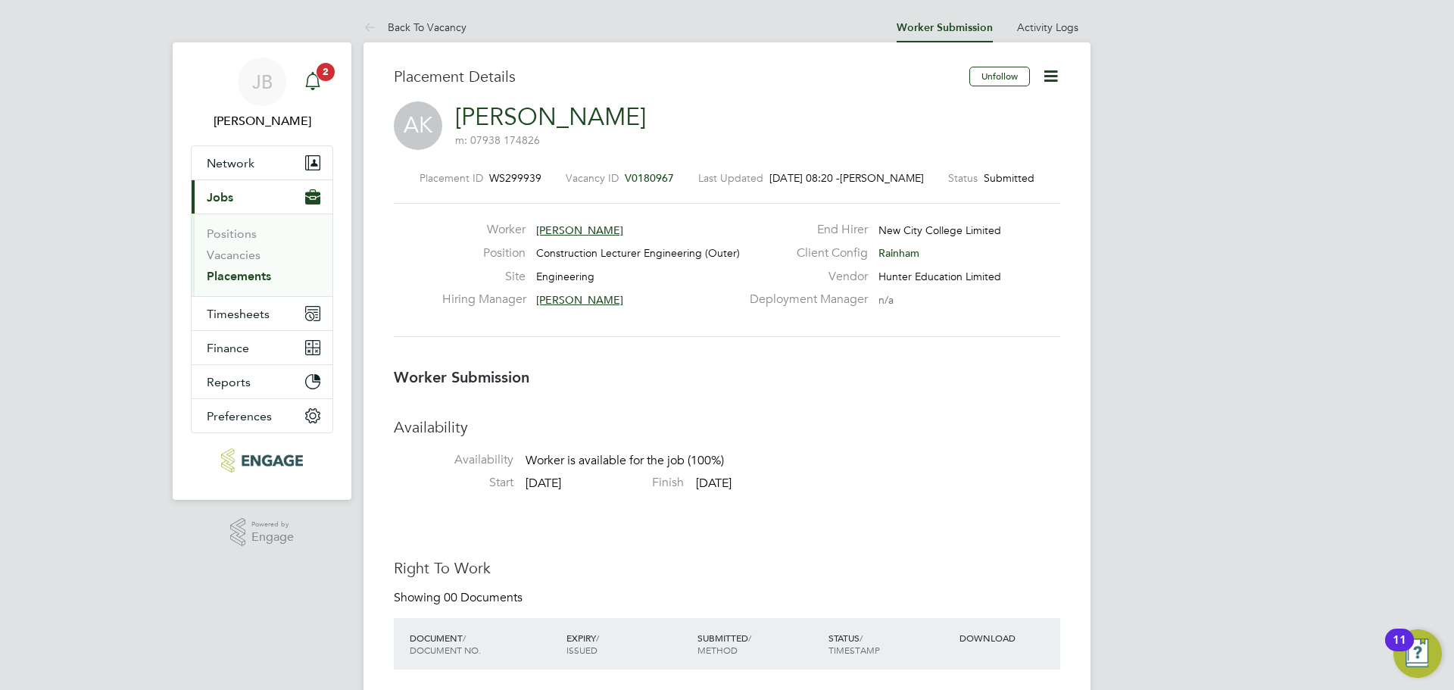
click at [306, 81] on icon "Main navigation" at bounding box center [313, 81] width 18 height 18
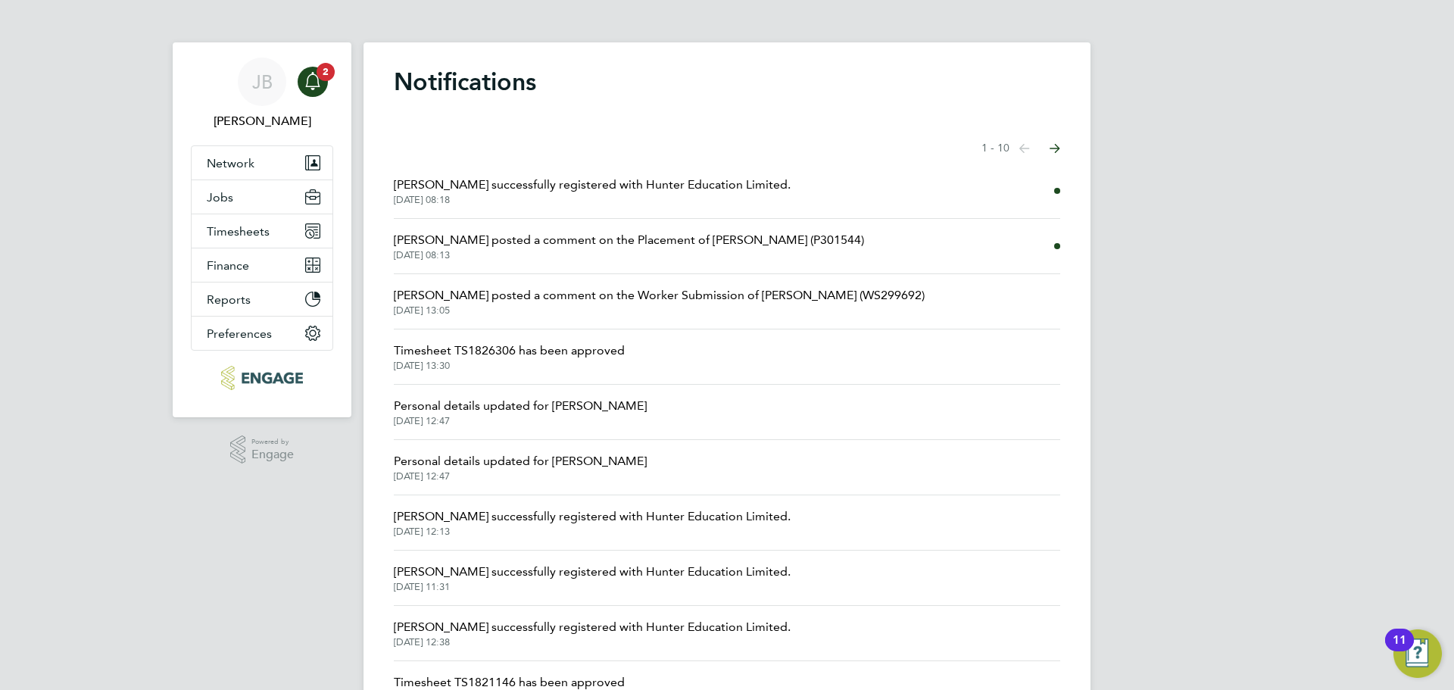
click at [504, 249] on span "26 Sep 2025, 08:13" at bounding box center [629, 255] width 470 height 12
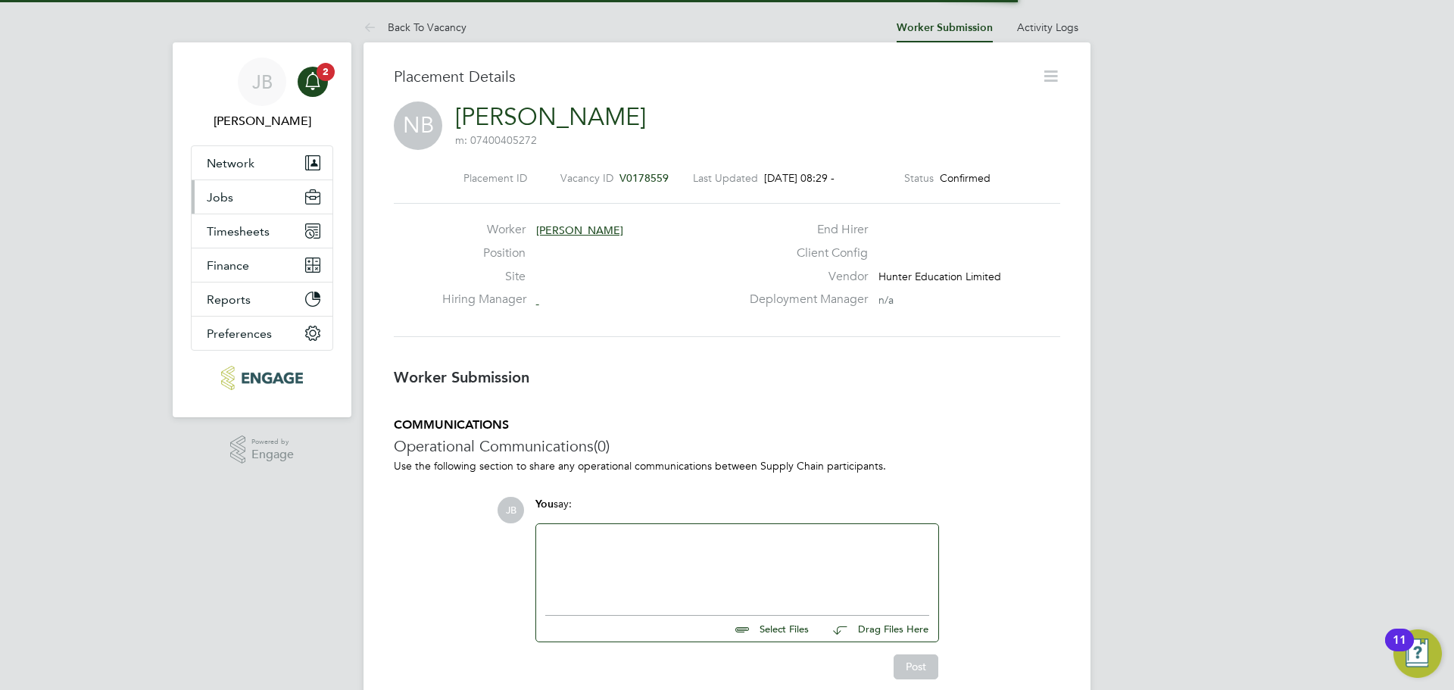
scroll to position [24, 299]
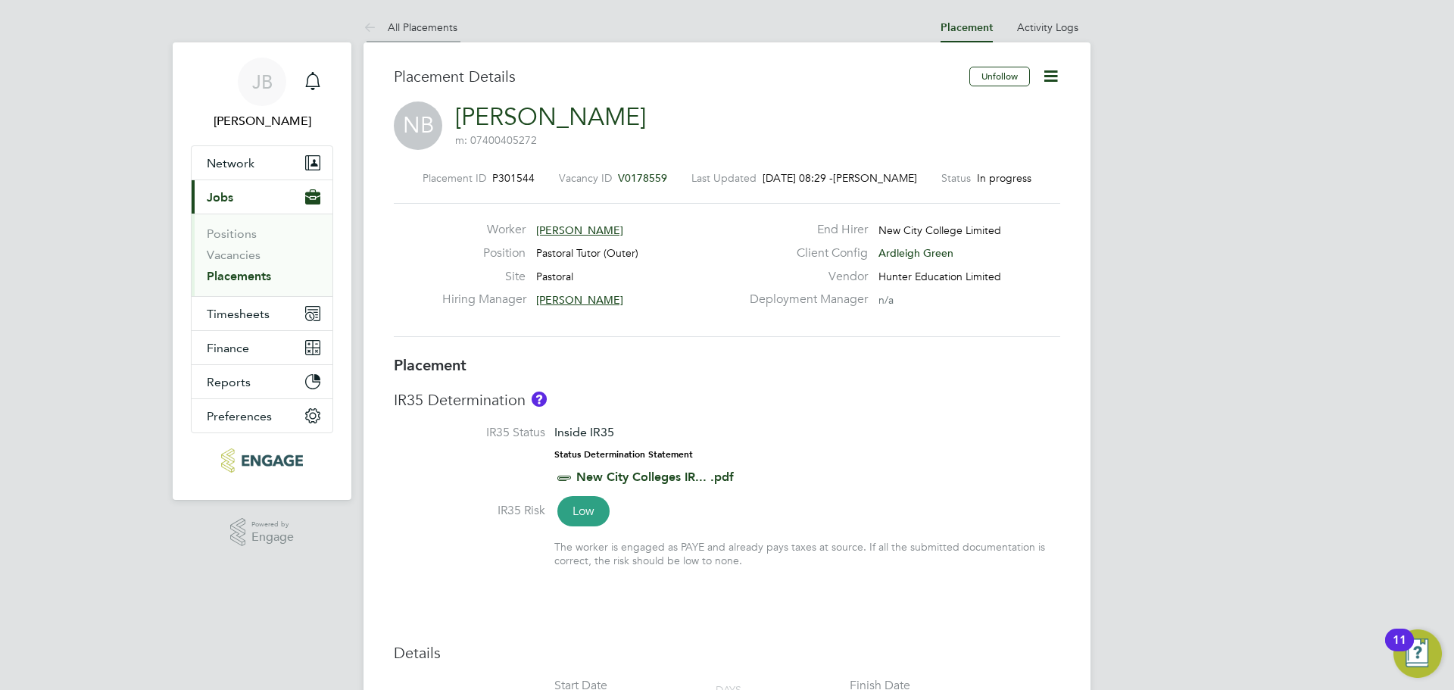
click at [401, 30] on link "All Placements" at bounding box center [411, 27] width 94 height 14
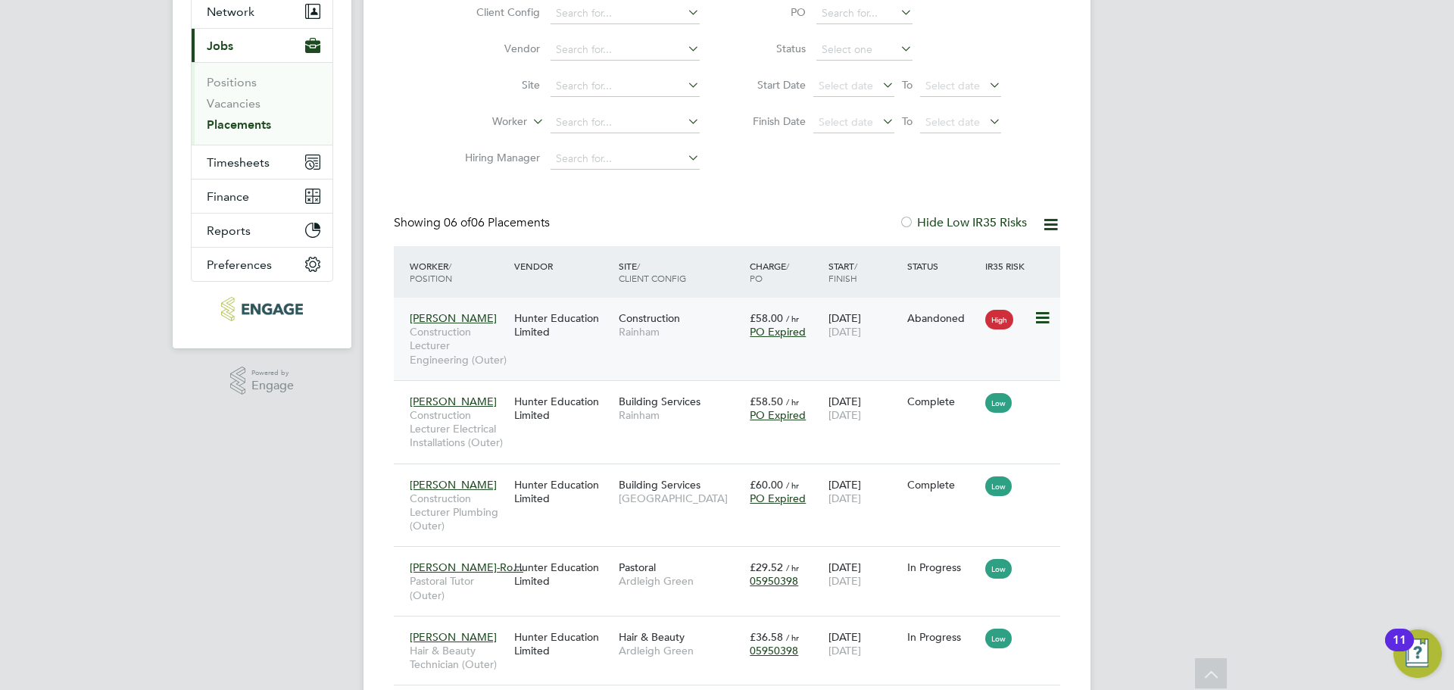
click at [594, 344] on div "Hunter Education Limited" at bounding box center [562, 325] width 105 height 42
click at [669, 351] on div "Neville Gray Construction Lecturer Engineering (Outer) Hunter Education Limited…" at bounding box center [727, 339] width 667 height 83
click at [557, 334] on div "Hunter Education Limited" at bounding box center [562, 325] width 105 height 42
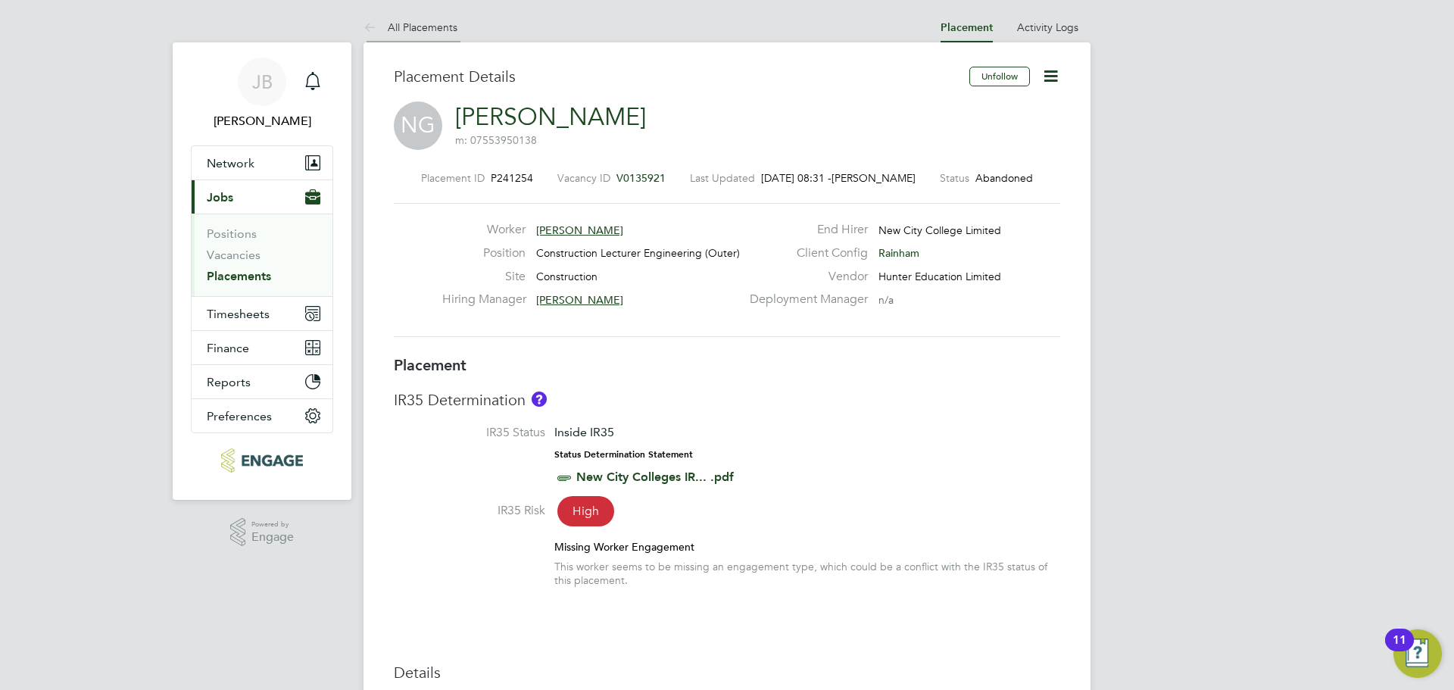
click at [397, 27] on link "All Placements" at bounding box center [411, 27] width 94 height 14
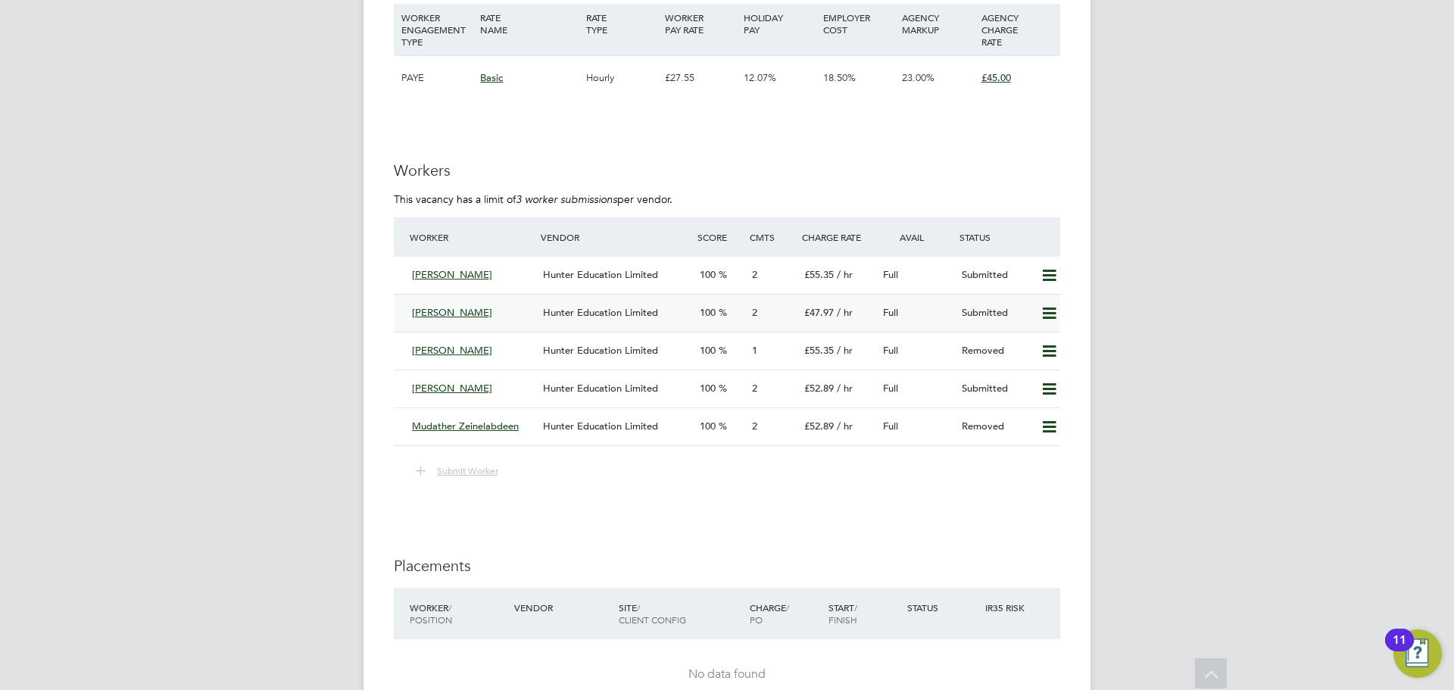
click at [500, 304] on div "[PERSON_NAME]" at bounding box center [471, 313] width 131 height 25
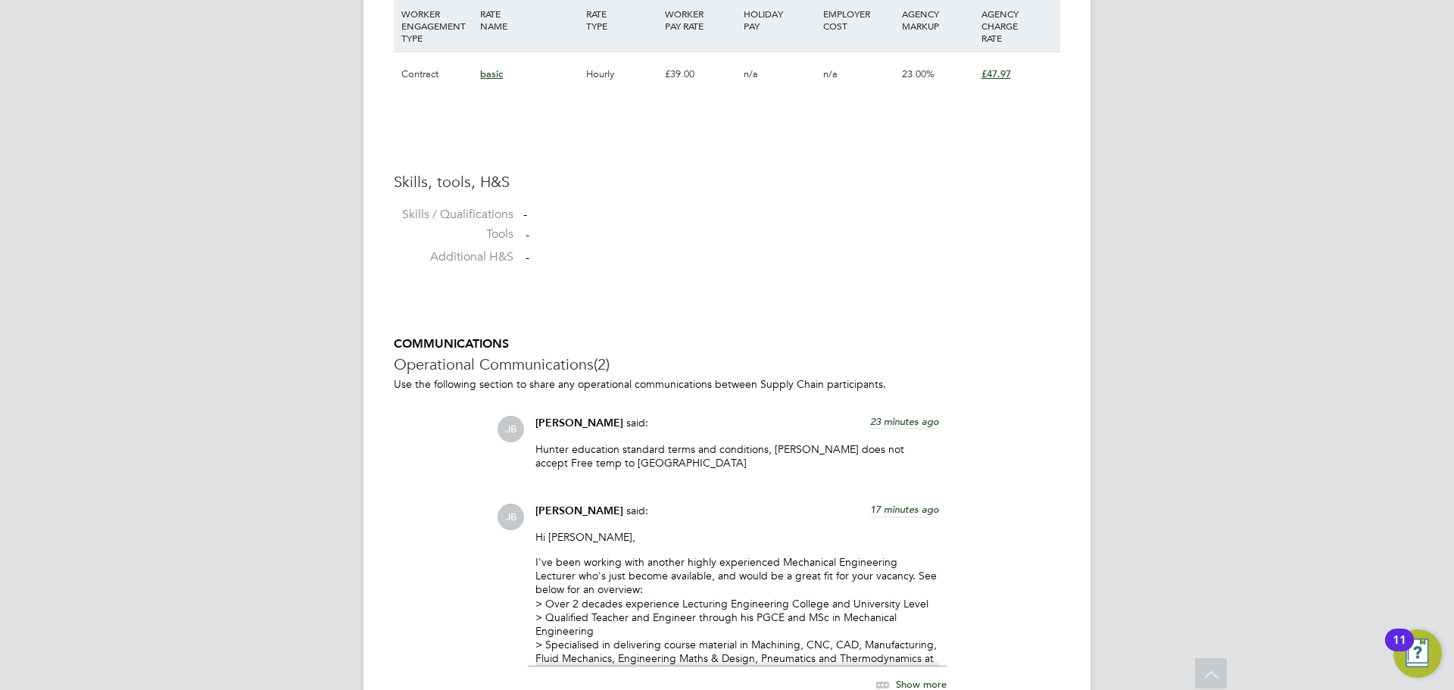
scroll to position [1381, 0]
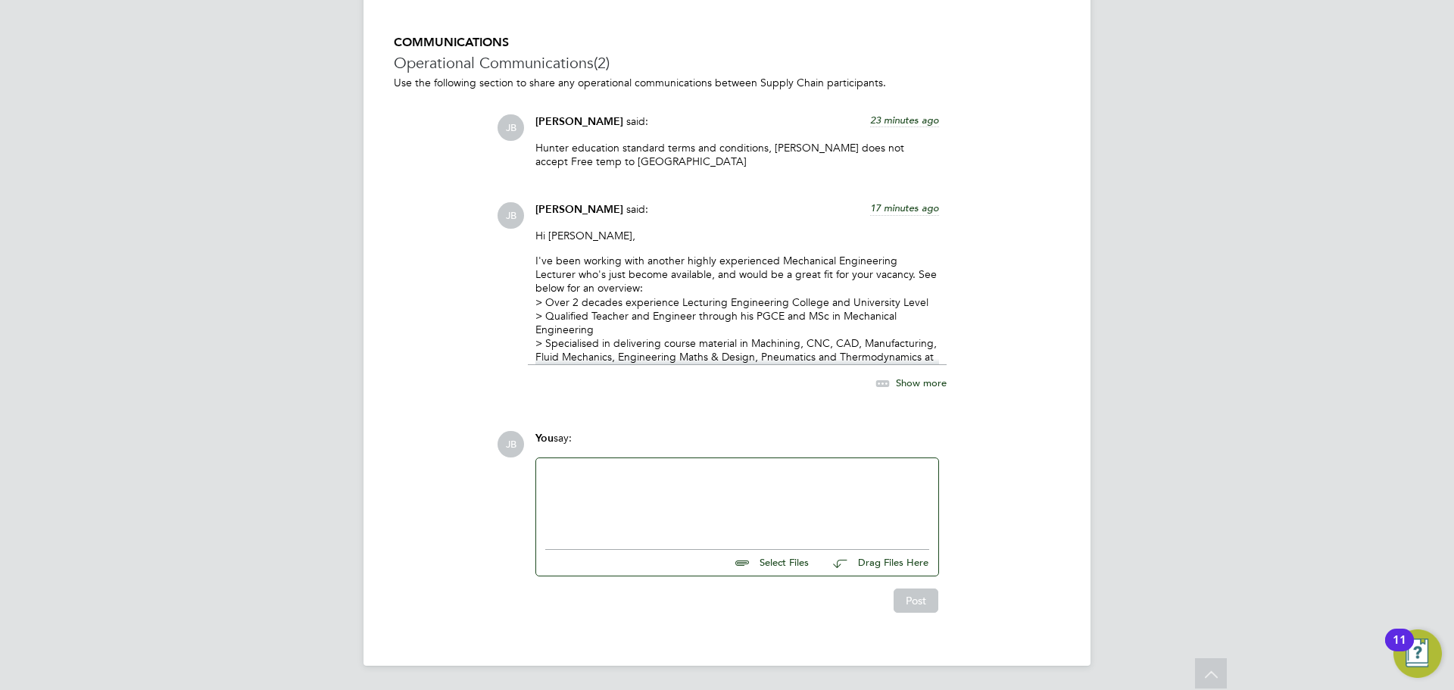
click at [786, 562] on input "file" at bounding box center [815, 560] width 227 height 21
type input "C:\fakepath\CV 109958.docx"
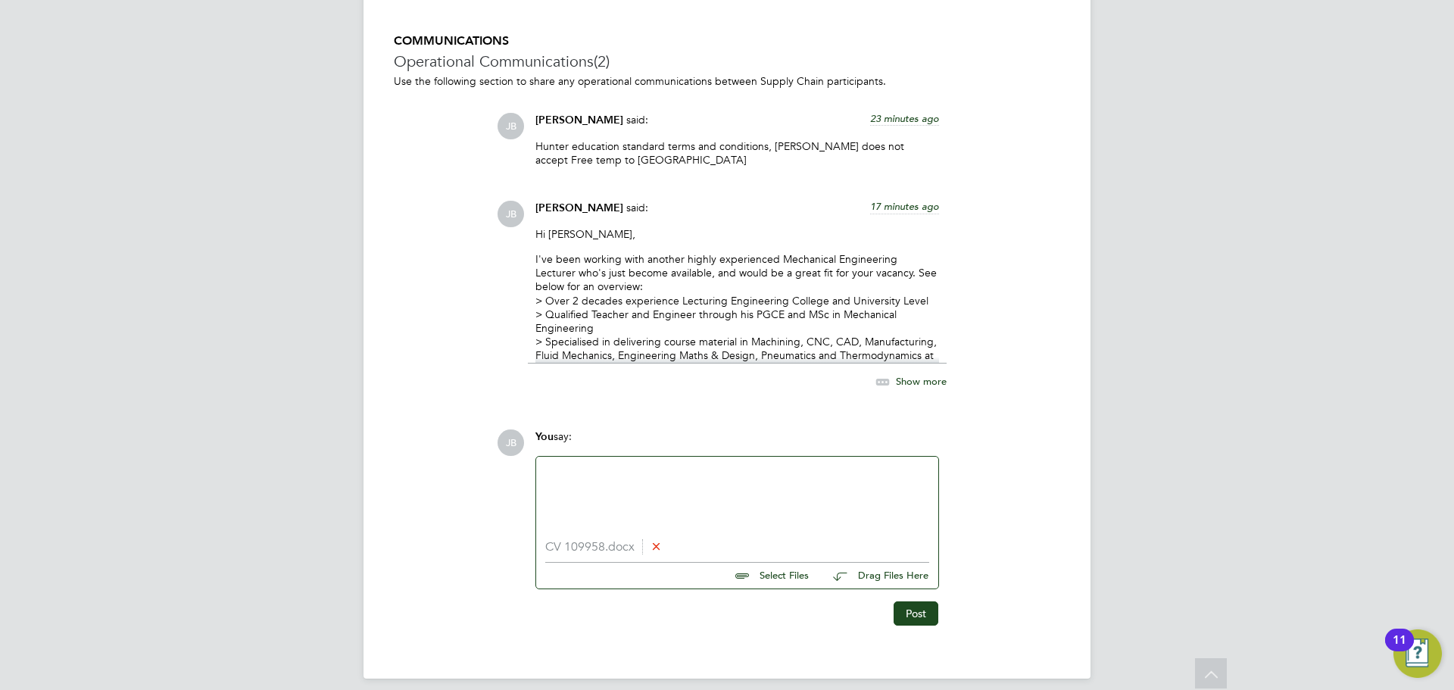
click at [728, 489] on div at bounding box center [737, 498] width 384 height 65
click at [906, 611] on button "Post" at bounding box center [916, 613] width 45 height 24
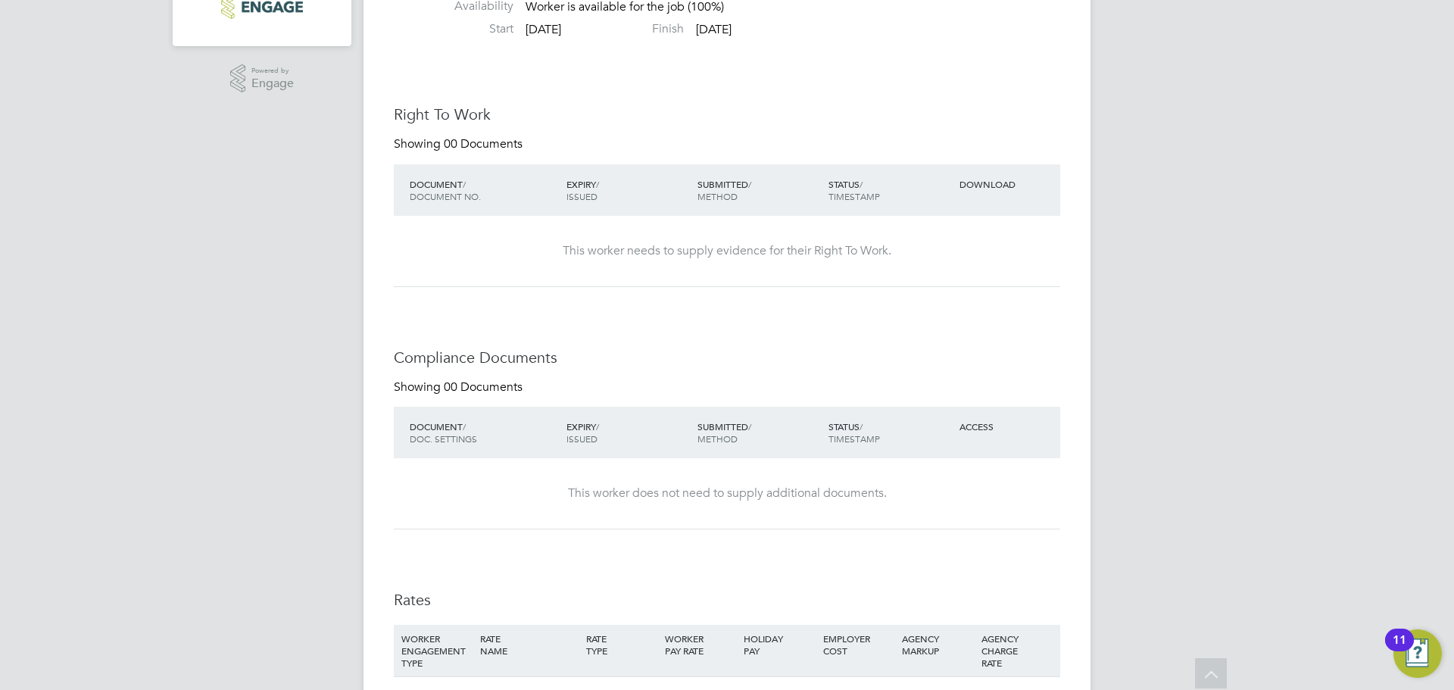
scroll to position [0, 0]
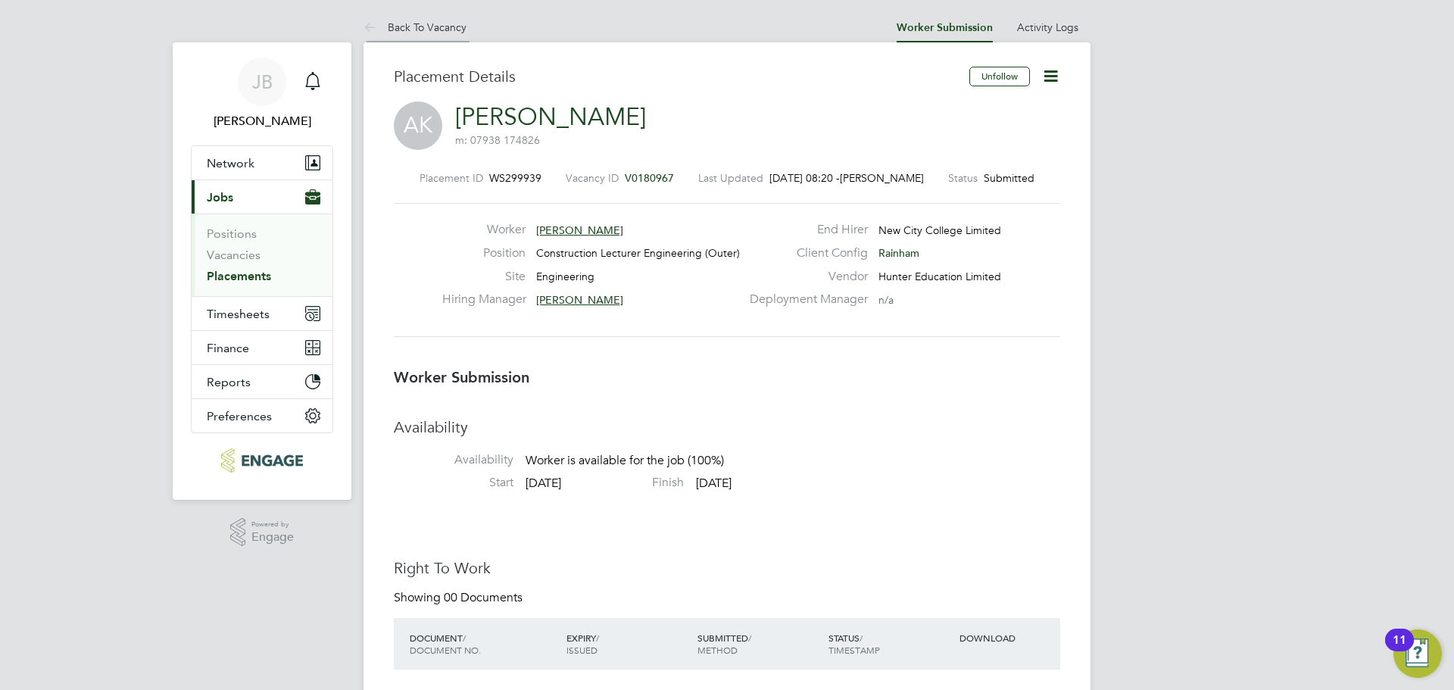
click at [436, 30] on link "Back To Vacancy" at bounding box center [415, 27] width 103 height 14
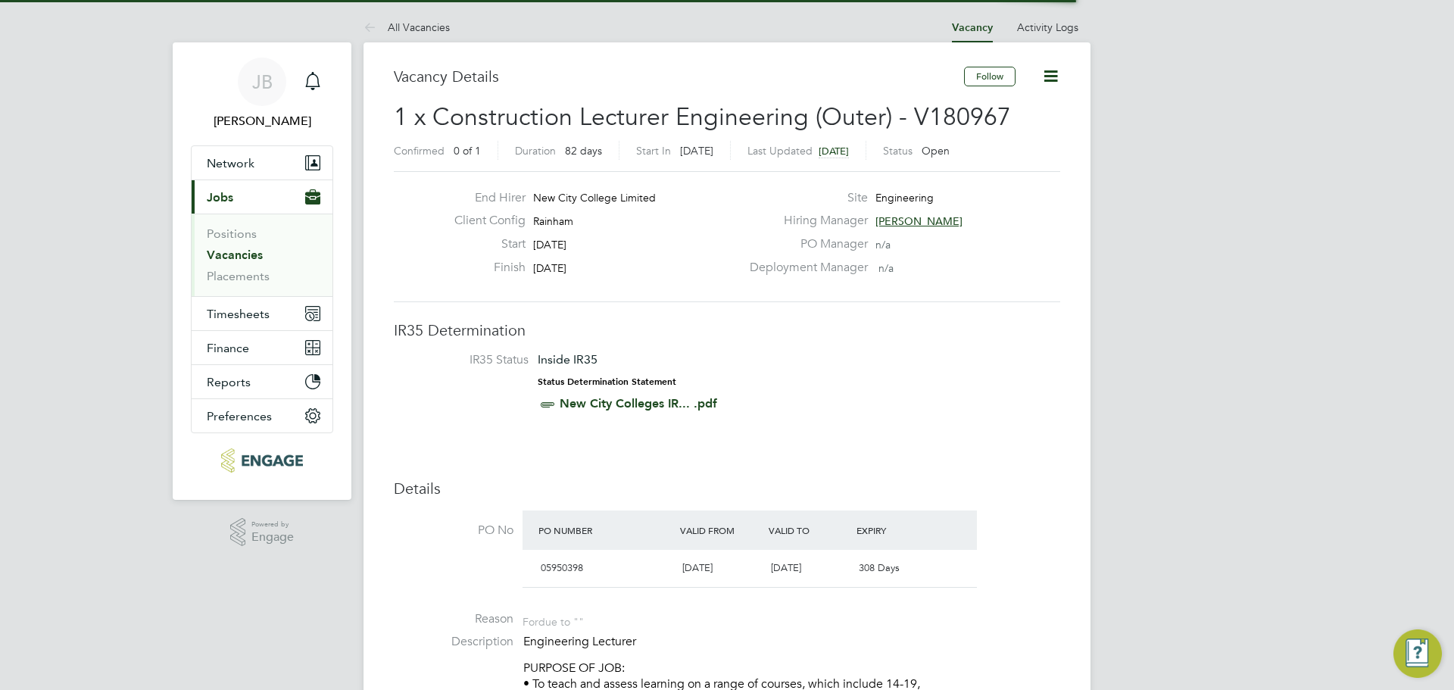
scroll to position [26, 142]
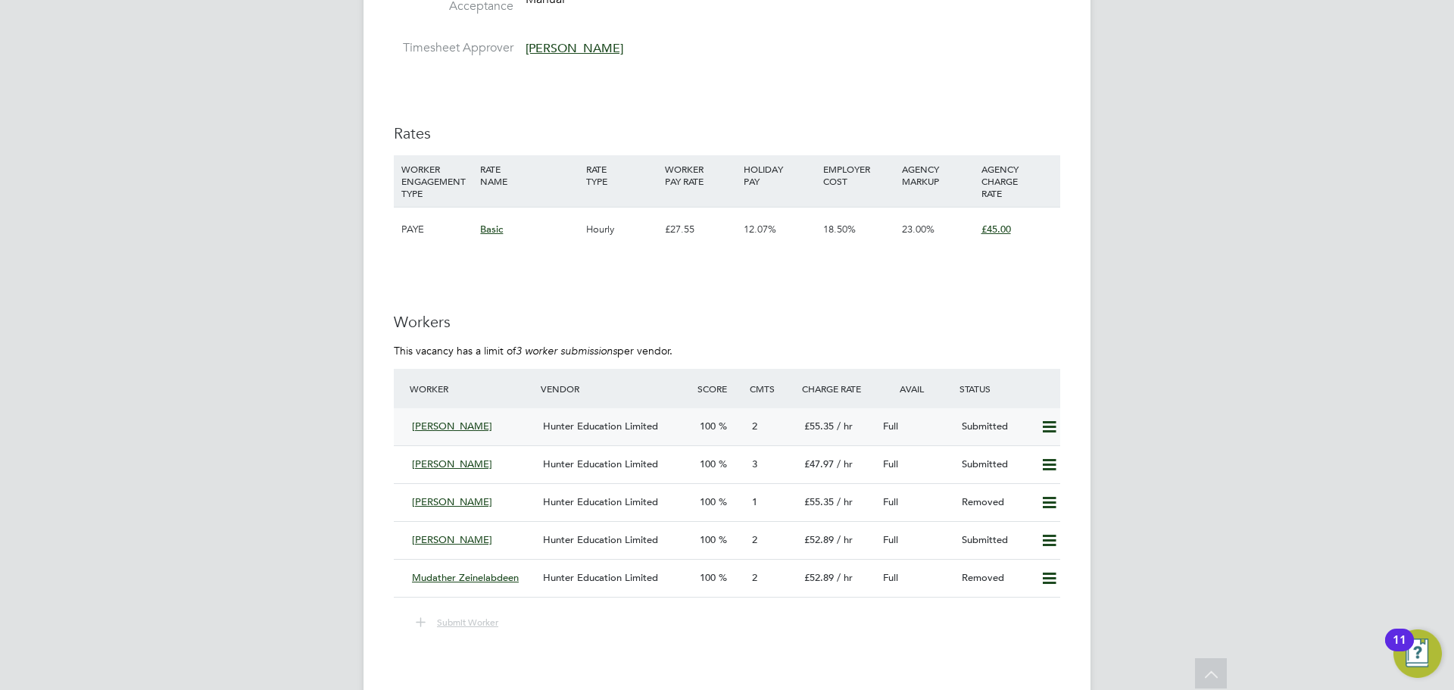
click at [510, 430] on div "[PERSON_NAME]" at bounding box center [471, 426] width 131 height 25
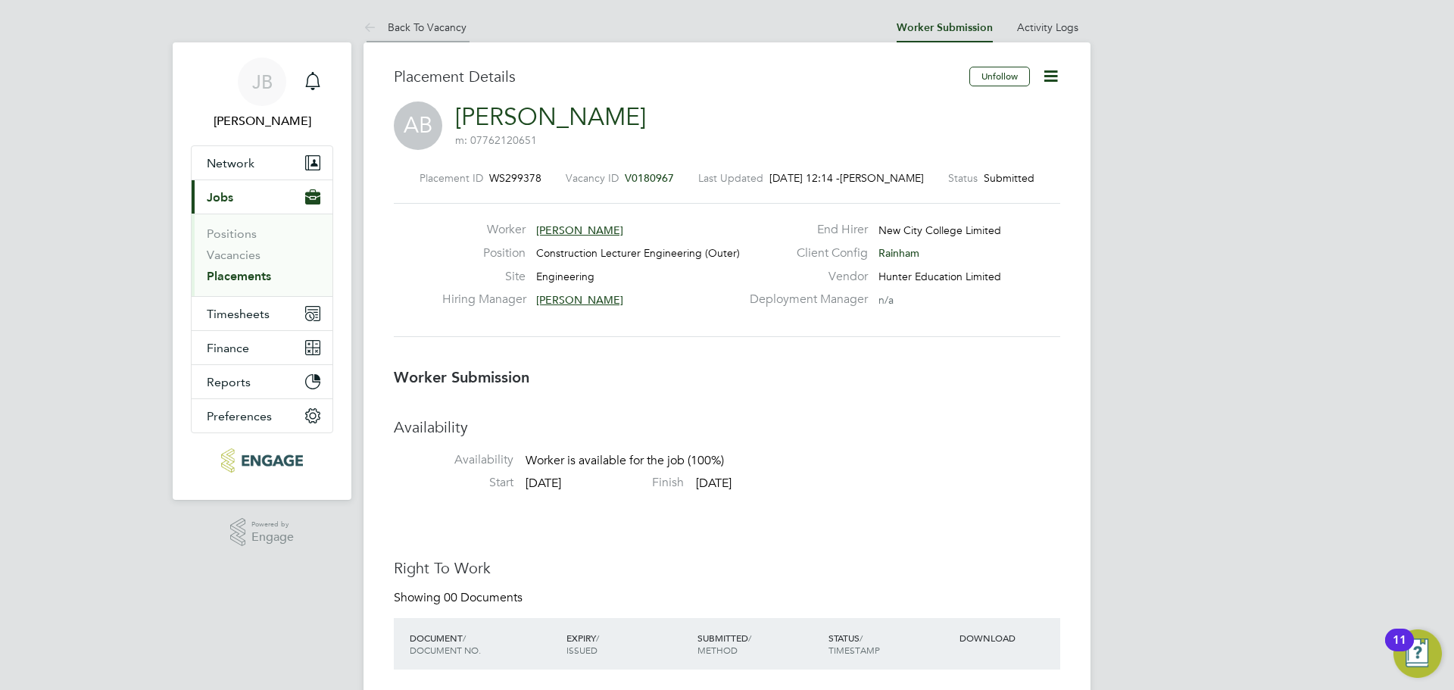
click at [404, 16] on li "Back To Vacancy" at bounding box center [415, 27] width 103 height 30
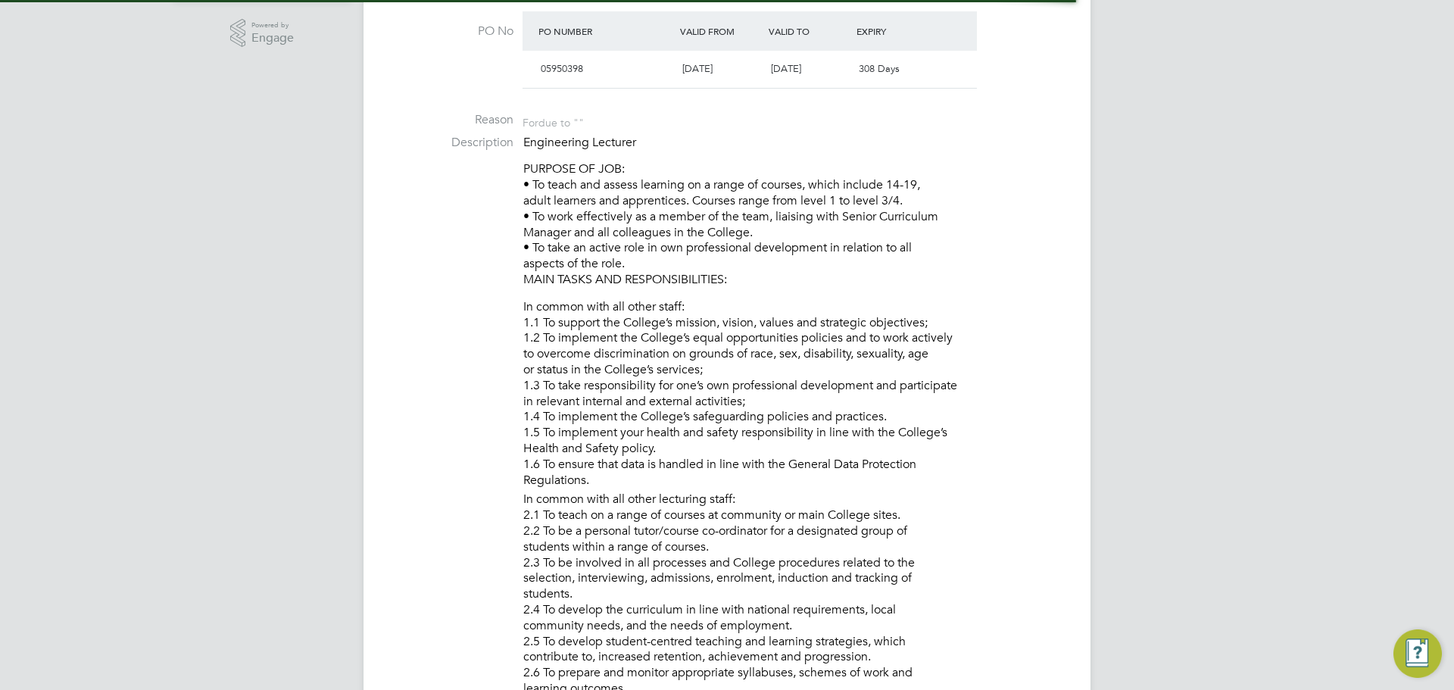
scroll to position [8, 8]
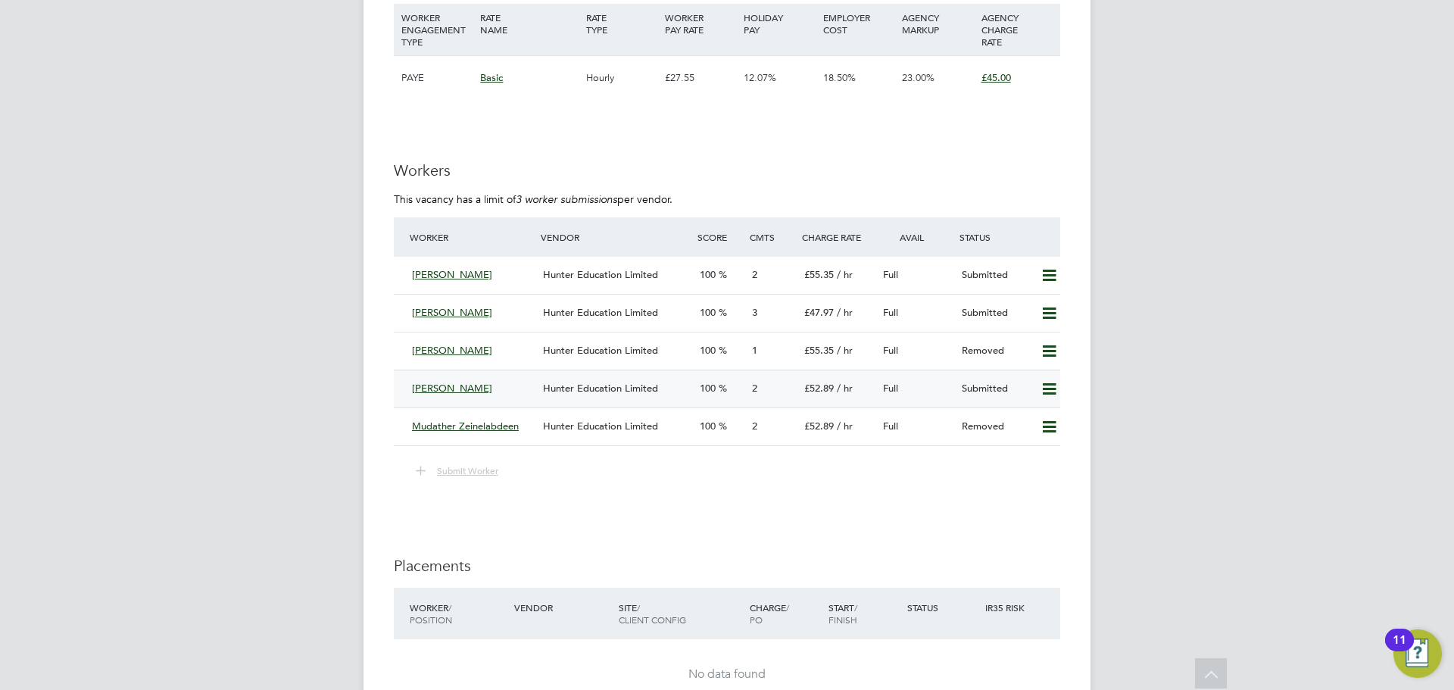
click at [605, 394] on div "Hunter Education Limited" at bounding box center [615, 388] width 157 height 25
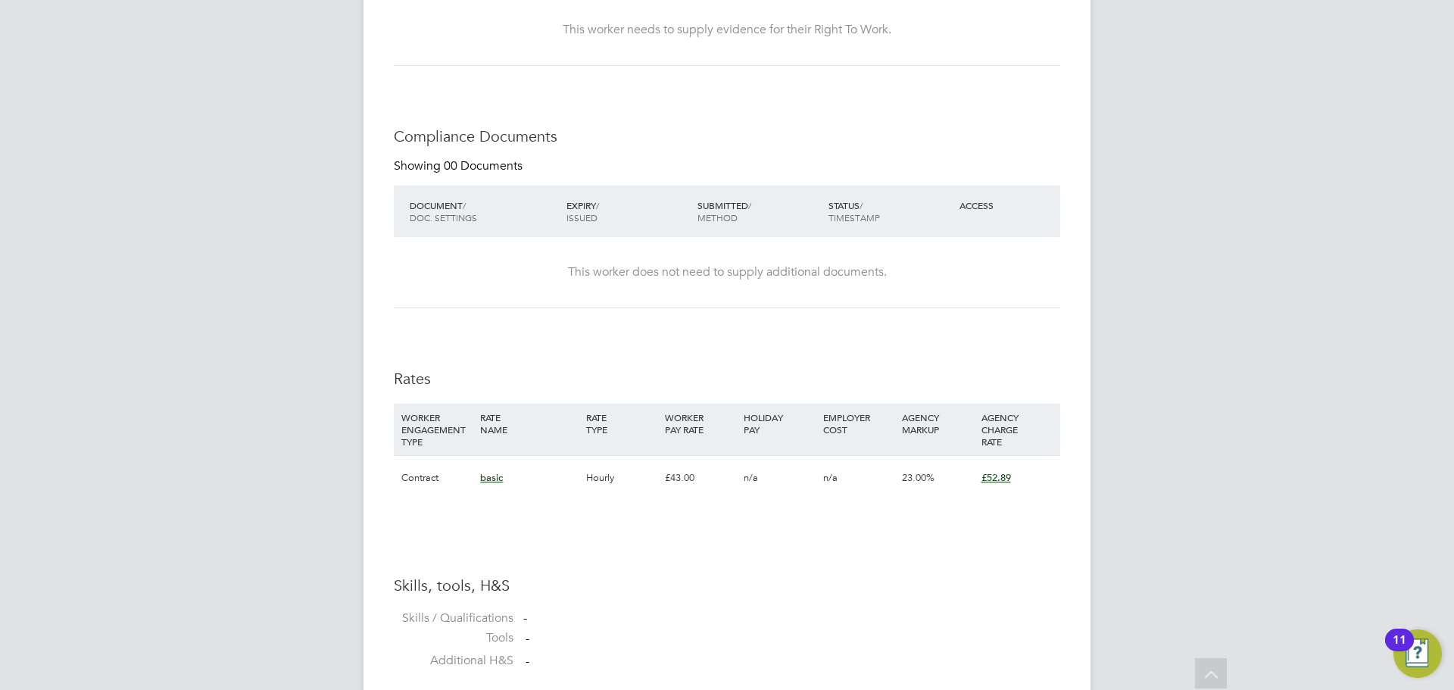
click at [485, 477] on span "basic" at bounding box center [491, 477] width 23 height 13
click at [553, 471] on div "basic" at bounding box center [528, 478] width 105 height 44
click at [571, 467] on div "basic" at bounding box center [528, 478] width 105 height 44
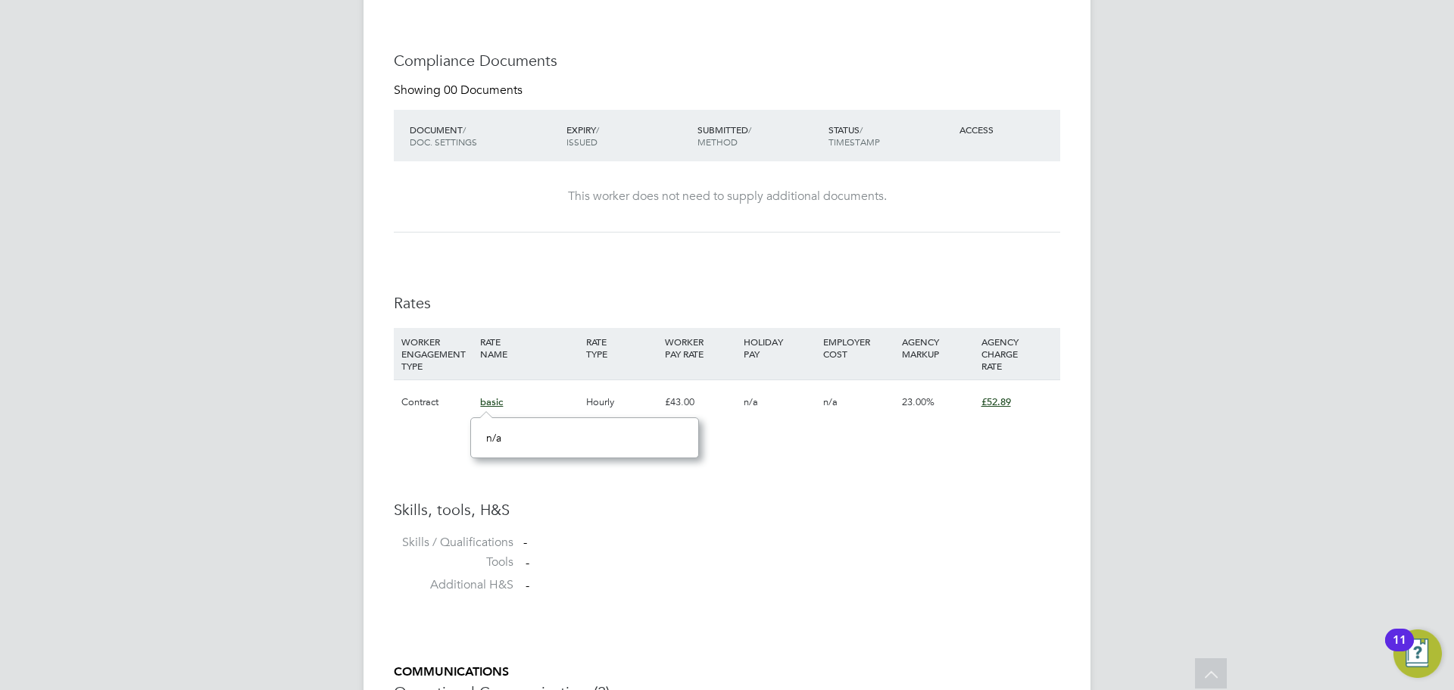
click at [717, 303] on h3 "Rates" at bounding box center [727, 303] width 667 height 20
click at [824, 201] on div "This worker does not need to supply additional documents." at bounding box center [727, 197] width 636 height 16
click at [835, 535] on ul "Skills, tools, H&S Skills / Qualifications - Tools - Additional H&S -" at bounding box center [727, 551] width 667 height 103
drag, startPoint x: 752, startPoint y: 556, endPoint x: 731, endPoint y: 548, distance: 22.8
click at [750, 555] on li "Tools -" at bounding box center [727, 565] width 667 height 23
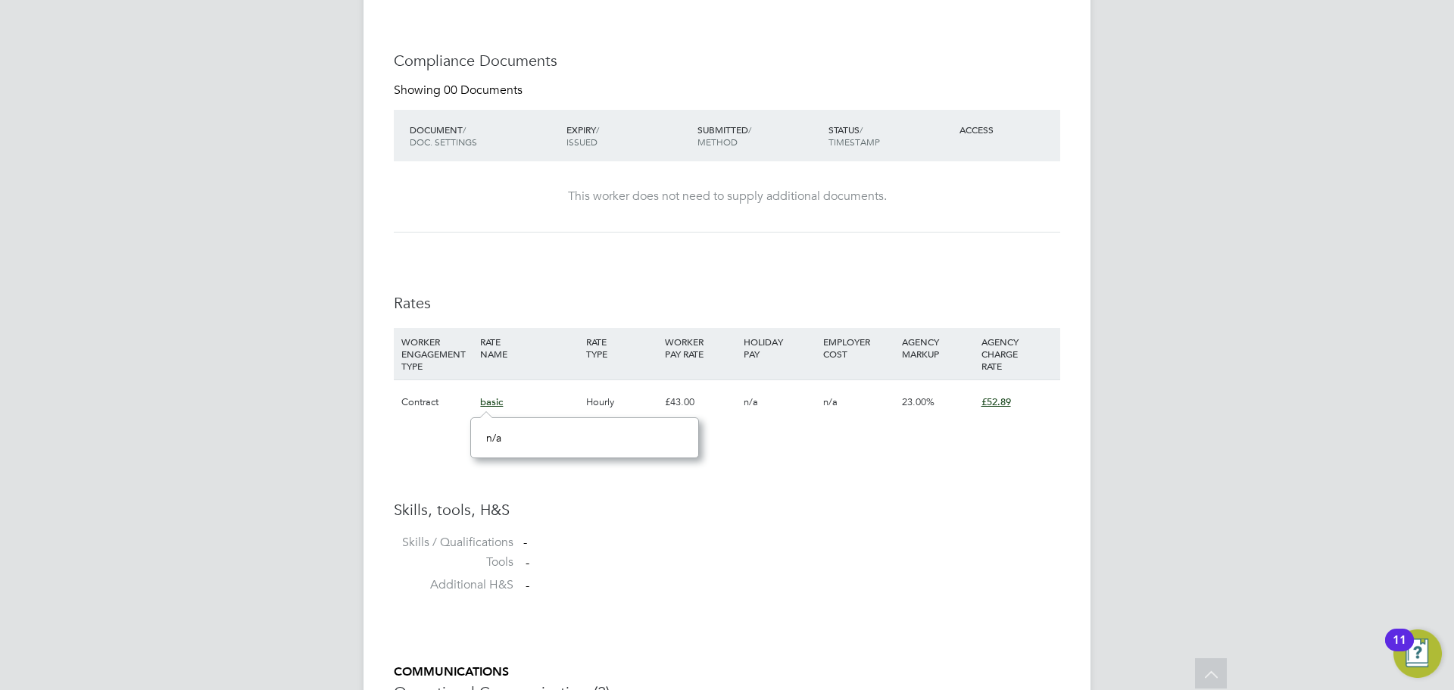
click at [576, 514] on h3 "Skills, tools, H&S" at bounding box center [727, 510] width 667 height 20
click at [410, 499] on div "Availability Availability Worker is available for the job (100%) Start [DATE] F…" at bounding box center [727, 135] width 667 height 936
click at [423, 392] on div "Contract" at bounding box center [437, 402] width 79 height 44
click at [418, 457] on div "Availability Availability Worker is available for the job (100%) Start [DATE] F…" at bounding box center [727, 135] width 667 height 936
drag, startPoint x: 509, startPoint y: 457, endPoint x: 523, endPoint y: 439, distance: 22.1
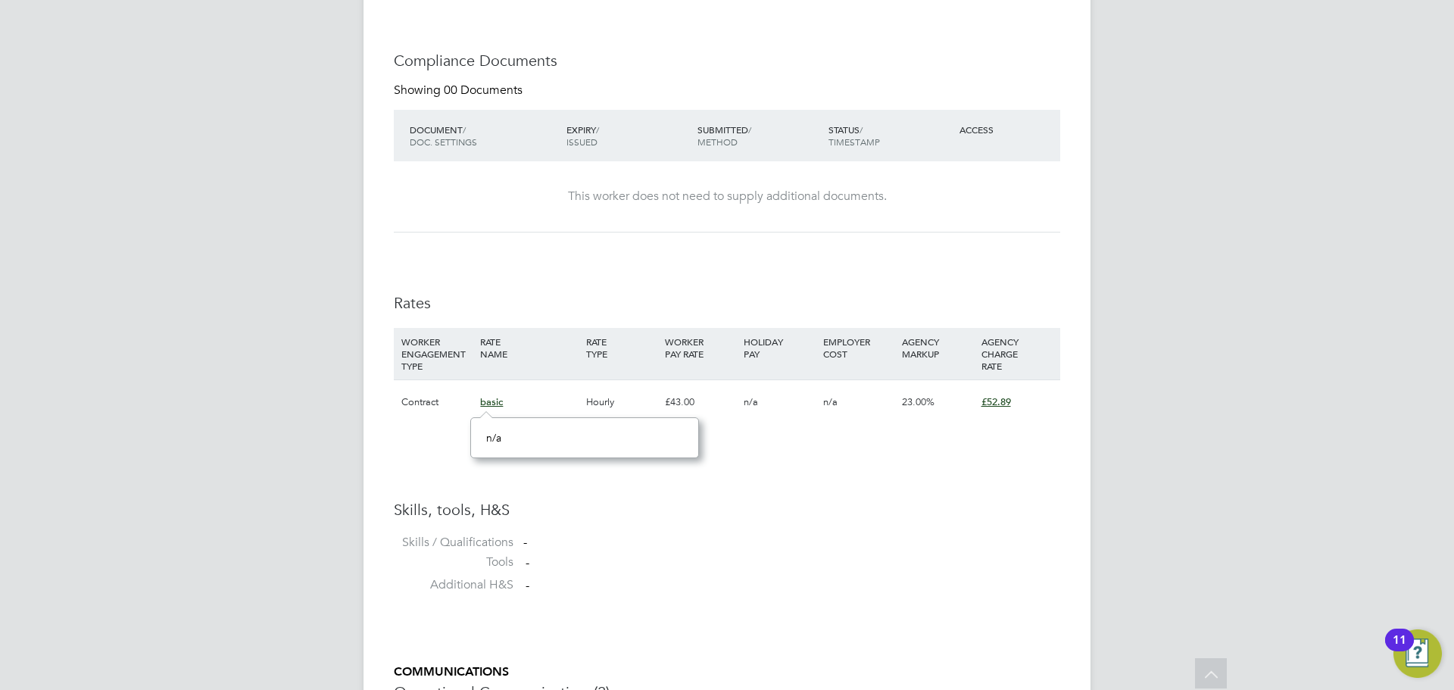
click at [510, 456] on div "n/a" at bounding box center [584, 437] width 229 height 41
click at [523, 439] on div "n/a" at bounding box center [584, 438] width 197 height 14
click at [638, 394] on div "Hourly" at bounding box center [621, 402] width 79 height 44
click at [1007, 406] on span "£52.89" at bounding box center [997, 401] width 30 height 13
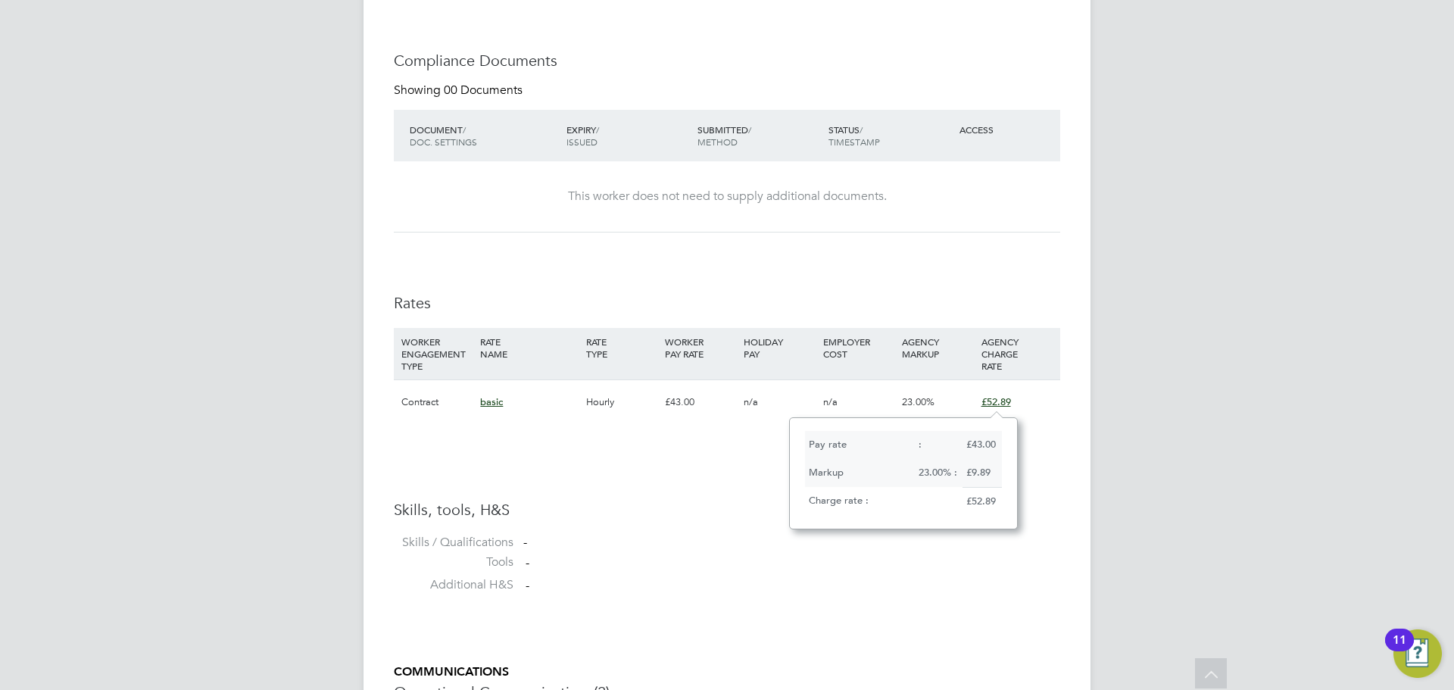
click at [723, 526] on ul "Skills, tools, H&S Skills / Qualifications - Tools - Additional H&S -" at bounding box center [727, 551] width 667 height 103
